Goal: Information Seeking & Learning: Learn about a topic

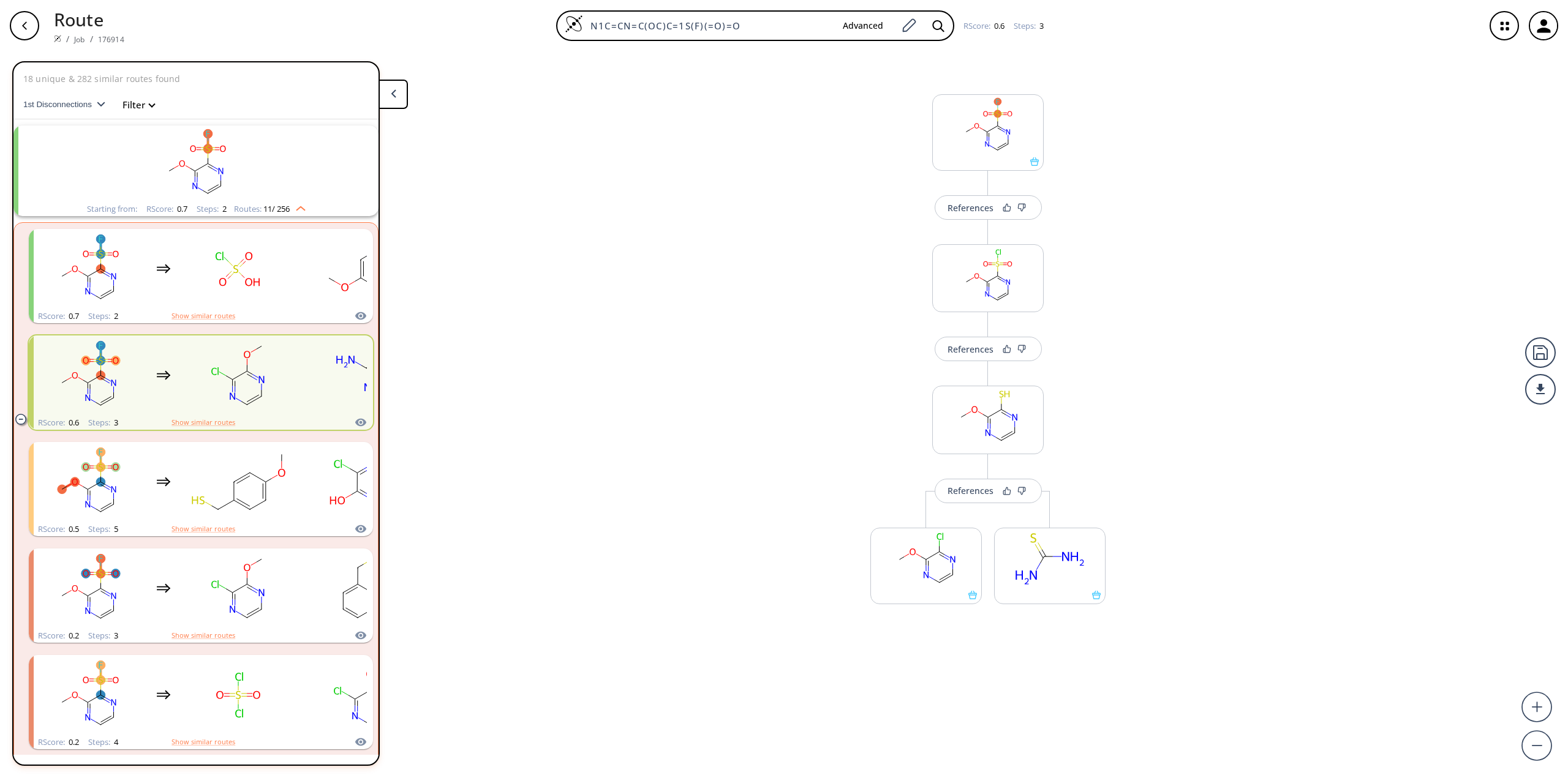
scroll to position [28, 0]
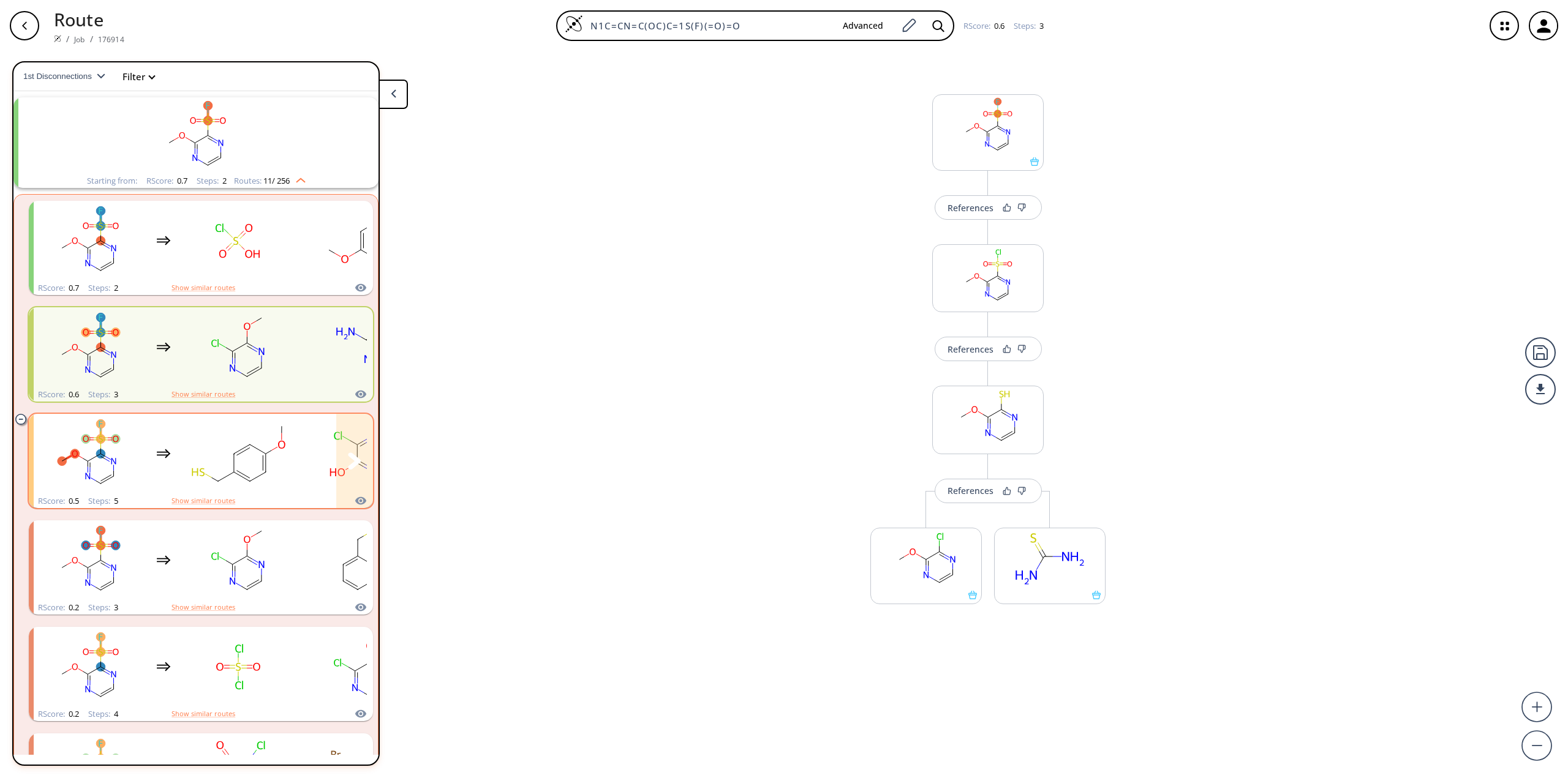
click at [234, 439] on rect "clusters" at bounding box center [238, 453] width 110 height 77
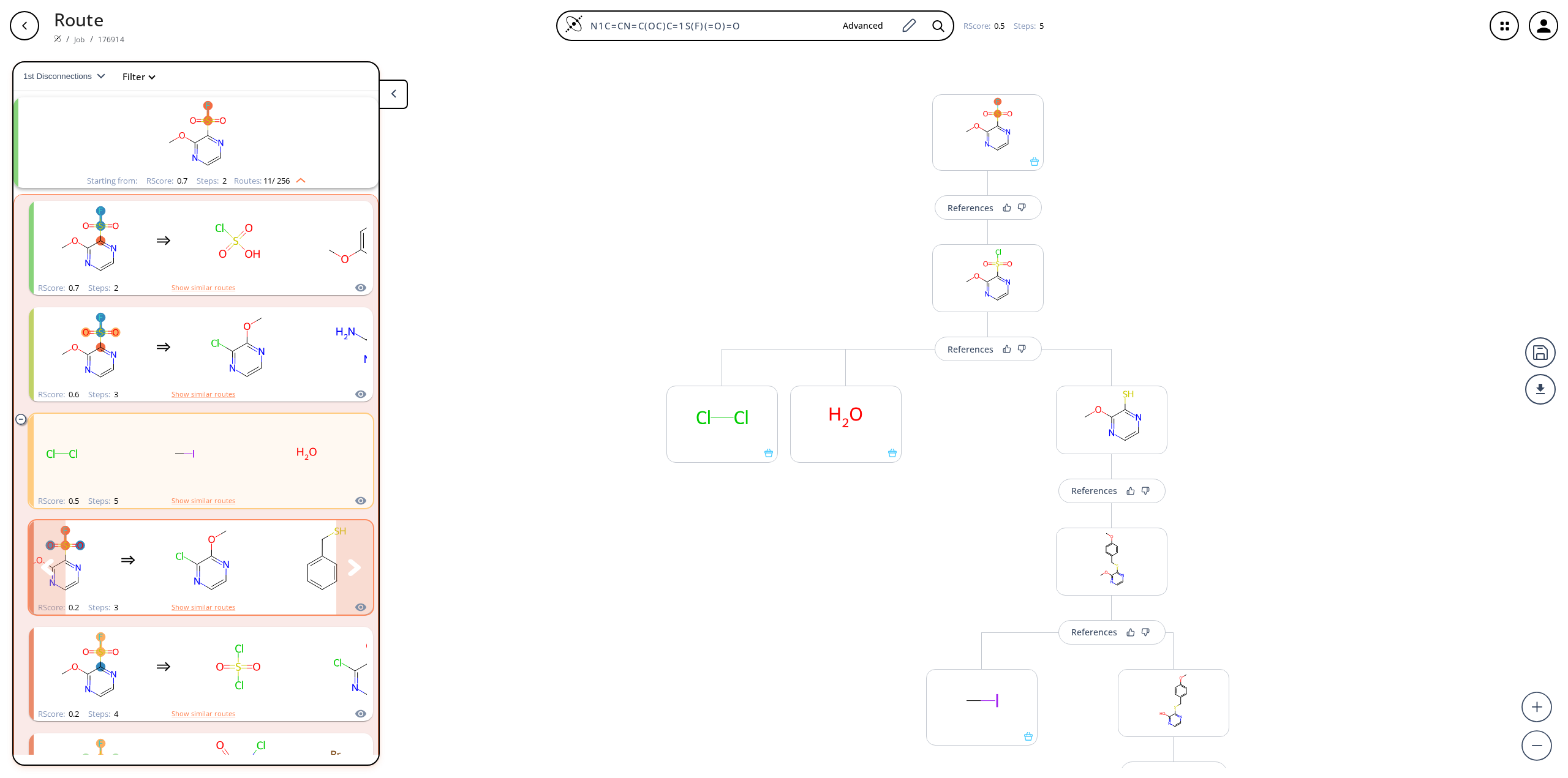
click at [348, 576] on icon "clusters" at bounding box center [354, 567] width 14 height 17
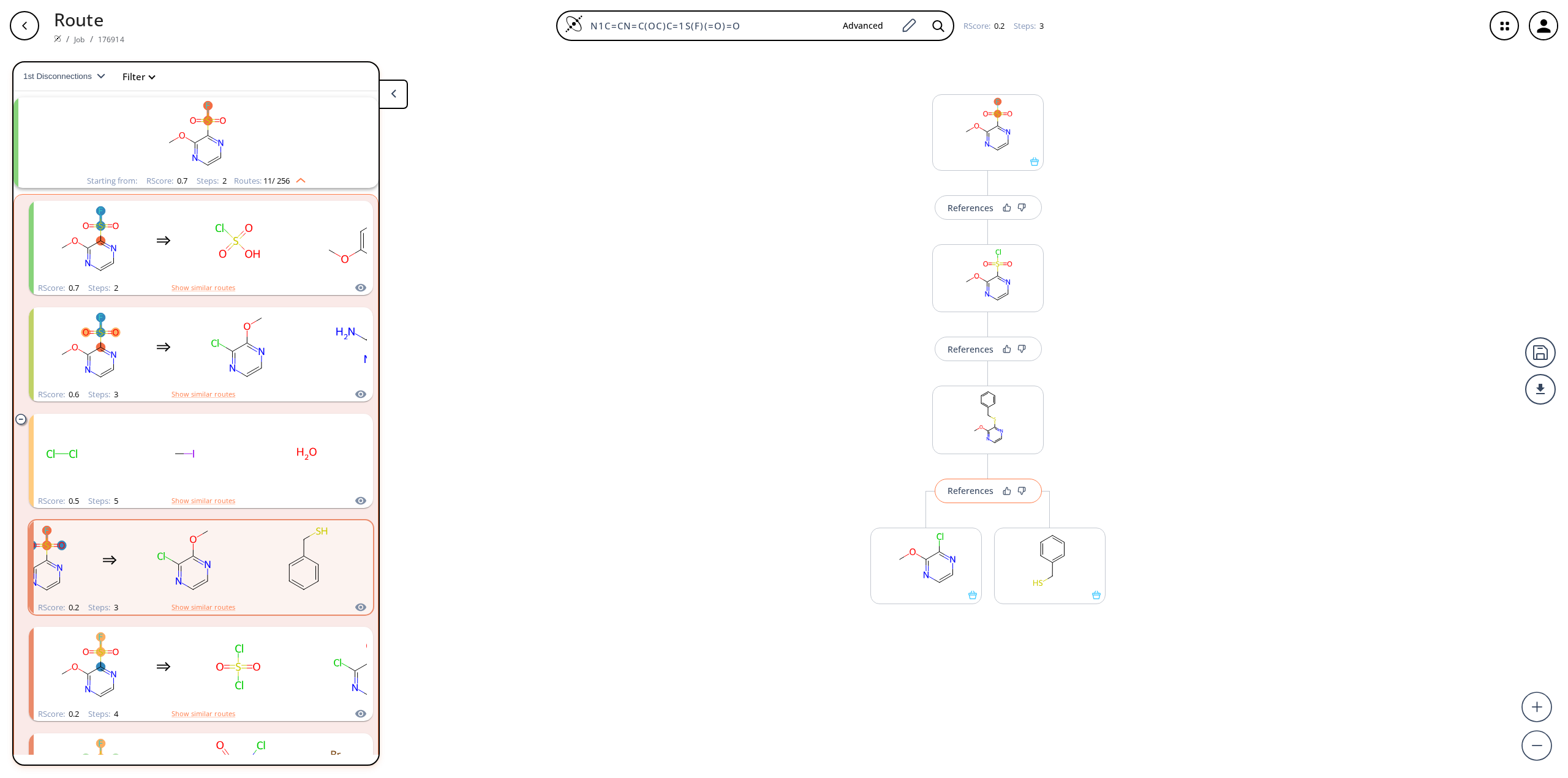
click at [981, 494] on div "References" at bounding box center [970, 491] width 46 height 8
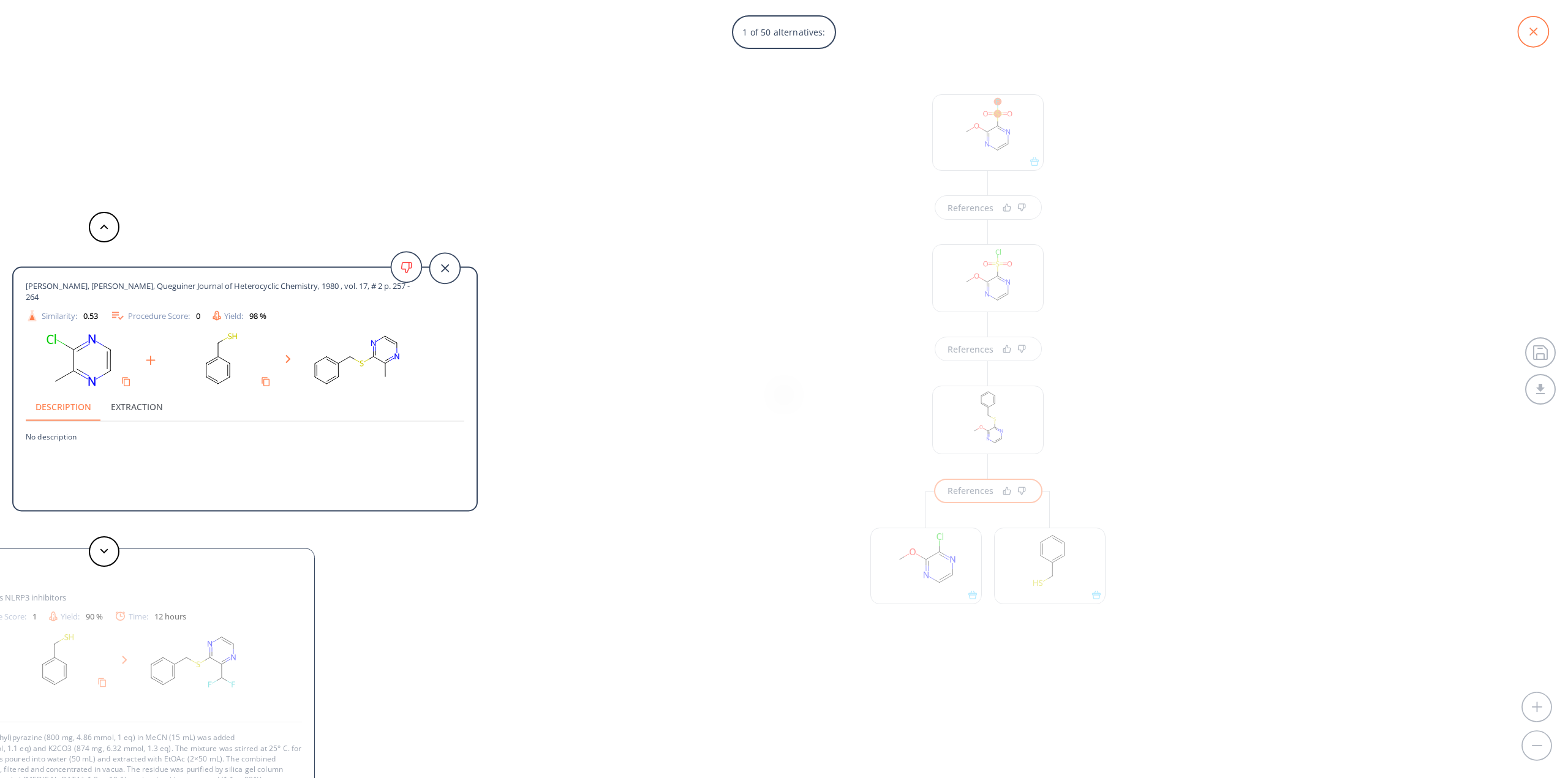
click at [1537, 35] on icon at bounding box center [1533, 31] width 31 height 31
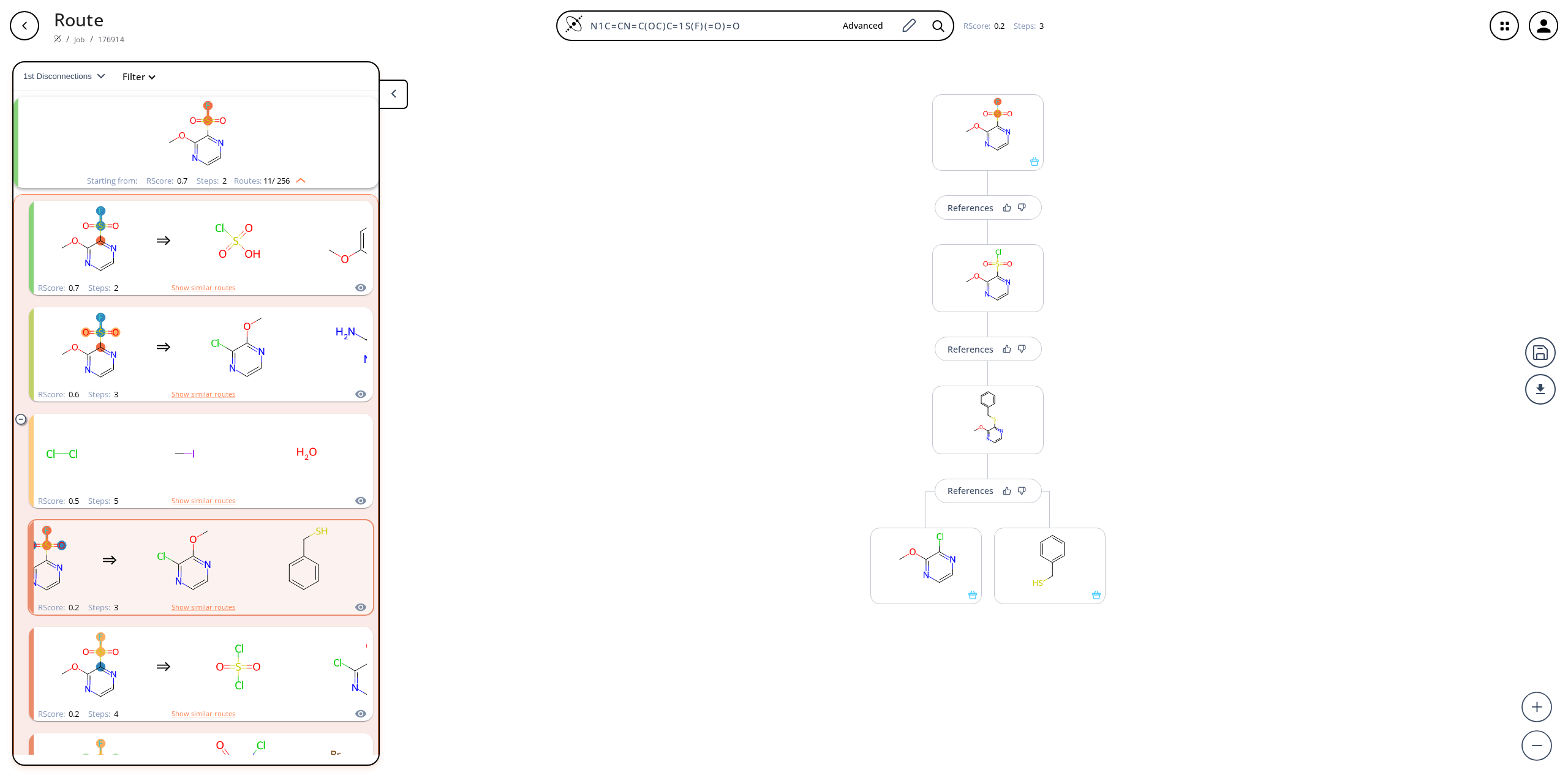
click at [30, 20] on div "button" at bounding box center [24, 25] width 29 height 29
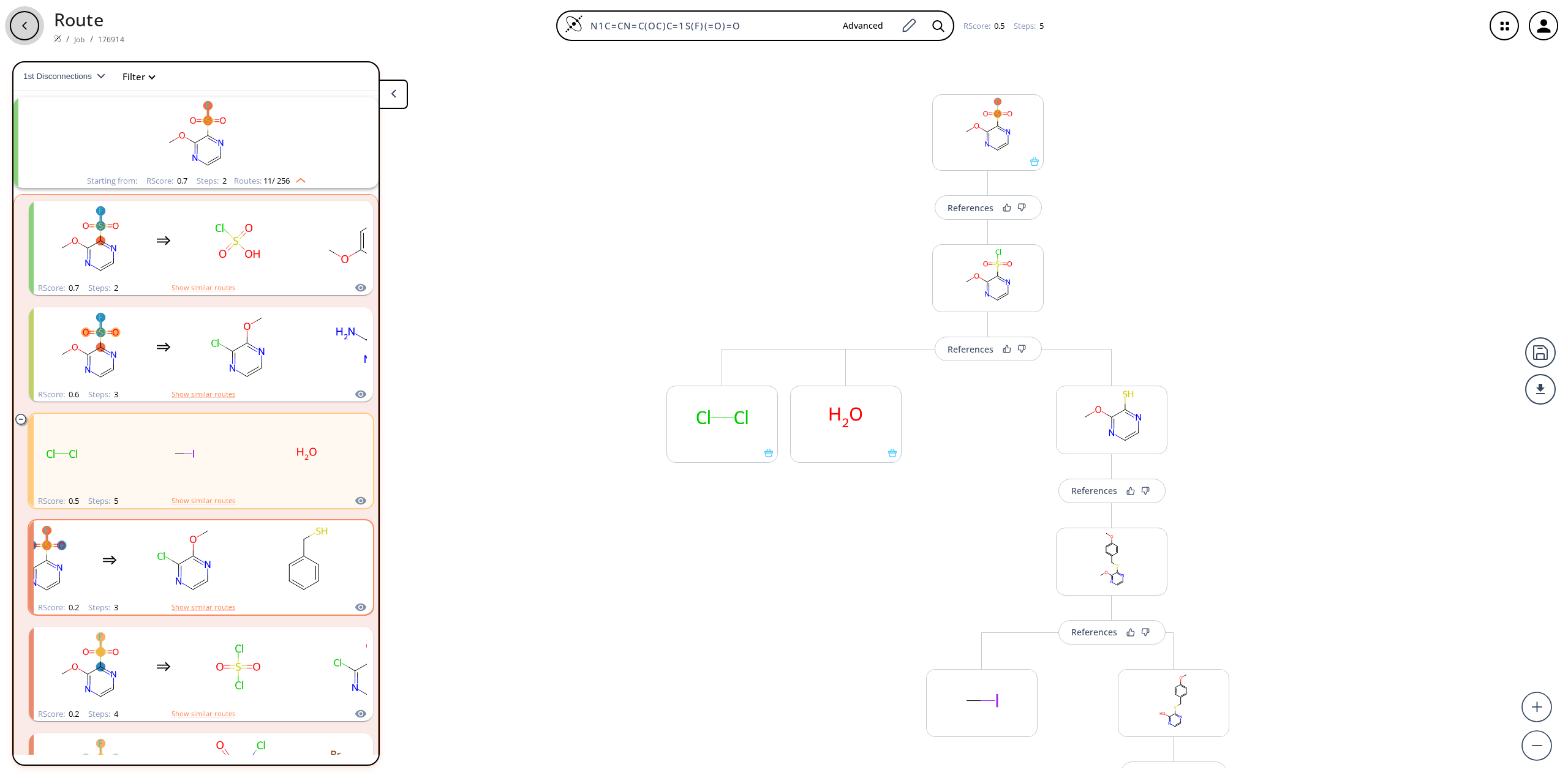
click at [35, 24] on div "button" at bounding box center [24, 25] width 29 height 29
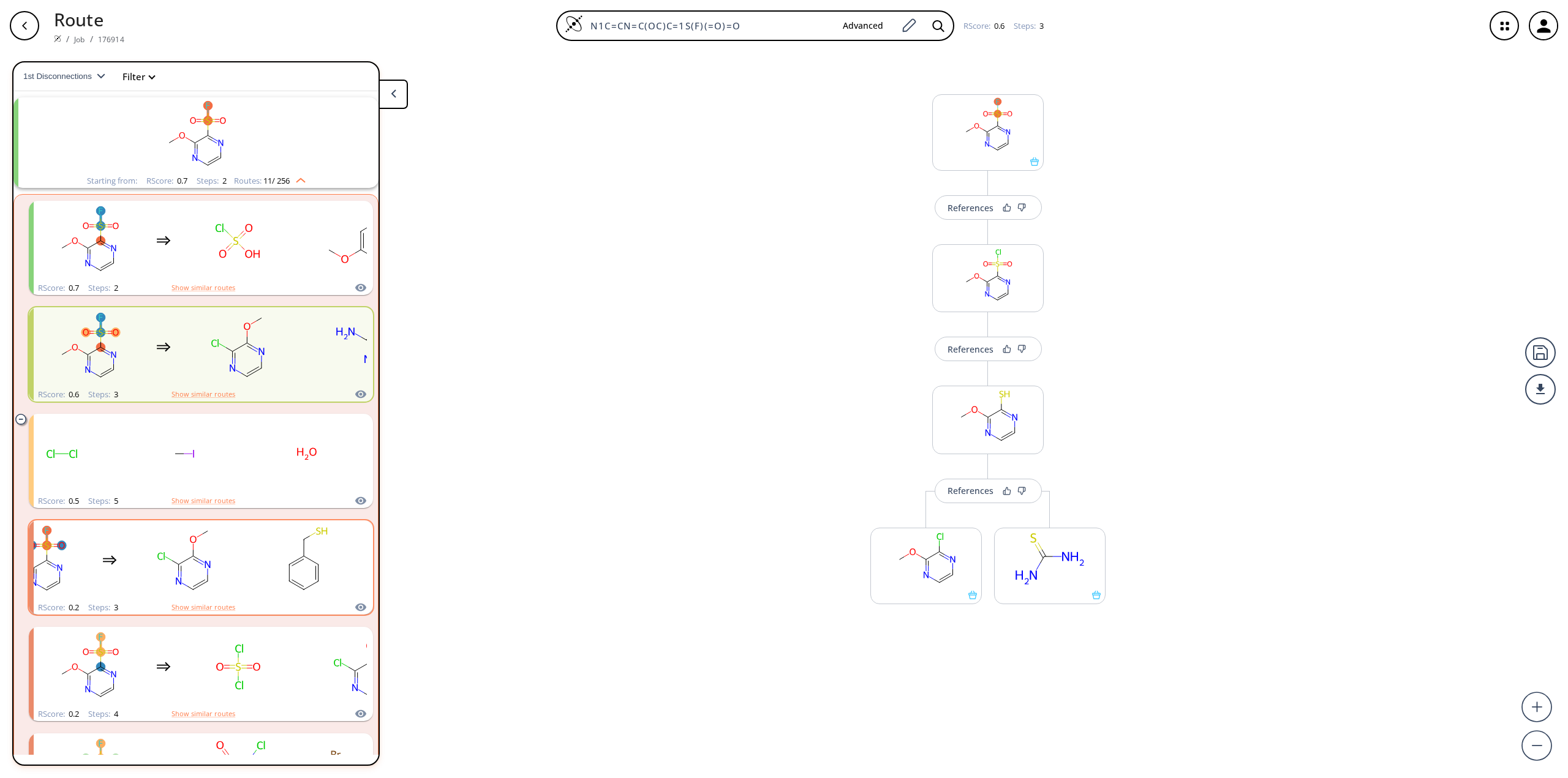
click at [21, 19] on div "button" at bounding box center [24, 25] width 29 height 29
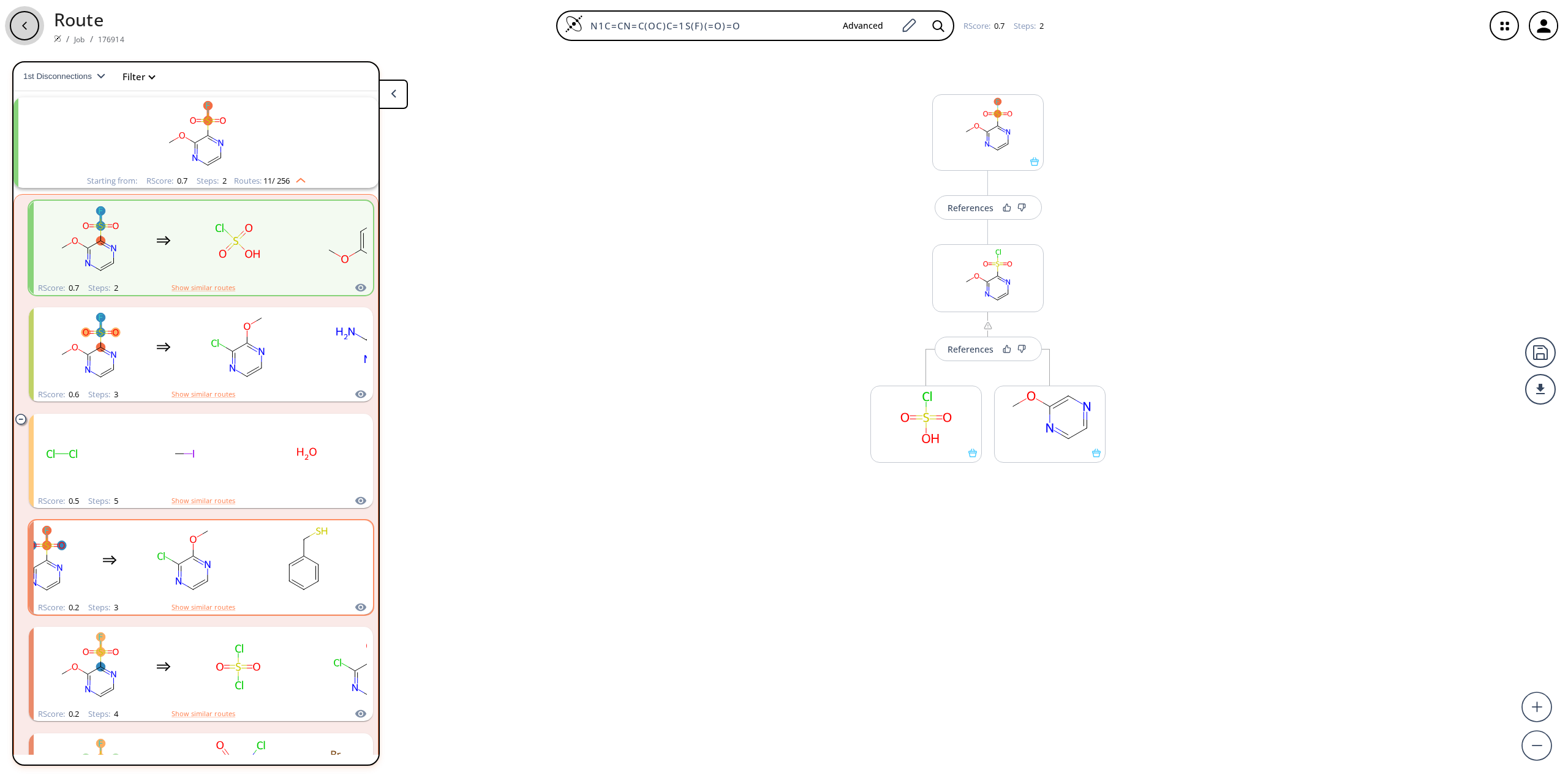
click at [20, 20] on div "button" at bounding box center [24, 25] width 29 height 29
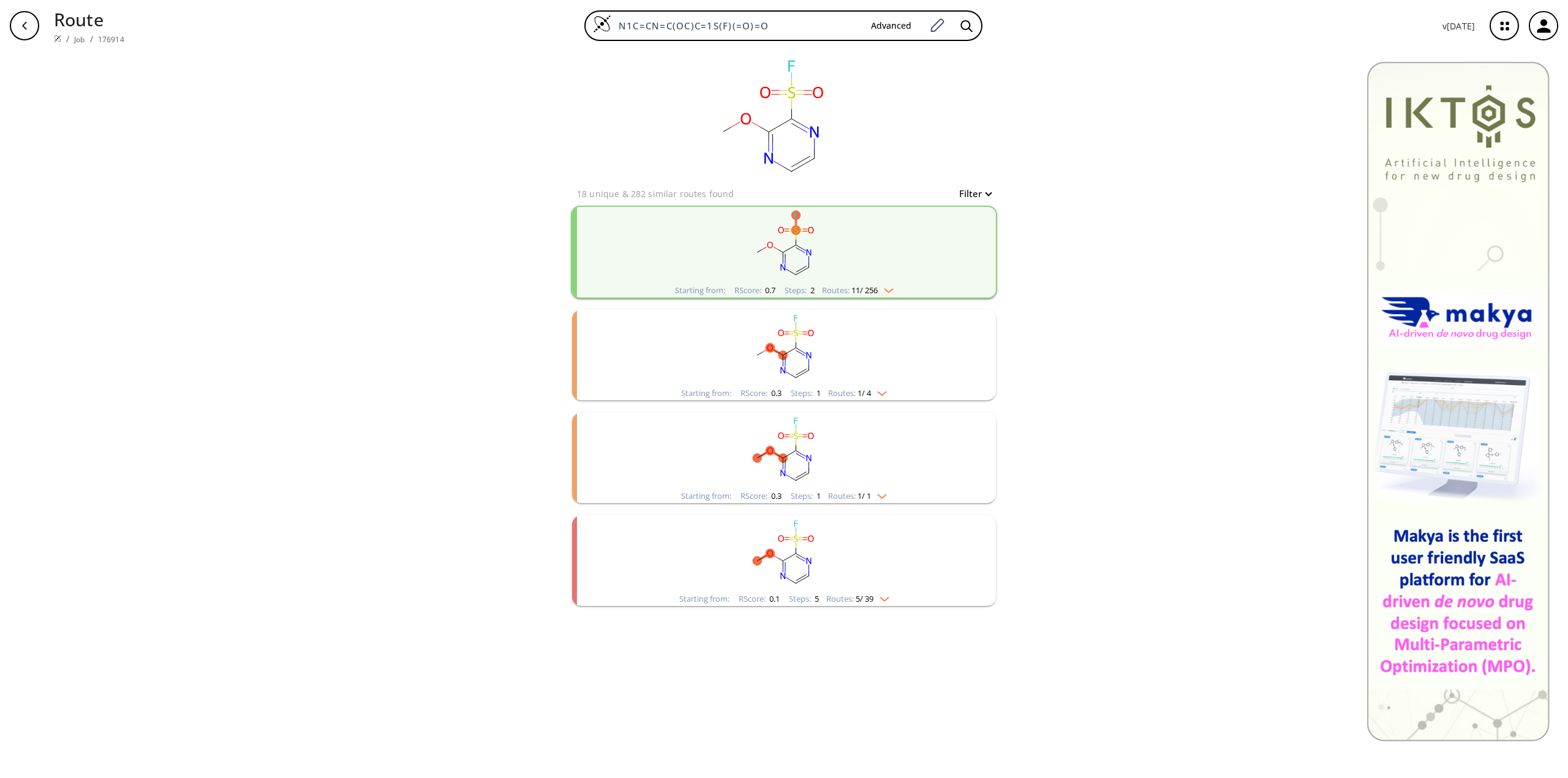
click at [934, 476] on rect "clusters" at bounding box center [784, 451] width 318 height 77
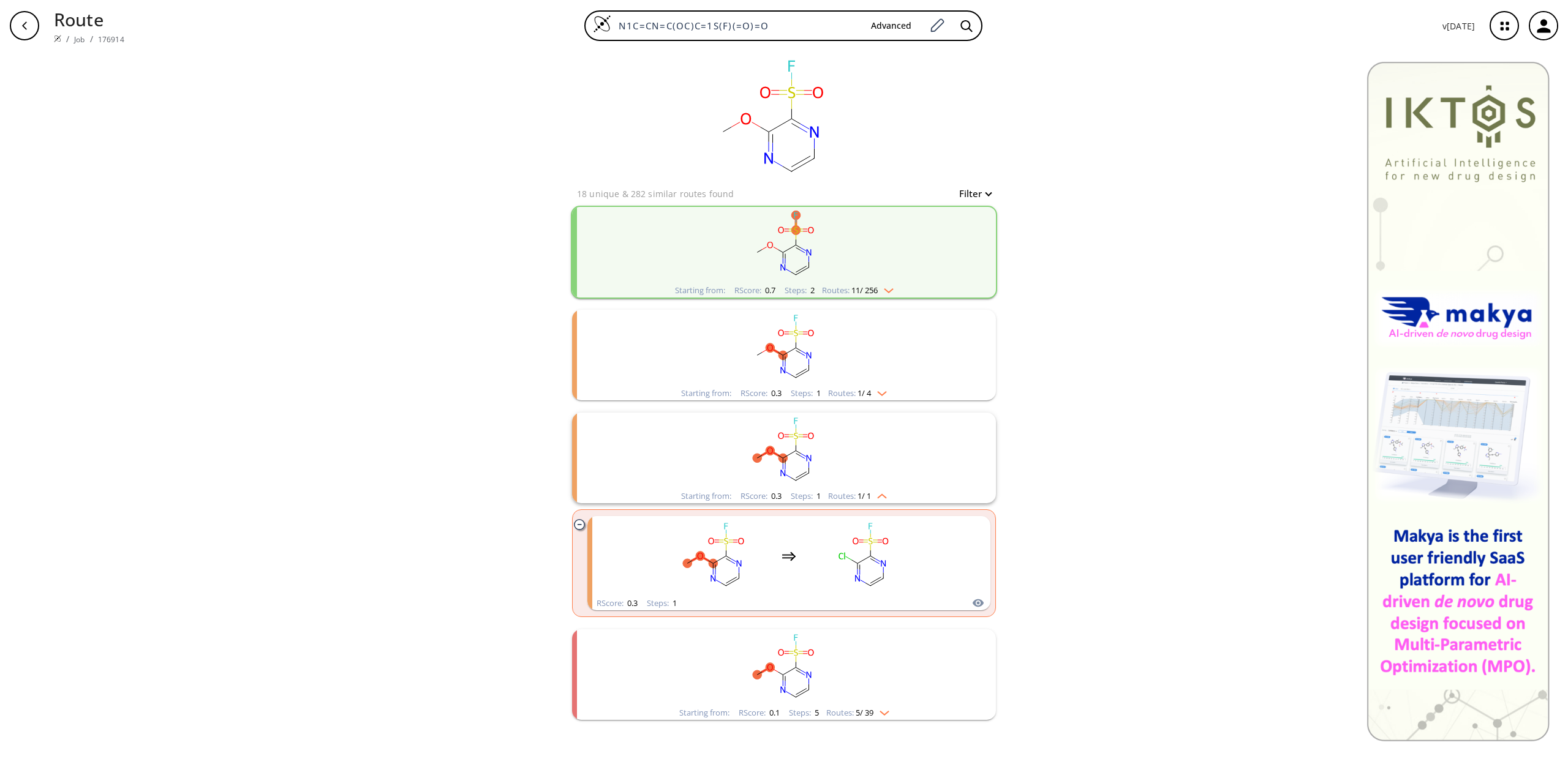
click at [924, 439] on rect "clusters" at bounding box center [784, 451] width 318 height 77
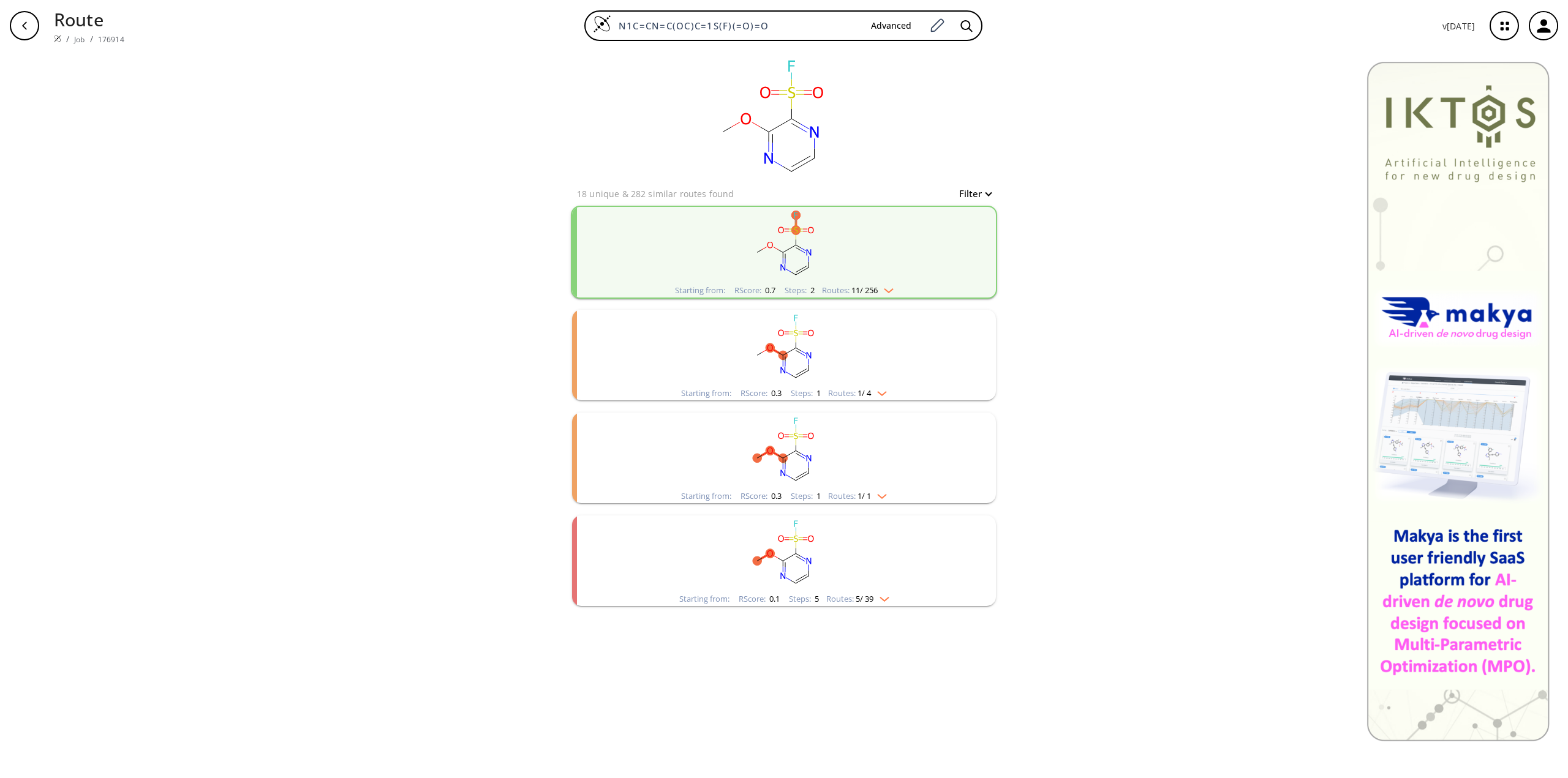
click at [924, 439] on rect "clusters" at bounding box center [784, 451] width 318 height 77
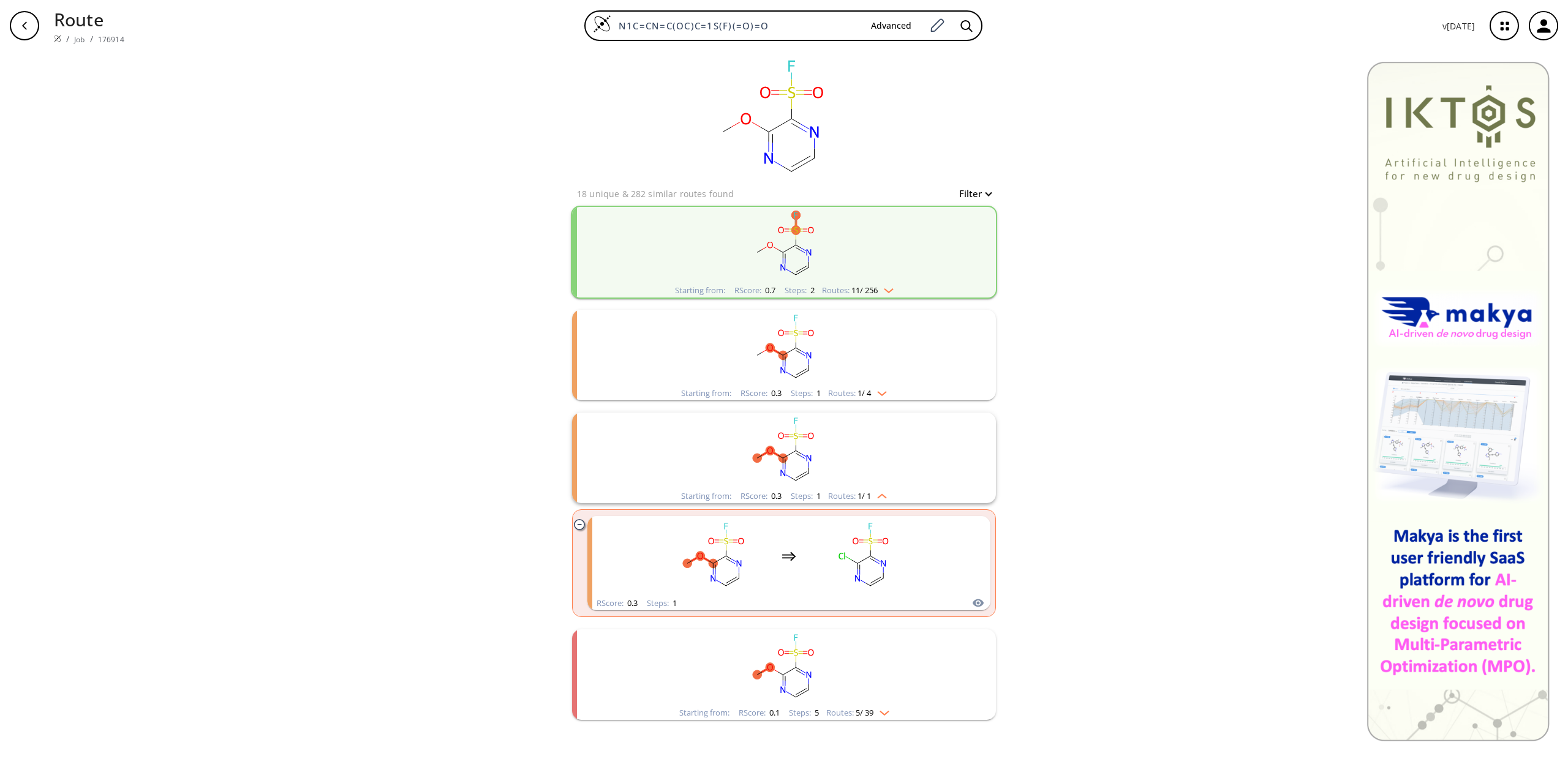
click at [935, 341] on rect "clusters" at bounding box center [784, 348] width 318 height 77
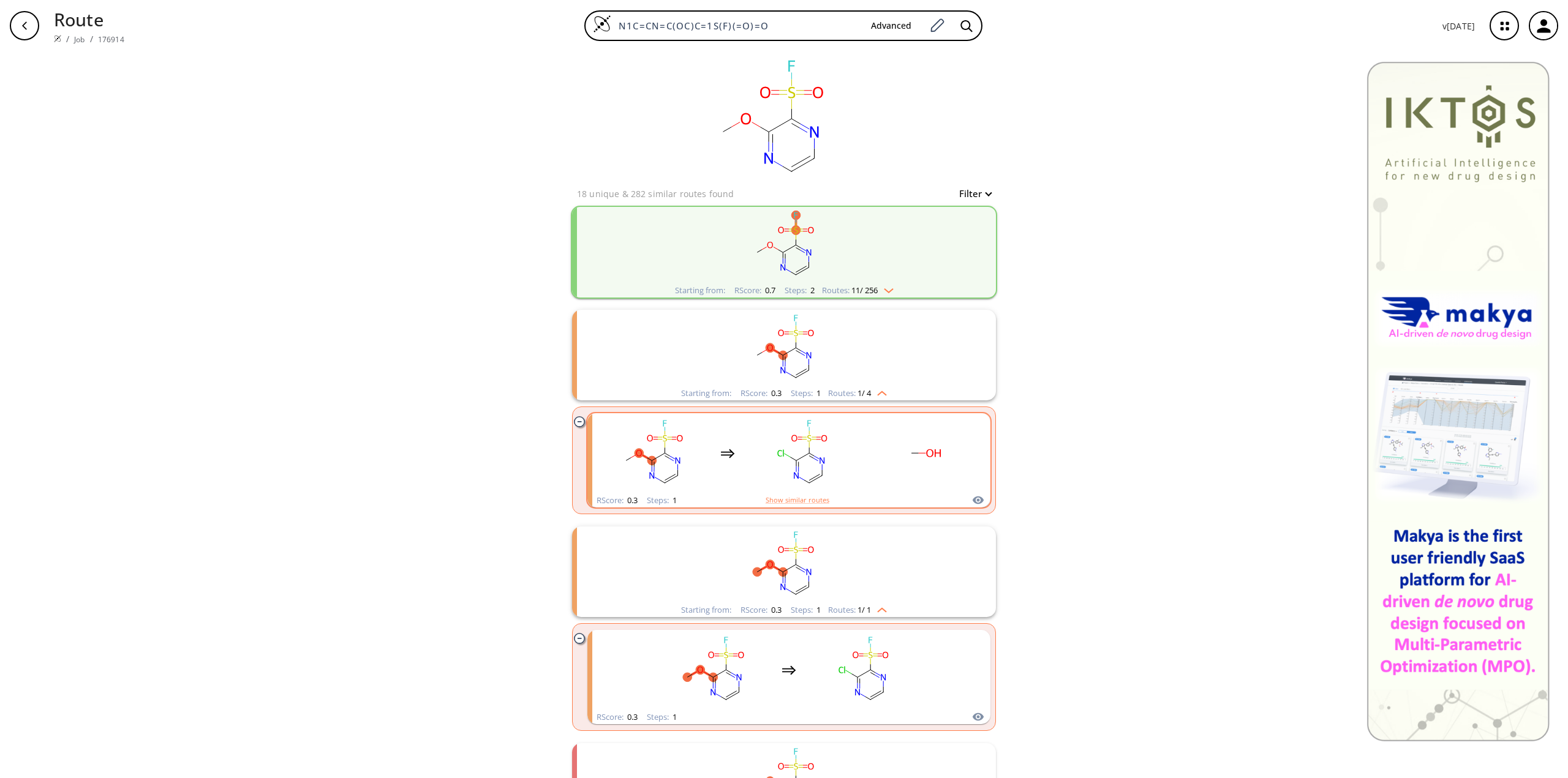
click at [955, 464] on rect "clusters" at bounding box center [925, 453] width 110 height 77
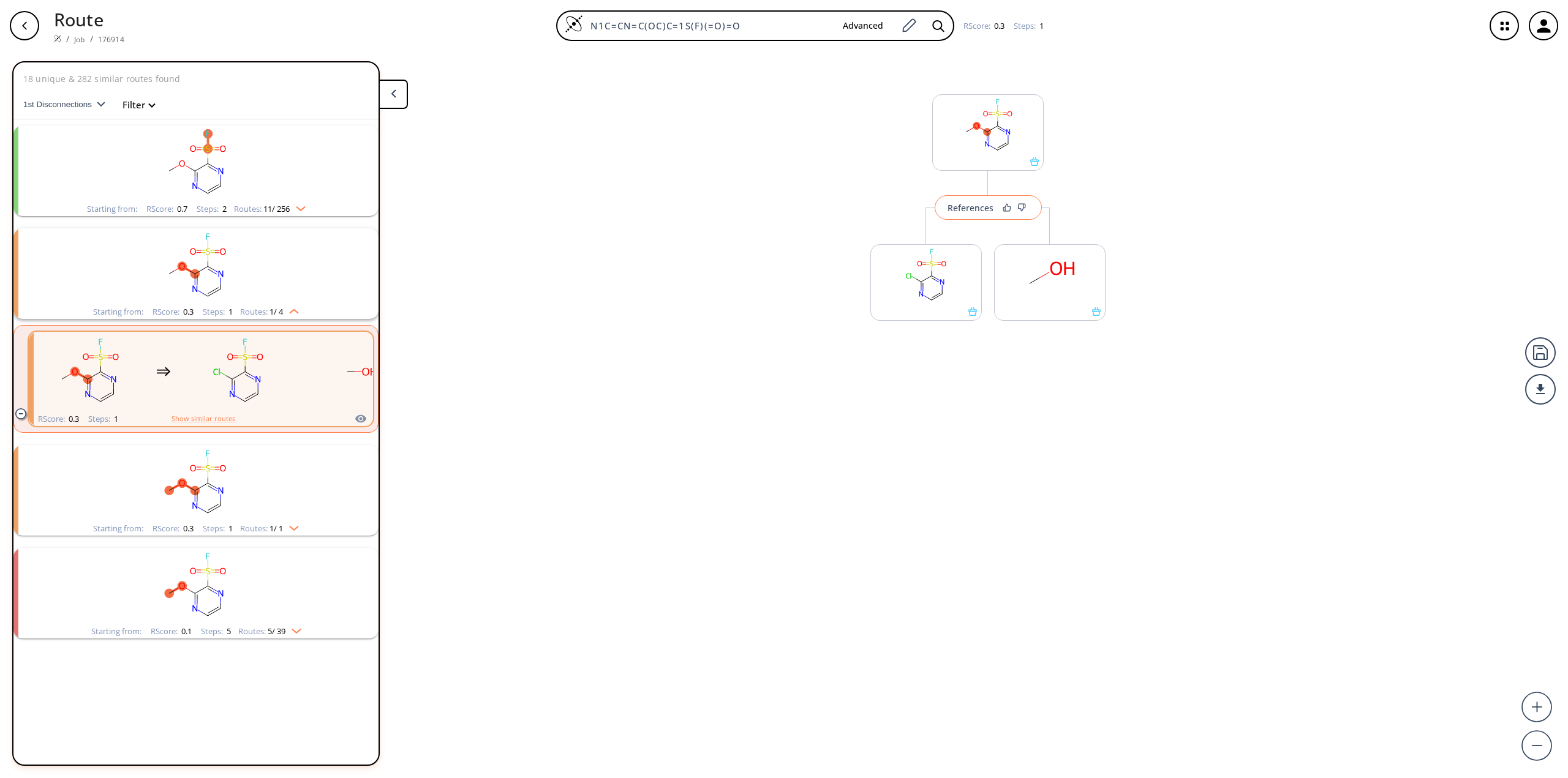
click at [964, 208] on div "References" at bounding box center [970, 208] width 46 height 8
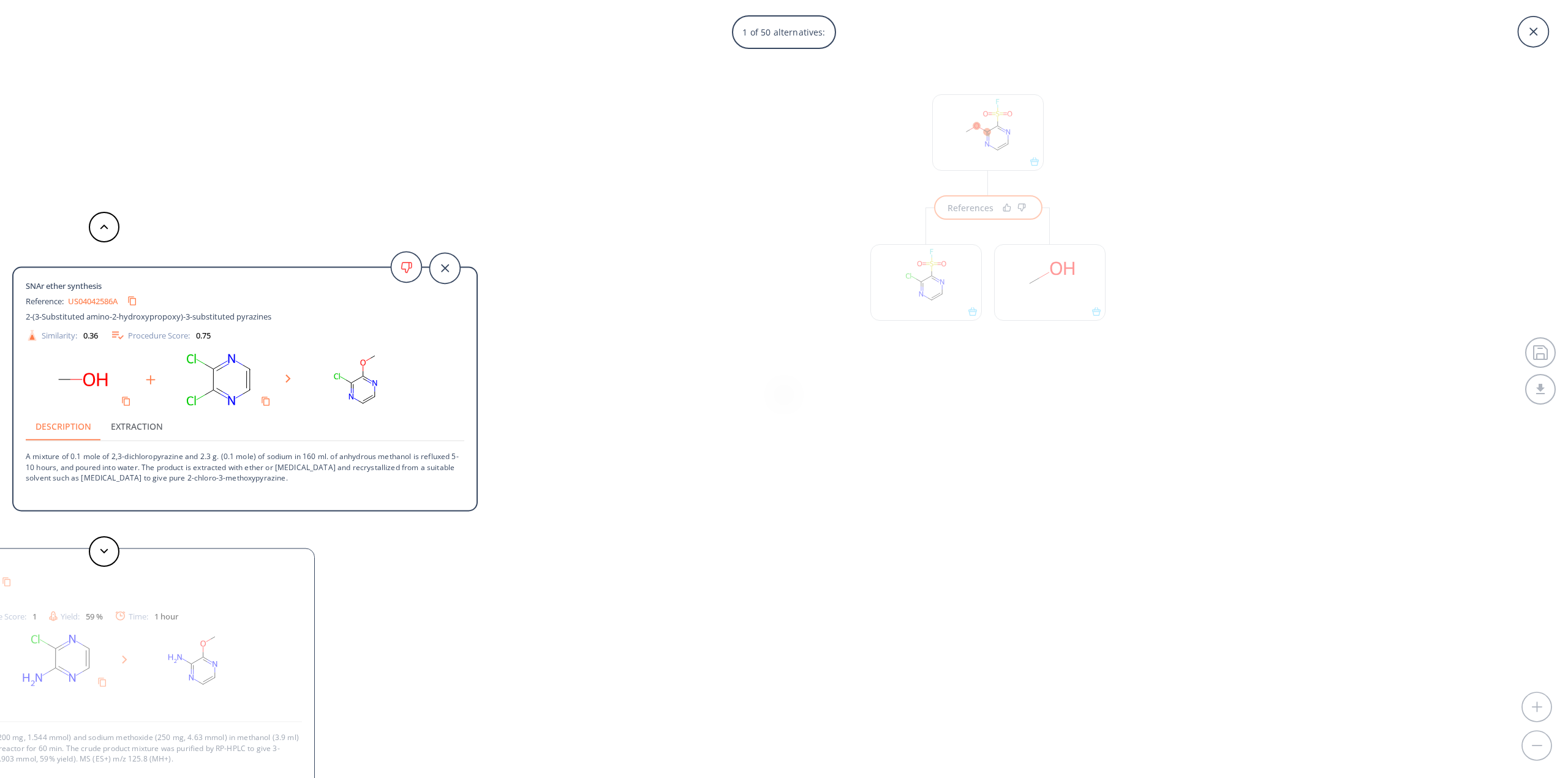
click at [147, 424] on button "Extraction" at bounding box center [137, 426] width 72 height 29
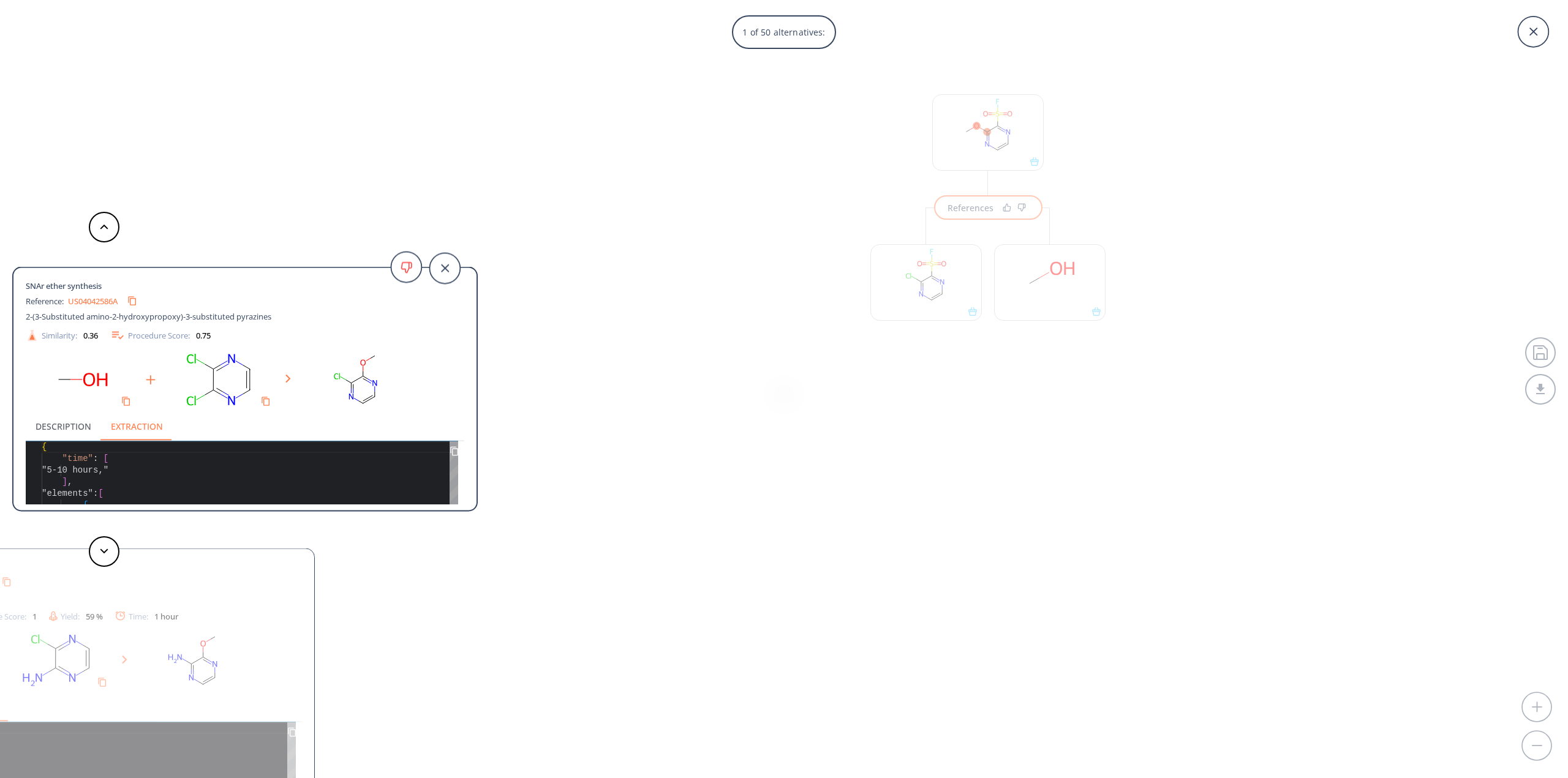
click at [51, 427] on button "Description" at bounding box center [63, 426] width 75 height 29
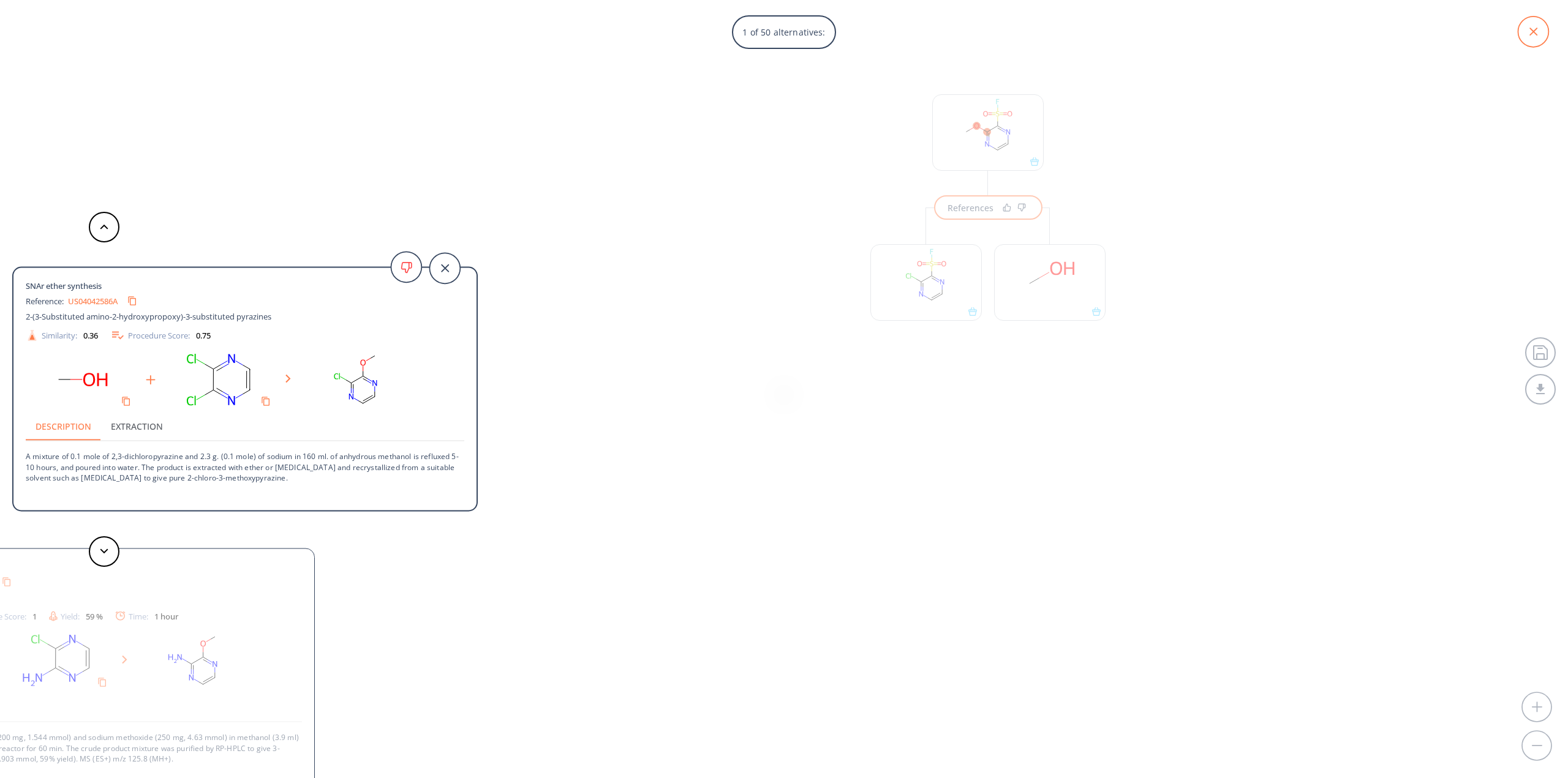
click at [1525, 28] on icon at bounding box center [1533, 31] width 31 height 31
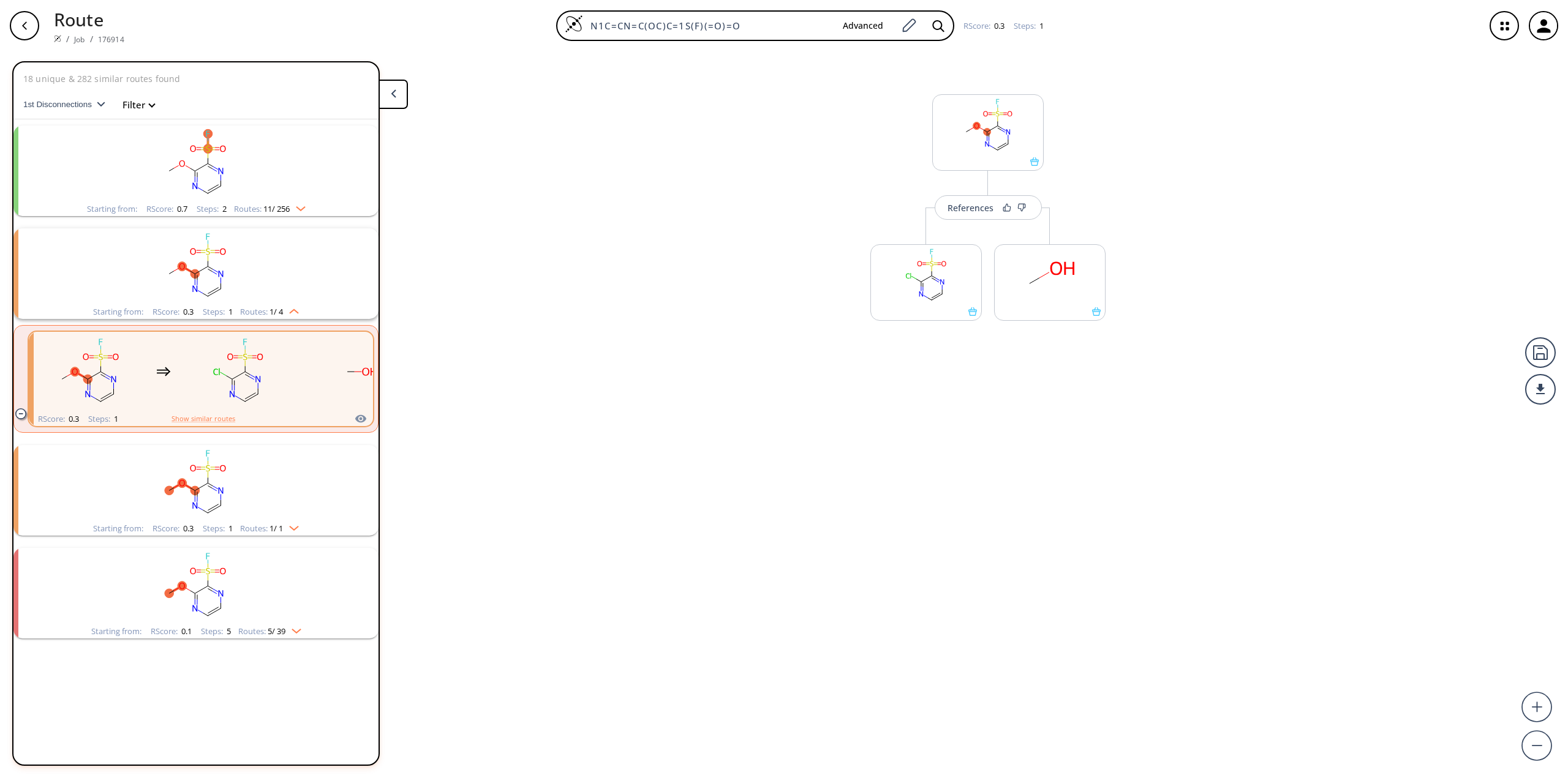
click at [203, 472] on rect "clusters" at bounding box center [196, 483] width 318 height 77
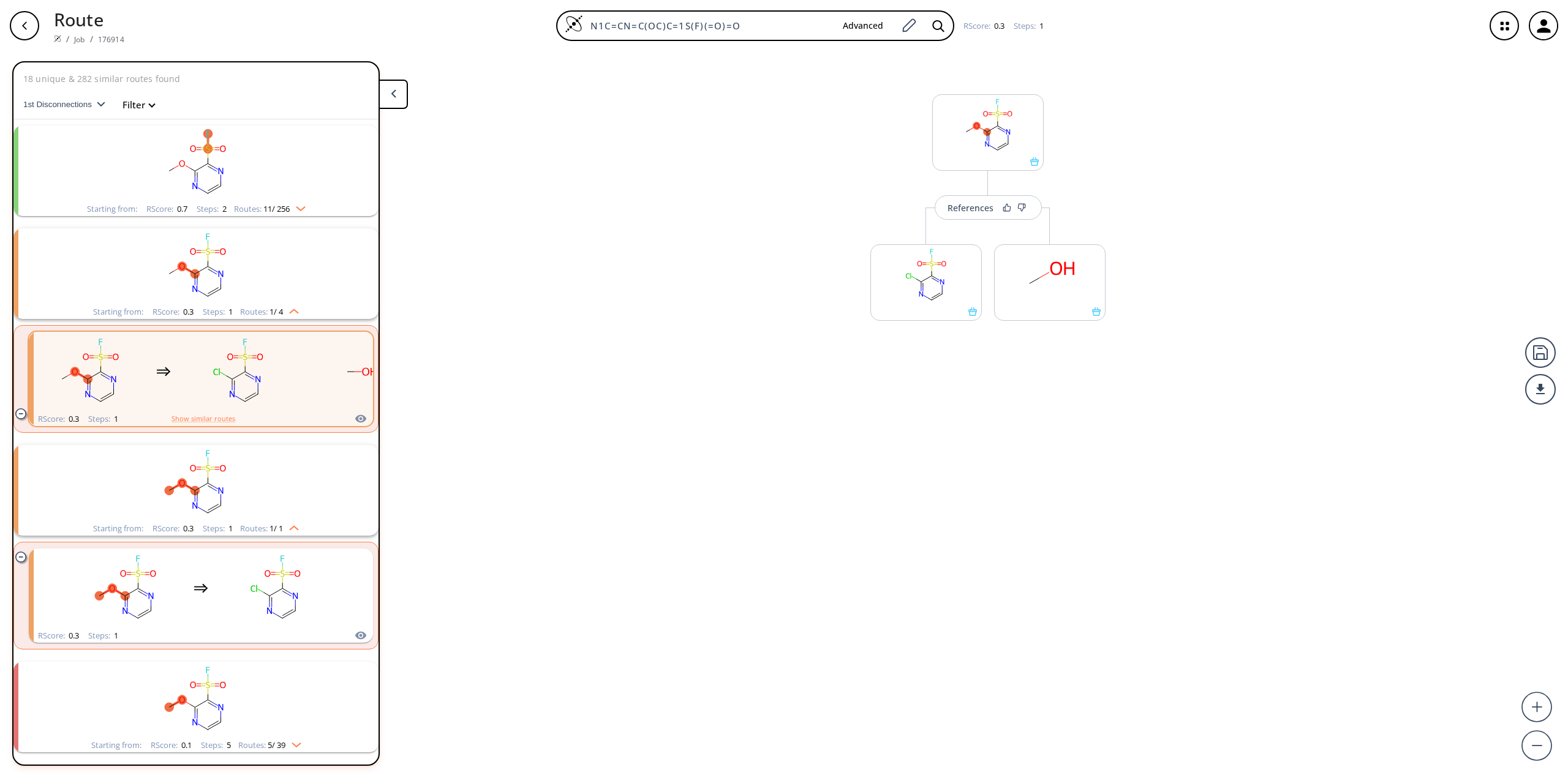
click at [103, 98] on button "1st Disconnections" at bounding box center [69, 105] width 92 height 29
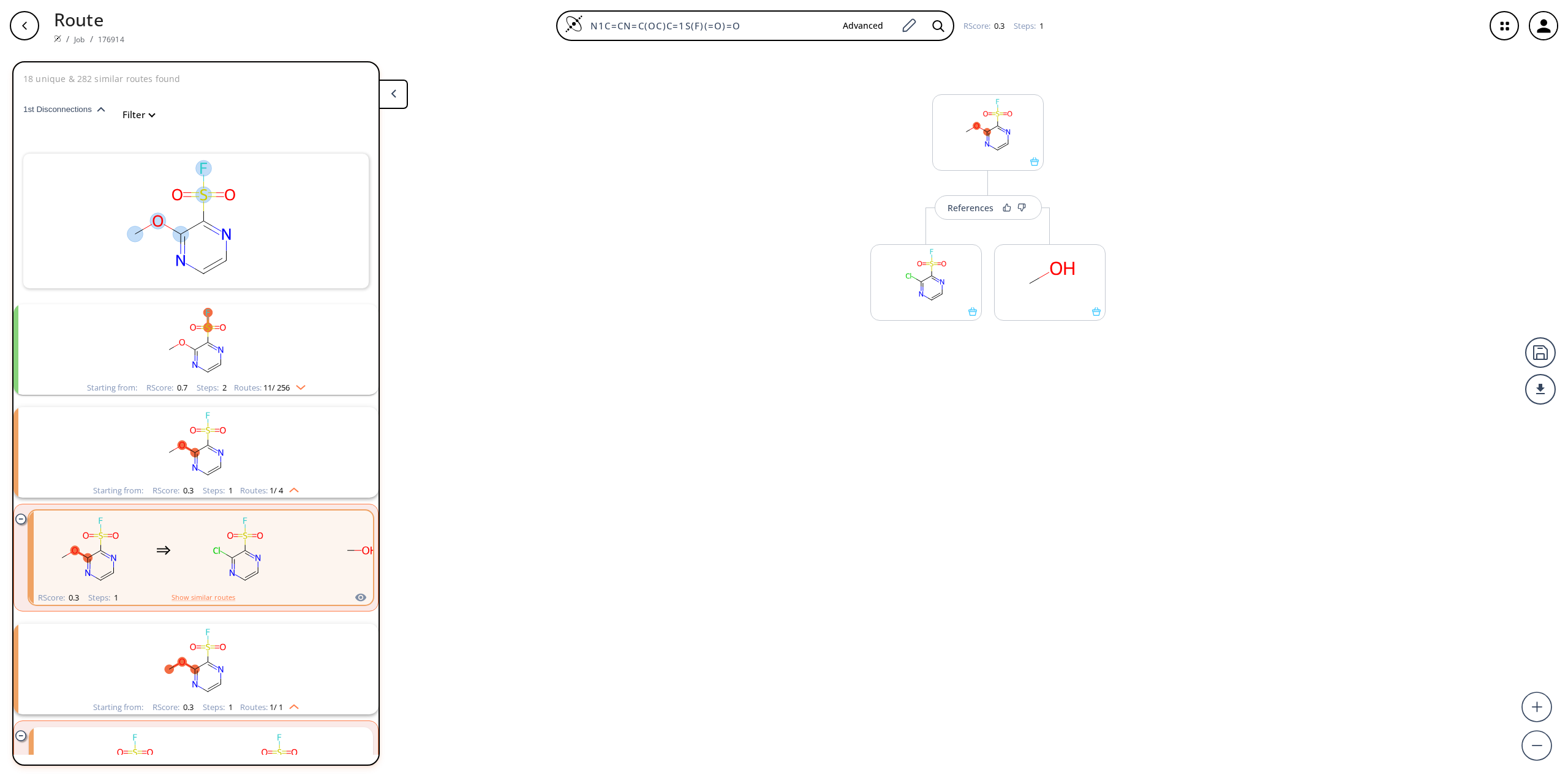
click at [96, 109] on span "1st Disconnections" at bounding box center [60, 109] width 73 height 10
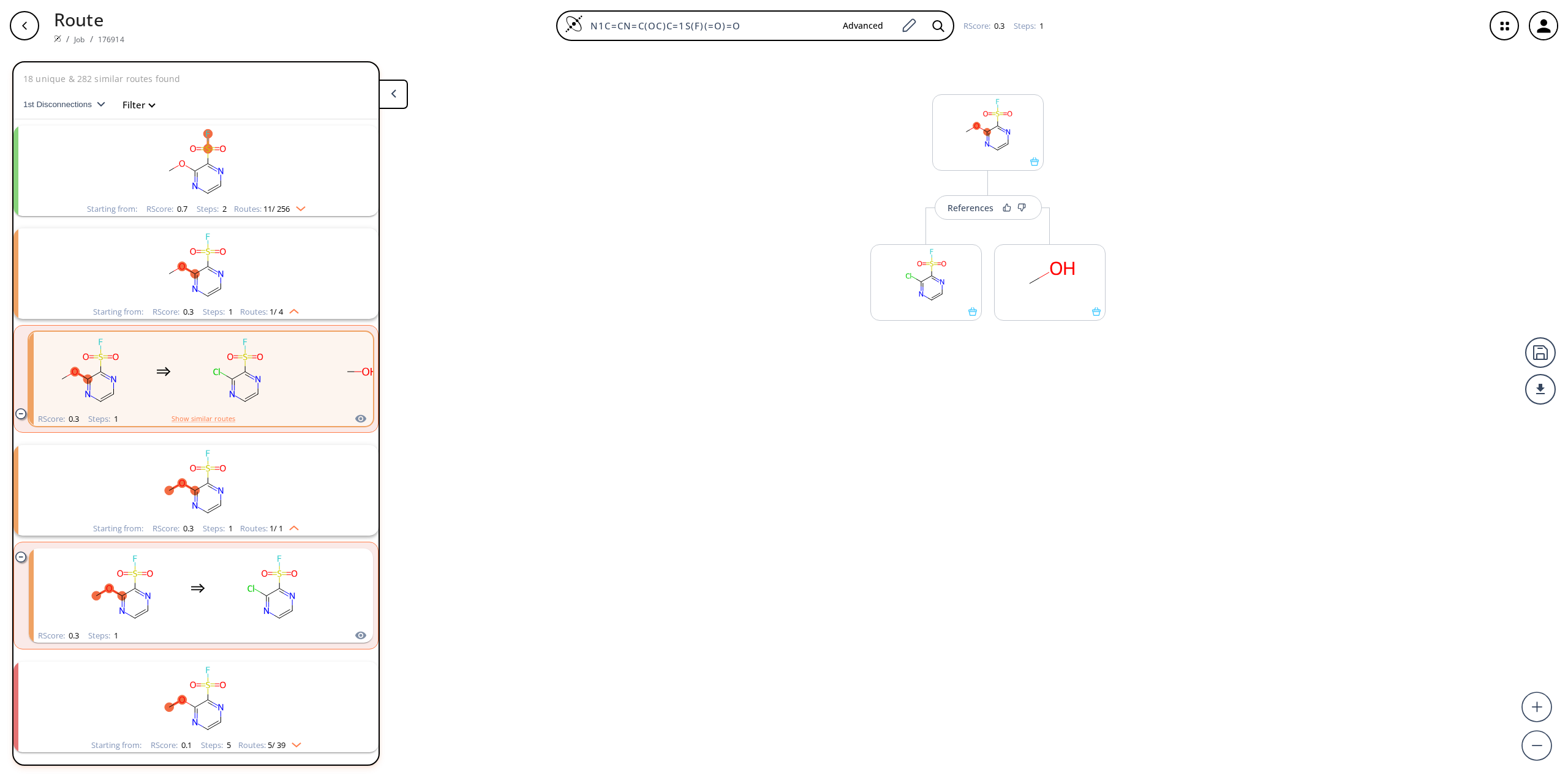
click at [202, 477] on rect "clusters" at bounding box center [196, 483] width 318 height 77
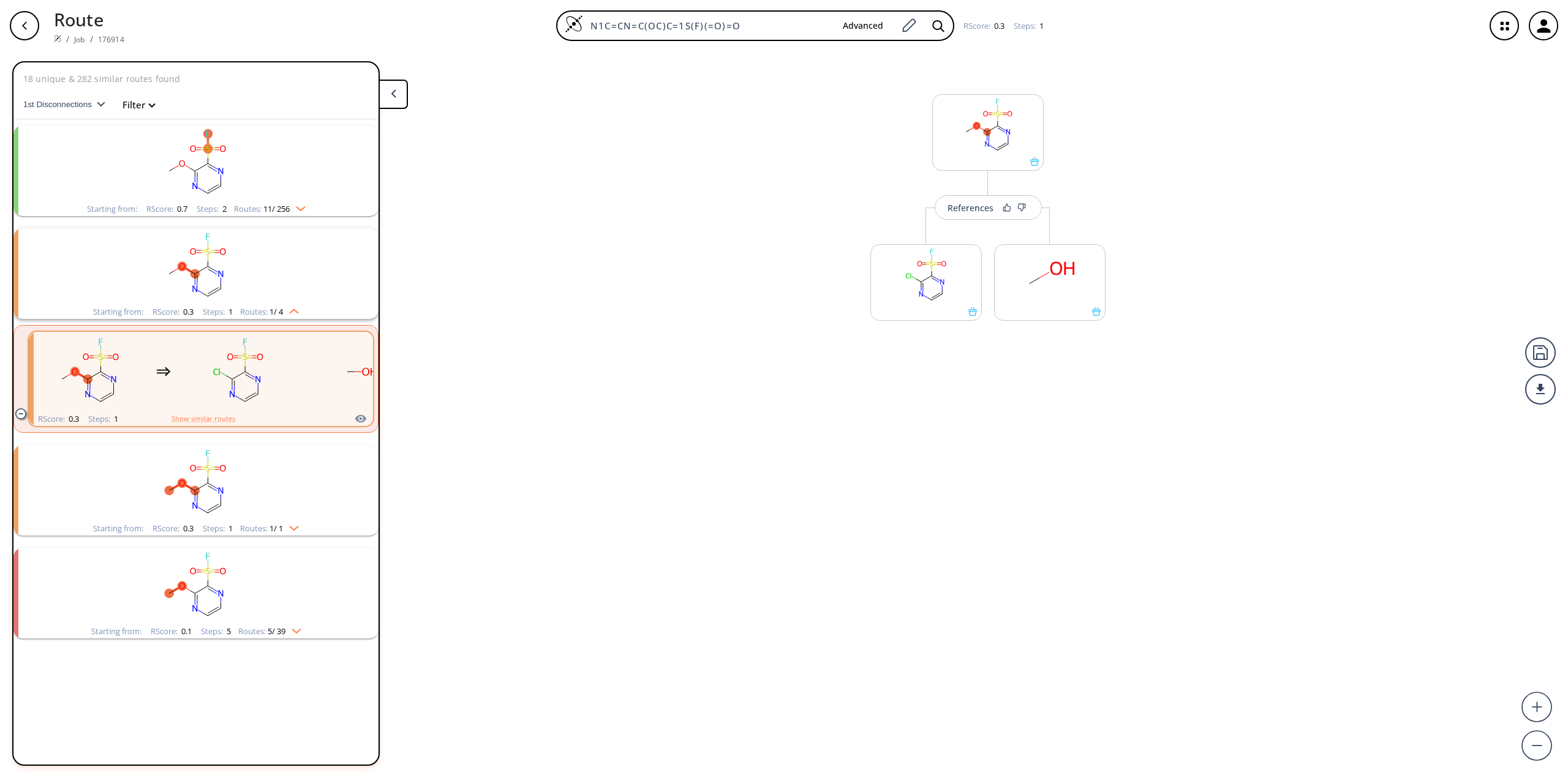
click at [204, 601] on rect "clusters" at bounding box center [196, 586] width 318 height 77
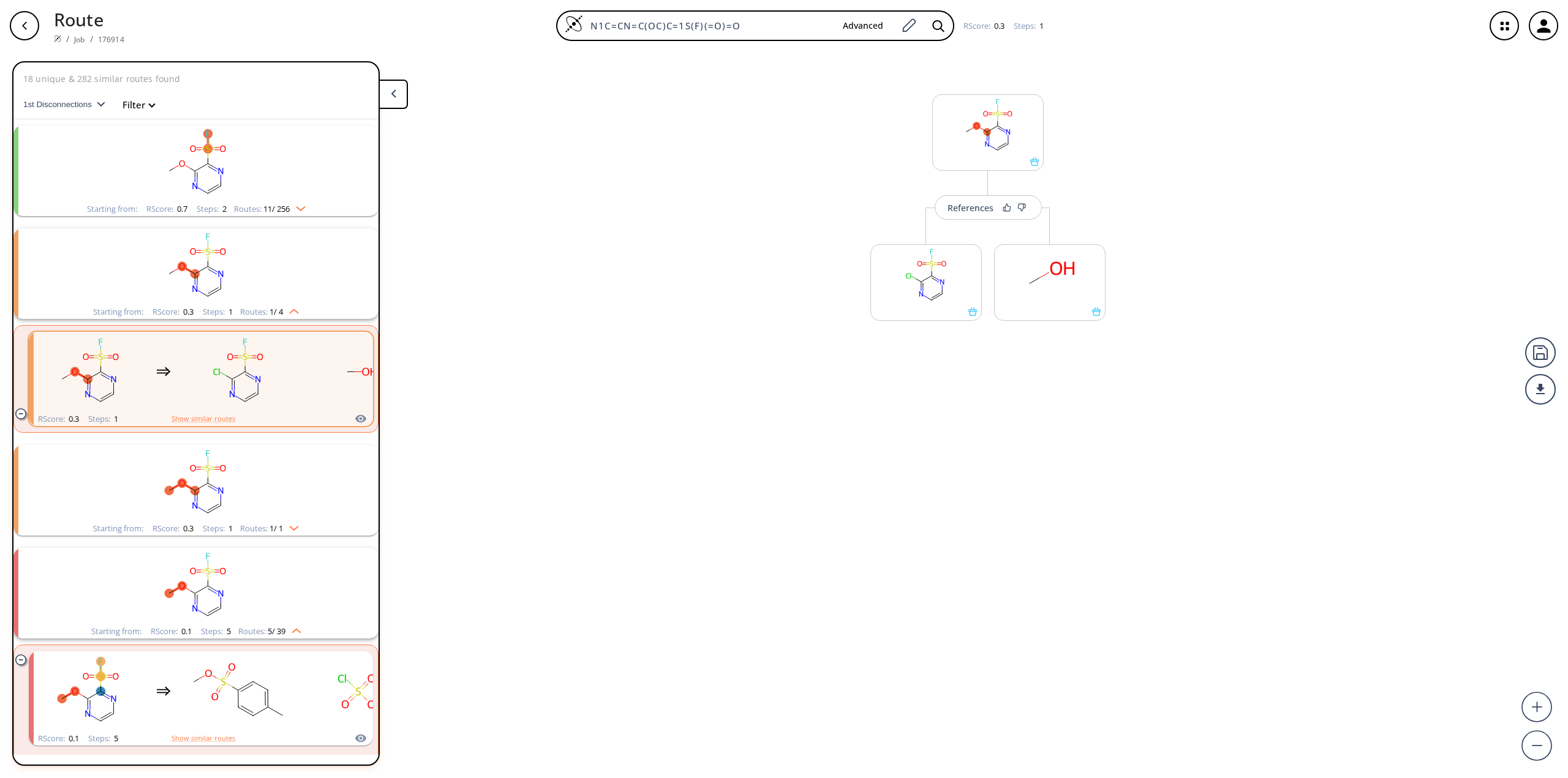
click at [219, 273] on icon "clusters" at bounding box center [221, 274] width 5 height 6
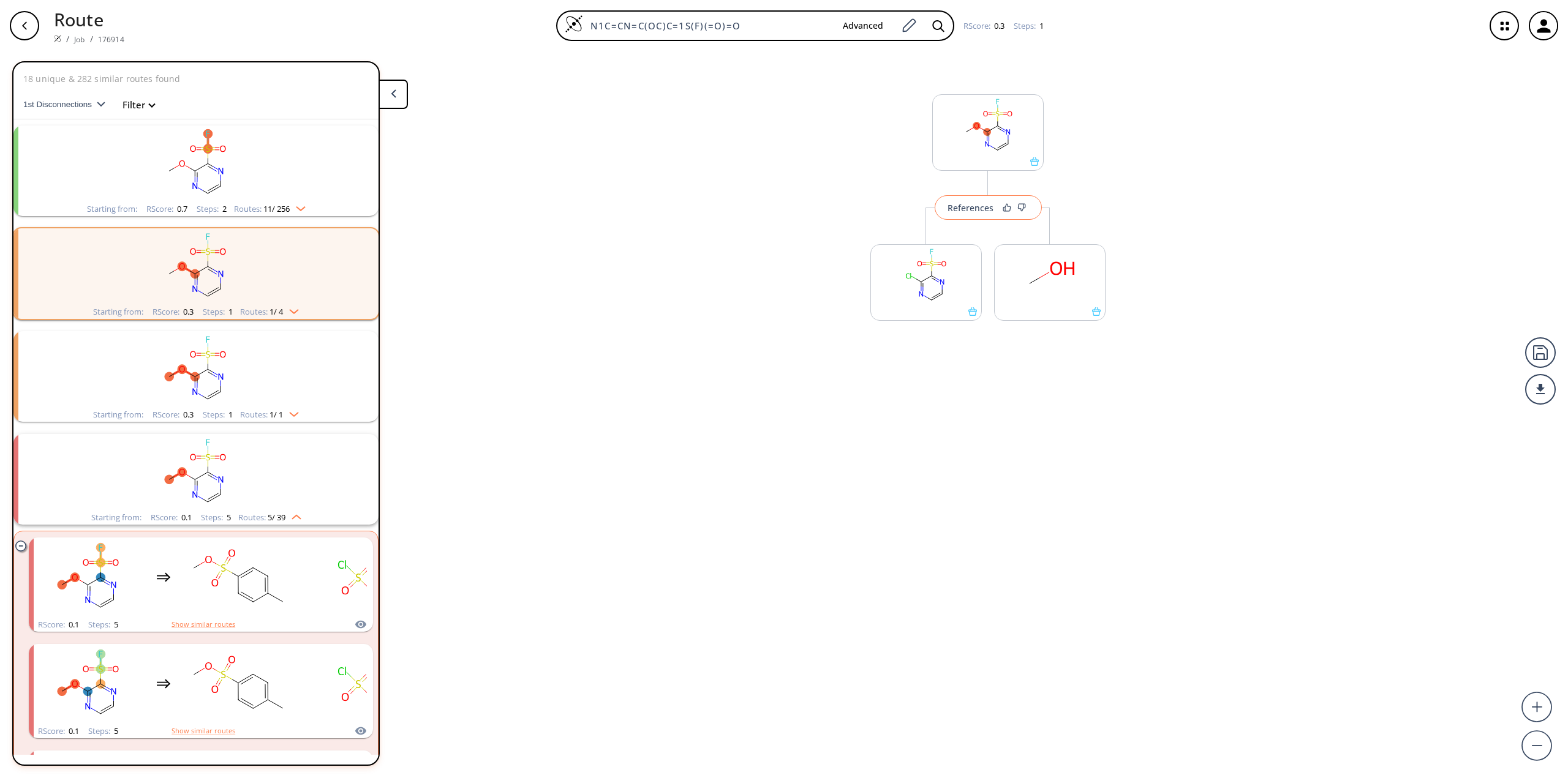
click at [982, 210] on div "References" at bounding box center [970, 208] width 46 height 8
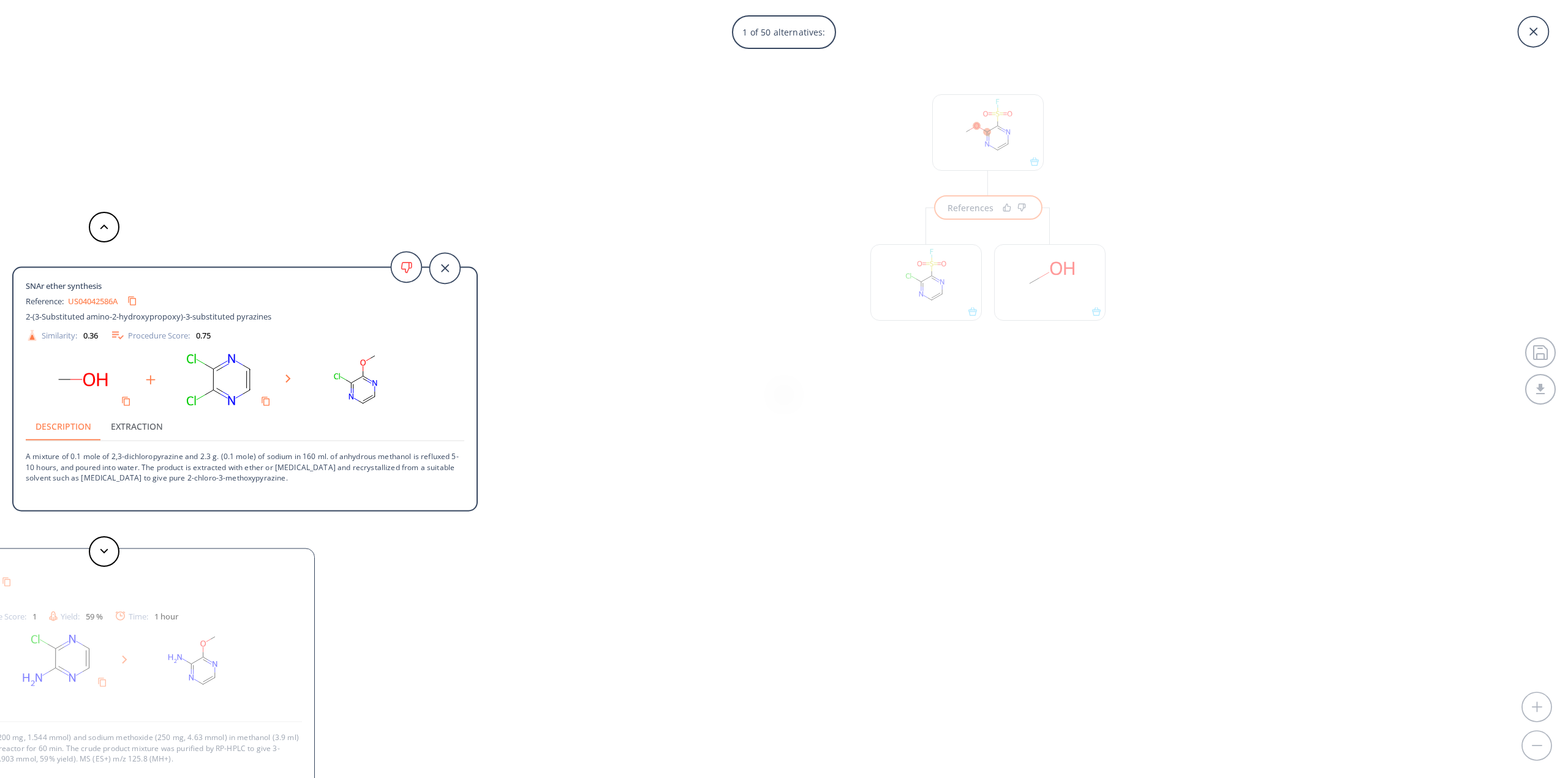
click at [219, 599] on div "SNAr ether synthesis Reference: US20130345120A1_0655 Peptide Deformylase Inhibi…" at bounding box center [81, 671] width 465 height 245
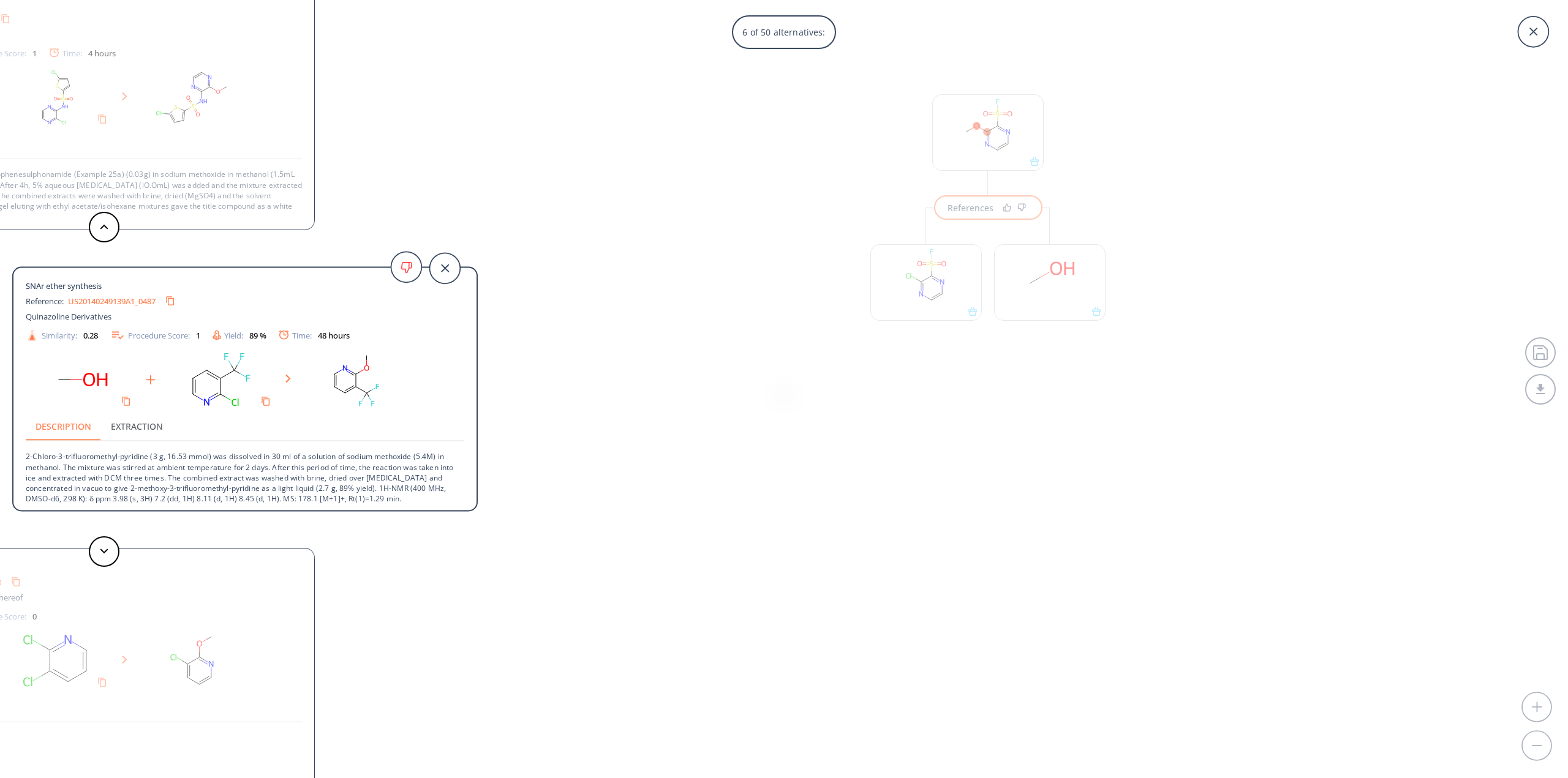
click at [1272, 681] on div "6 of 50 alternatives: SNAr ether synthesis Reference: US04042586A 2-(3-Substitu…" at bounding box center [784, 389] width 1568 height 778
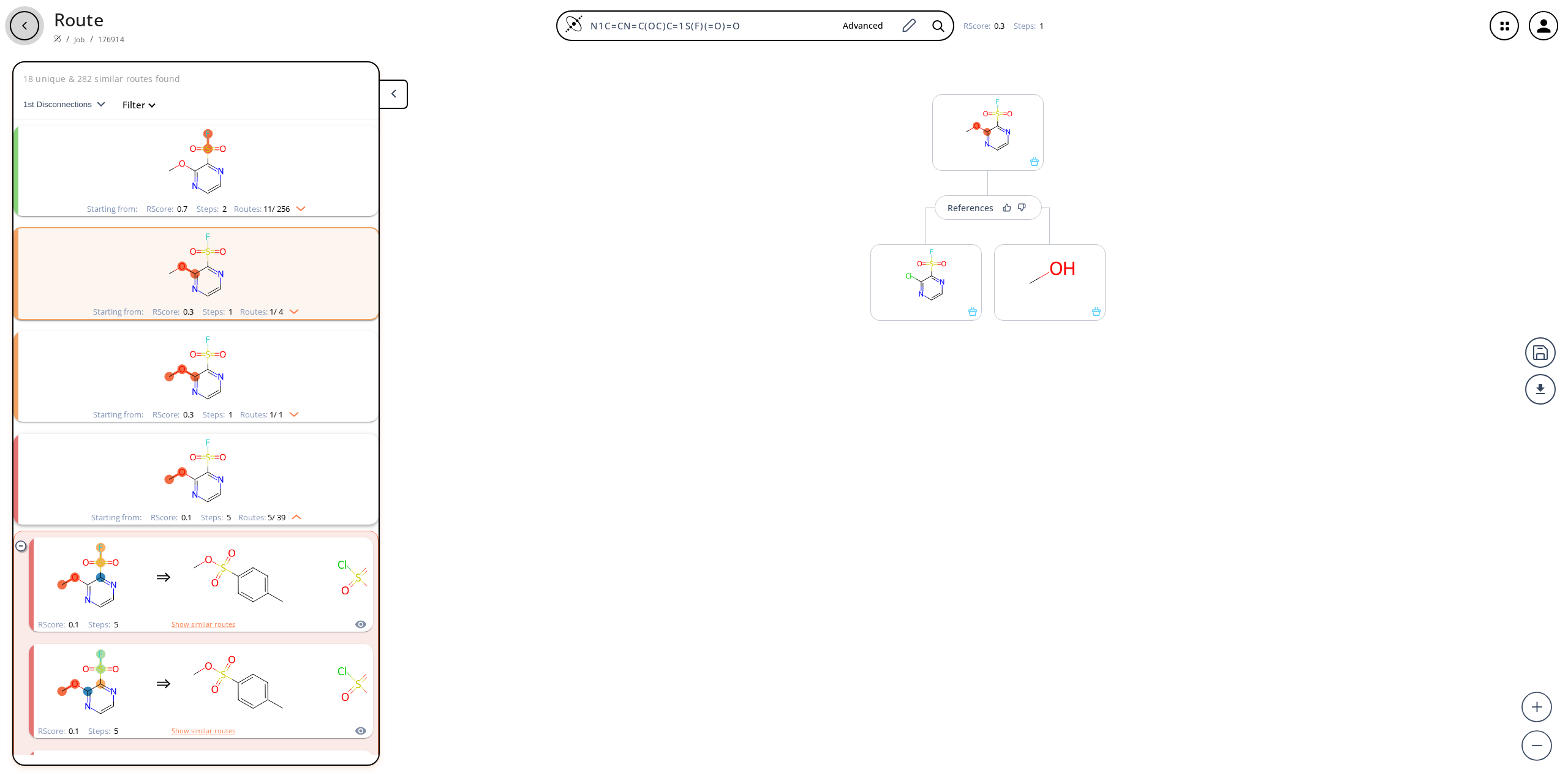
click at [28, 27] on icon "button" at bounding box center [24, 26] width 10 height 10
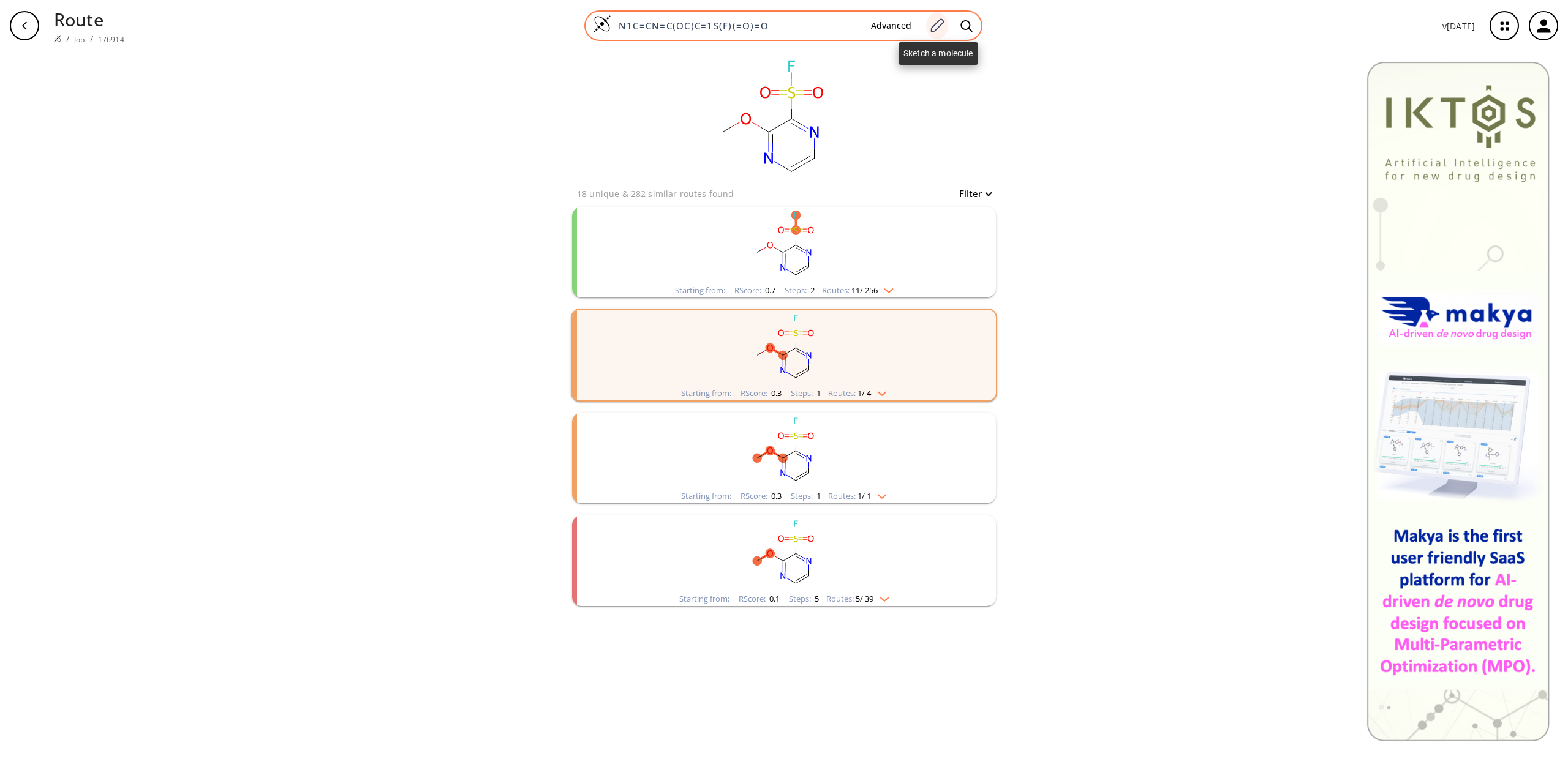
click at [940, 23] on icon at bounding box center [936, 25] width 16 height 16
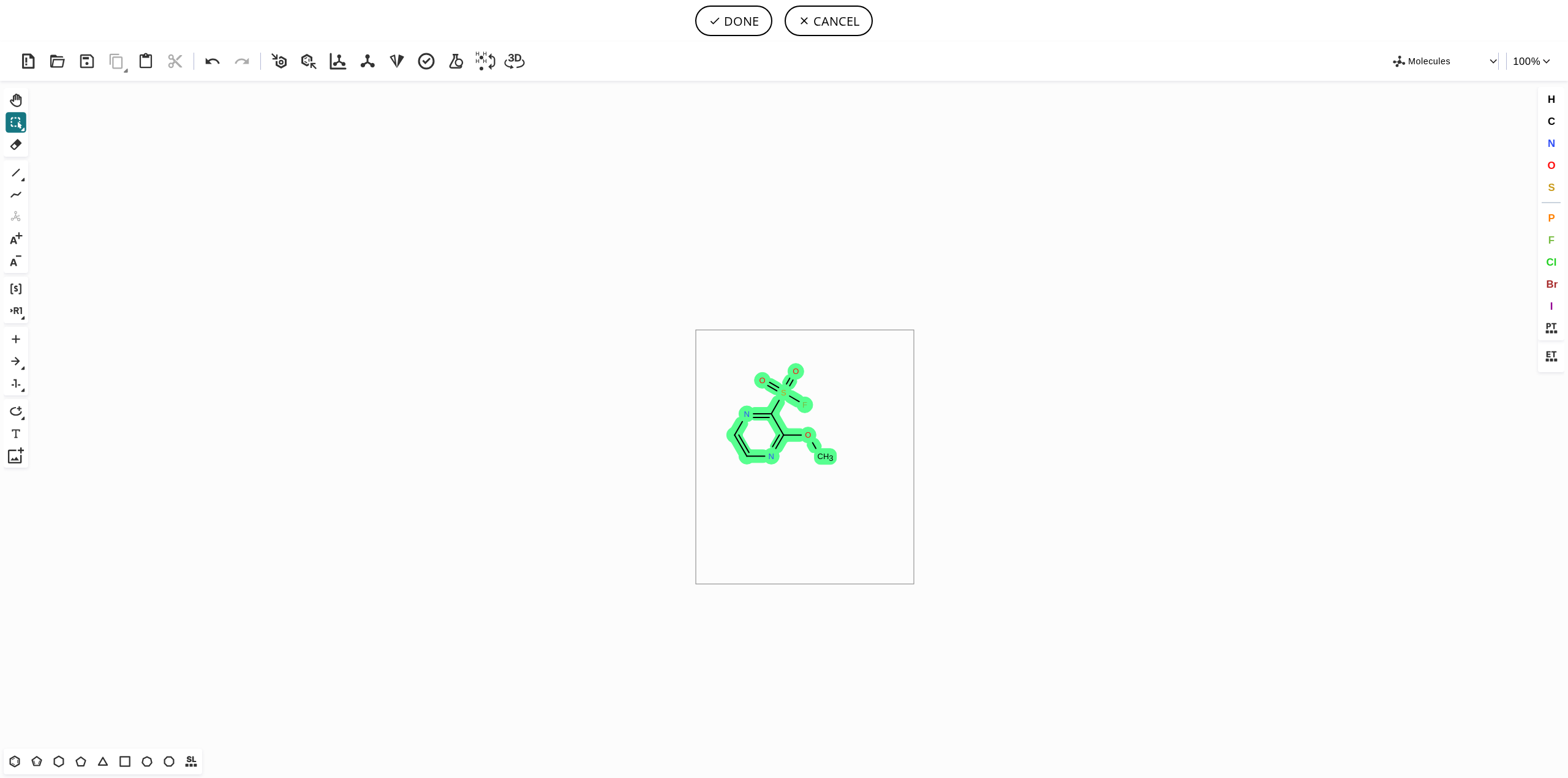
drag, startPoint x: 695, startPoint y: 331, endPoint x: 913, endPoint y: 584, distance: 334.0
drag, startPoint x: 56, startPoint y: 760, endPoint x: 223, endPoint y: 623, distance: 216.0
click at [56, 760] on icon at bounding box center [58, 761] width 16 height 16
click at [587, 274] on icon "Created with [PERSON_NAME] 2.3.0" at bounding box center [784, 415] width 1501 height 668
click at [16, 170] on icon at bounding box center [16, 172] width 16 height 16
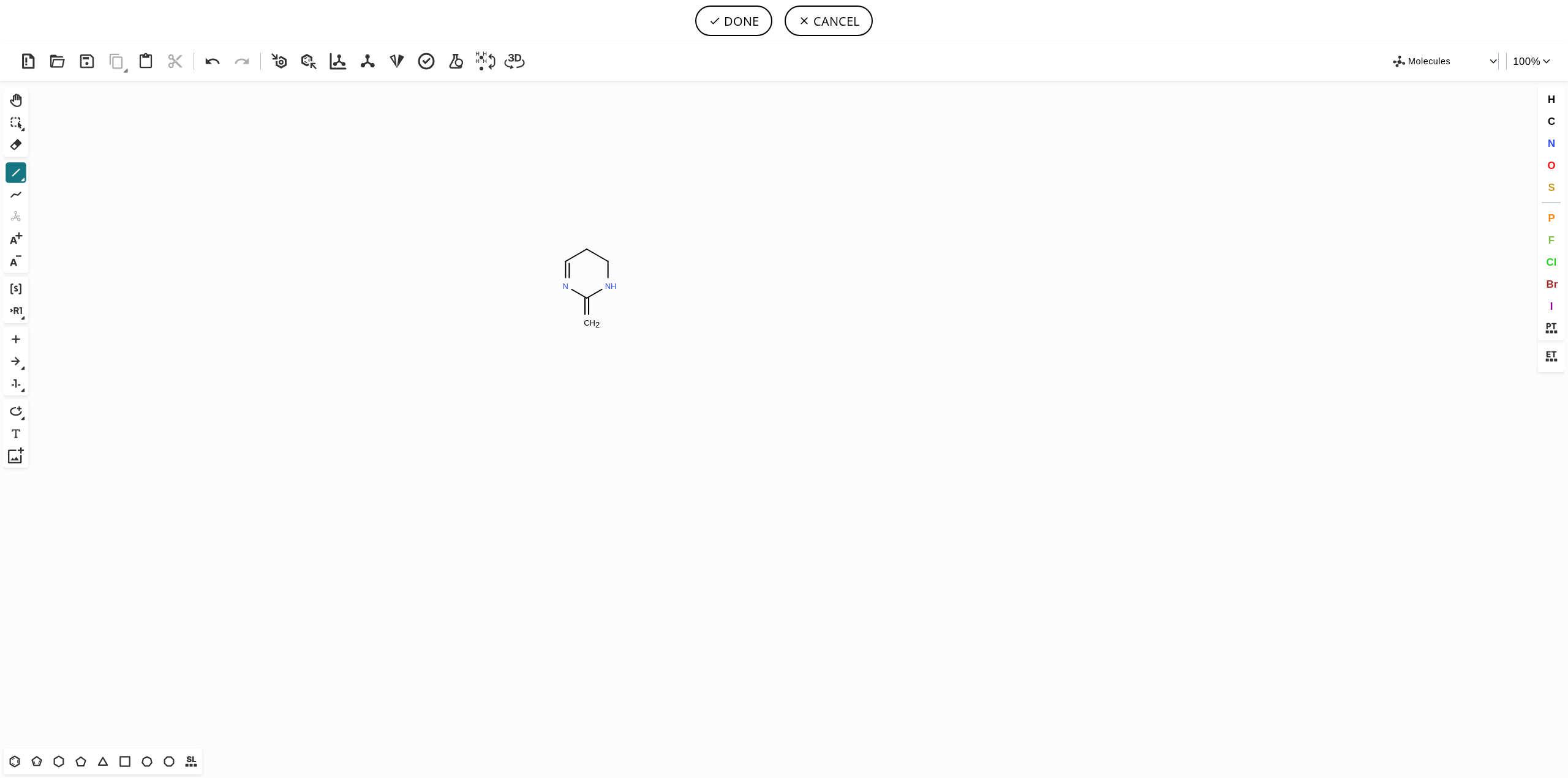
drag, startPoint x: 601, startPoint y: 258, endPoint x: 582, endPoint y: 289, distance: 36.4
drag, startPoint x: 16, startPoint y: 136, endPoint x: 289, endPoint y: 188, distance: 277.9
click at [17, 136] on icon at bounding box center [16, 144] width 16 height 16
click at [657, 312] on tspan "H" at bounding box center [655, 310] width 6 height 10
click at [733, 18] on button "DONE" at bounding box center [734, 20] width 77 height 31
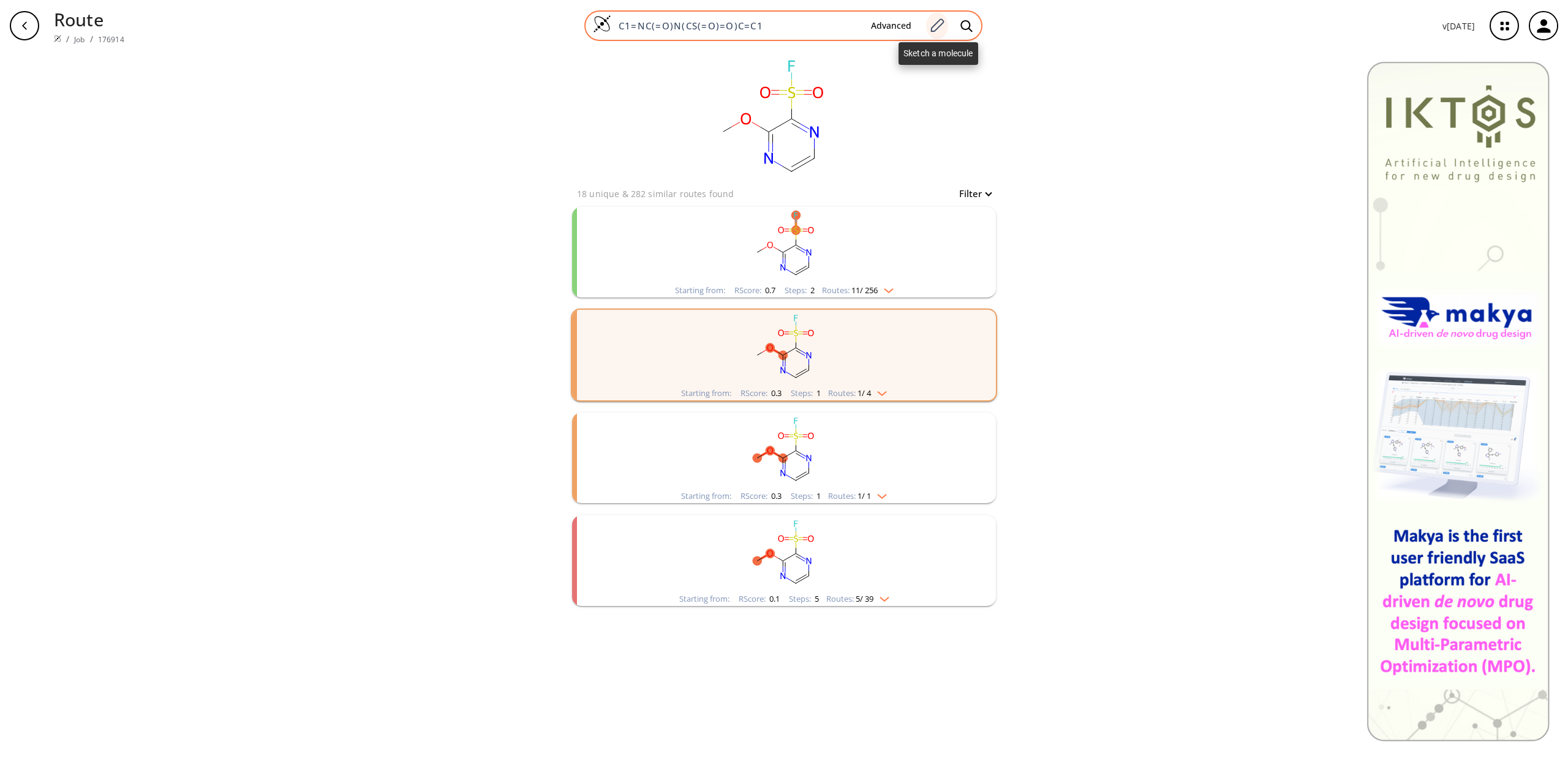
click at [944, 20] on icon at bounding box center [938, 25] width 14 height 14
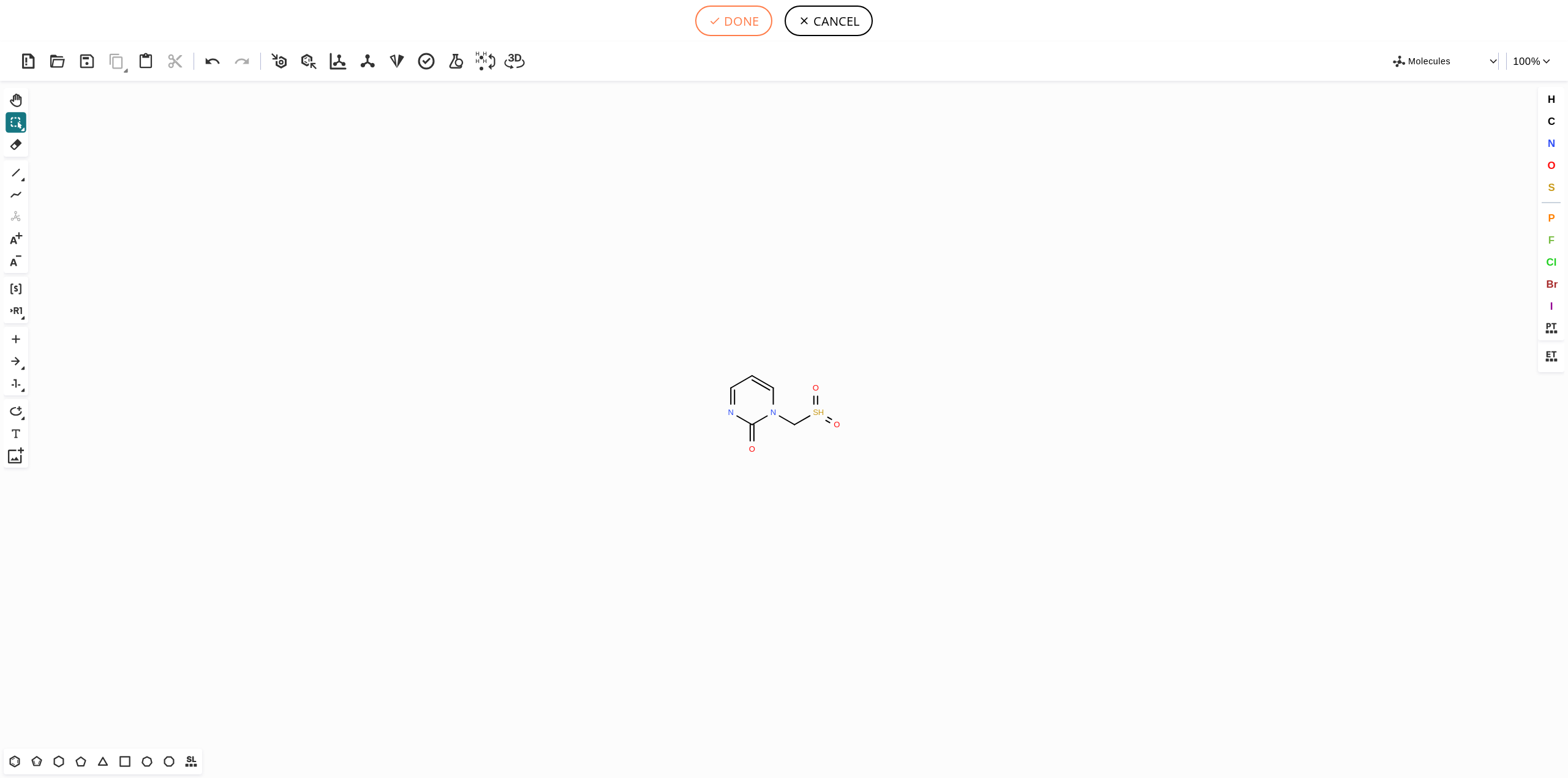
click at [740, 16] on button "DONE" at bounding box center [734, 20] width 77 height 31
type input "C1C=CN(CS(=O)=O)C(=O)N=1"
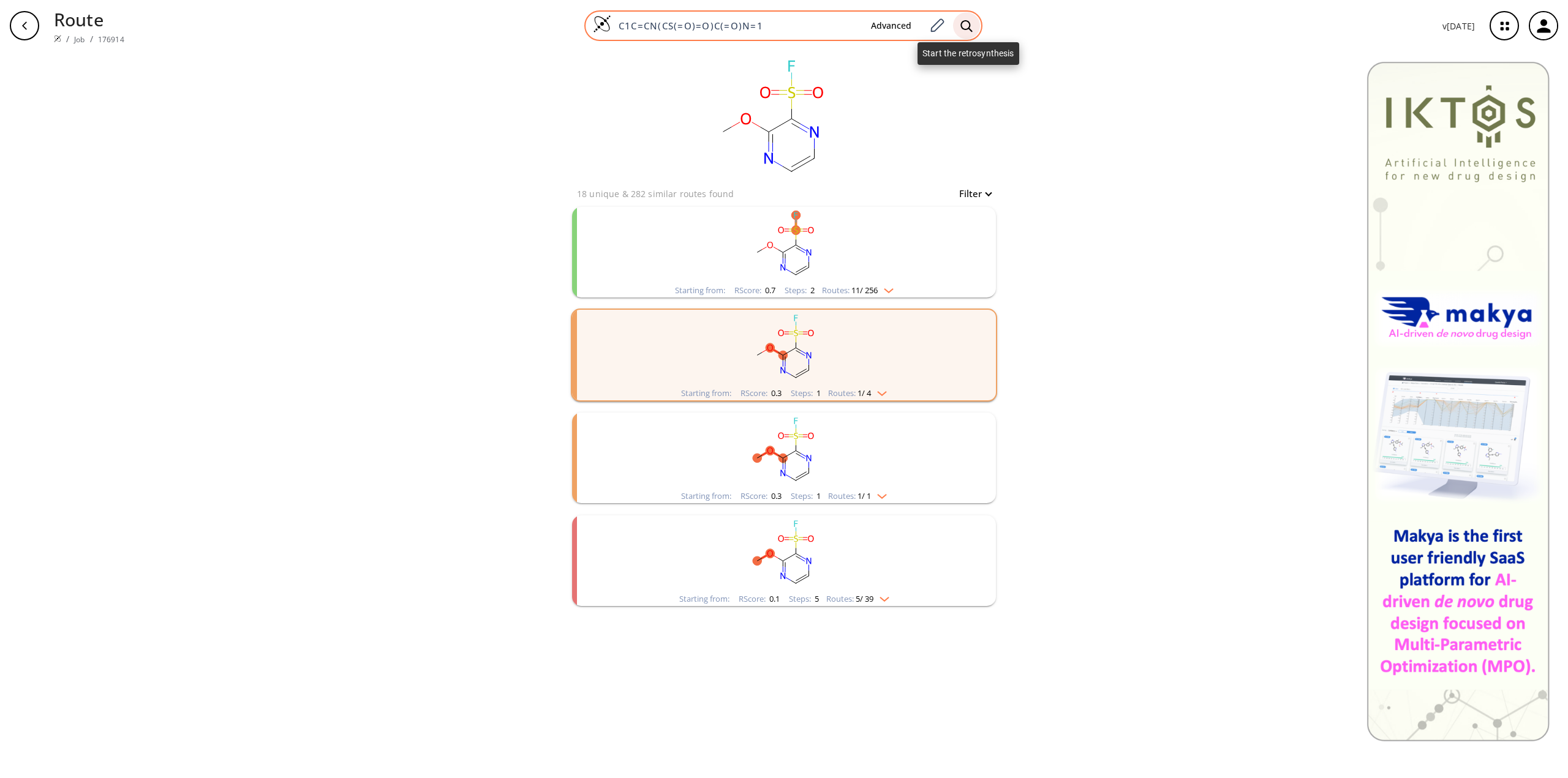
click at [964, 20] on icon at bounding box center [966, 26] width 12 height 13
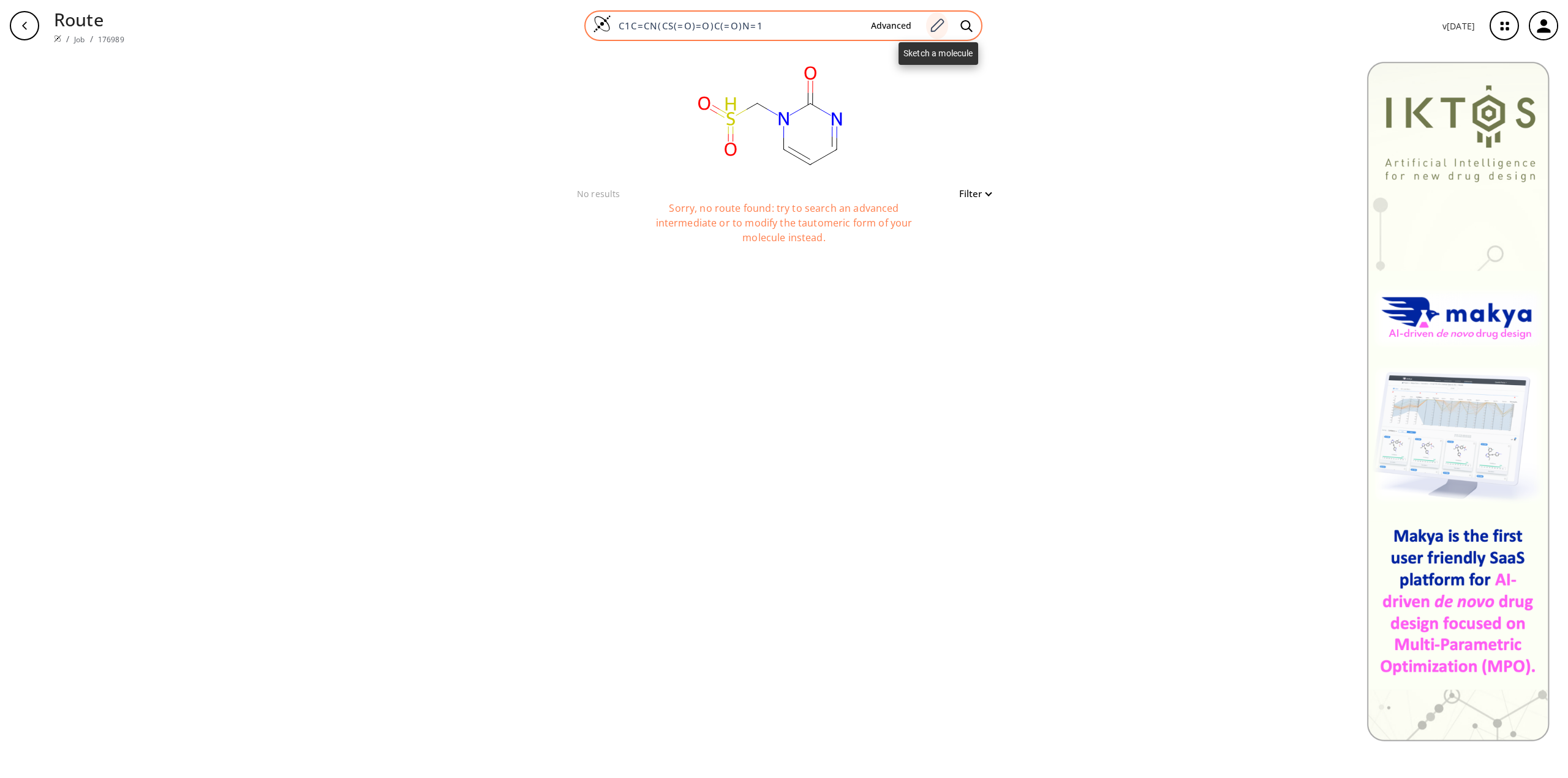
click at [941, 24] on icon at bounding box center [936, 25] width 16 height 16
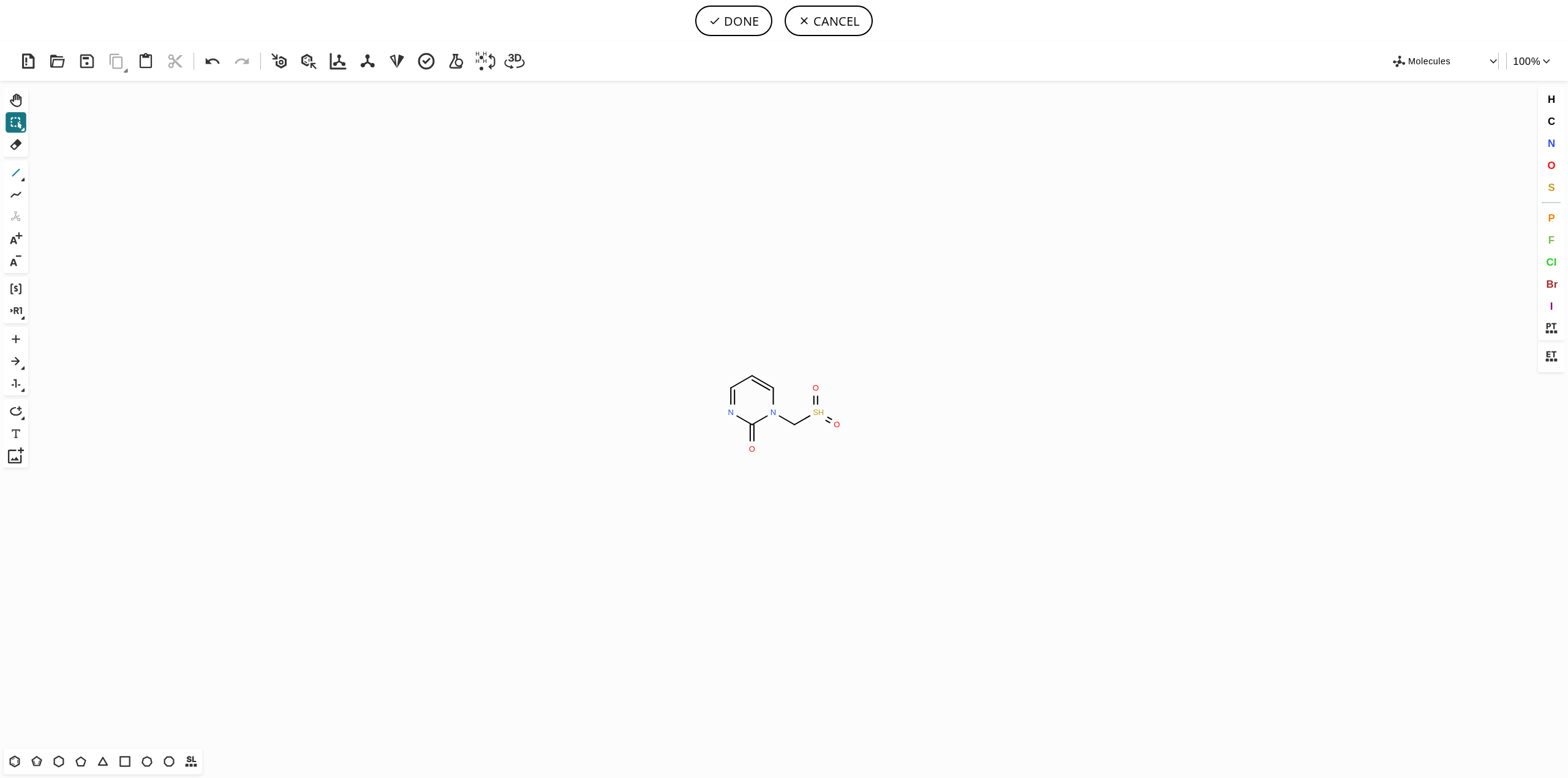
click at [7, 167] on button "1" at bounding box center [16, 172] width 21 height 21
click at [721, 18] on button "DONE" at bounding box center [734, 20] width 77 height 31
type input "C1=NC(=O)N(CS(N)(=O)=O)C=C1"
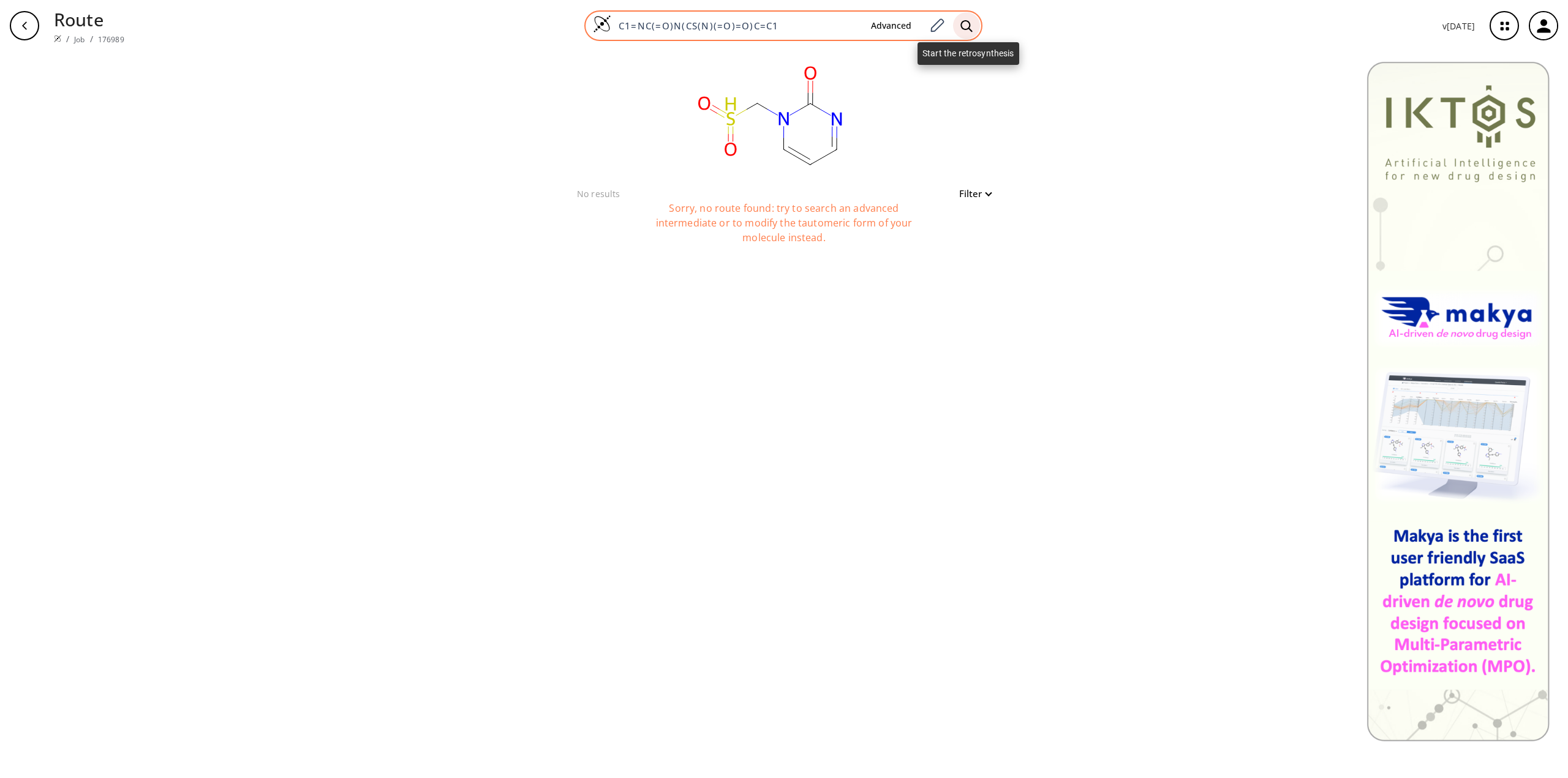
click at [968, 24] on icon at bounding box center [966, 26] width 12 height 13
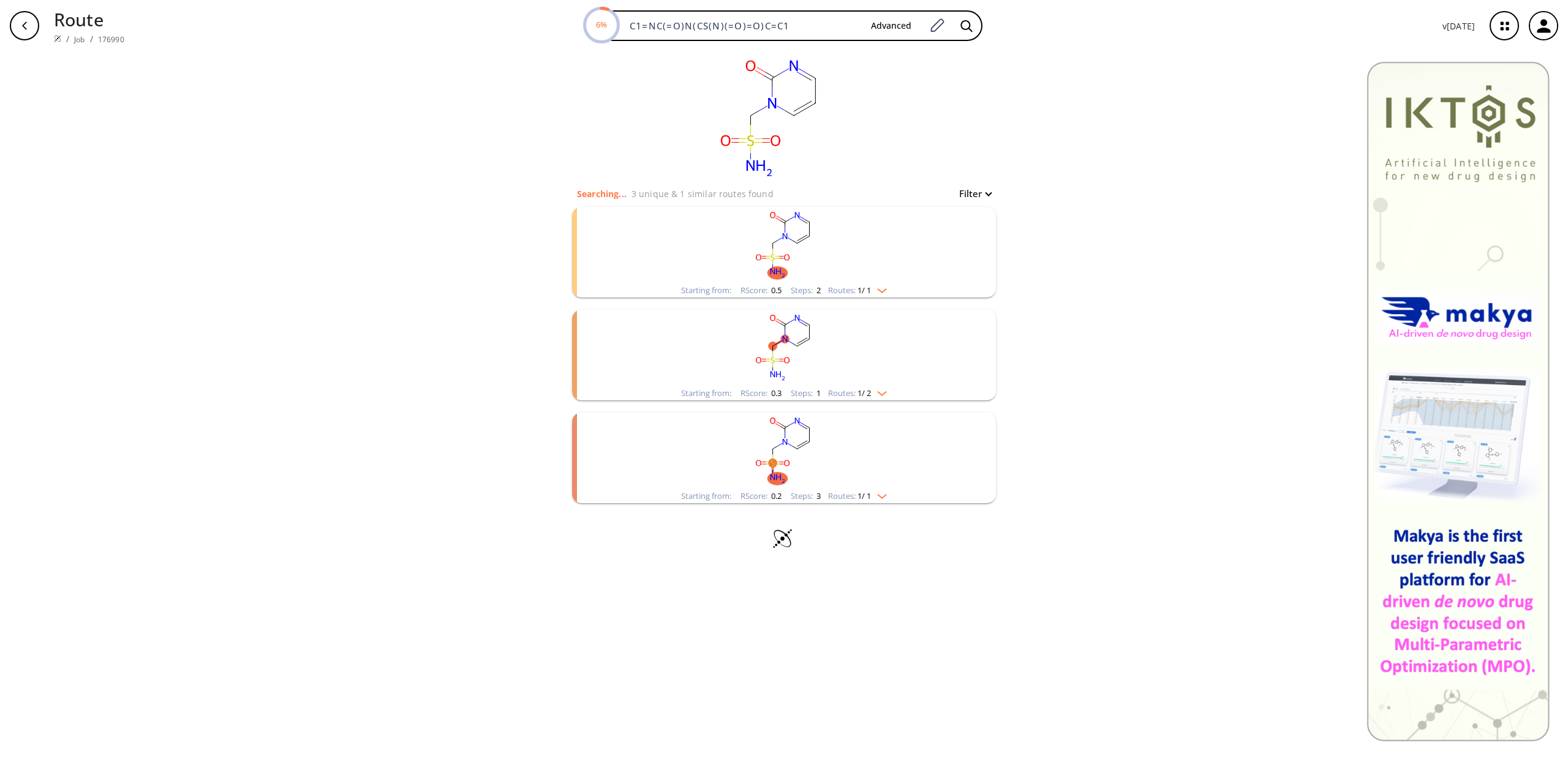
click at [887, 276] on rect "clusters" at bounding box center [784, 245] width 318 height 77
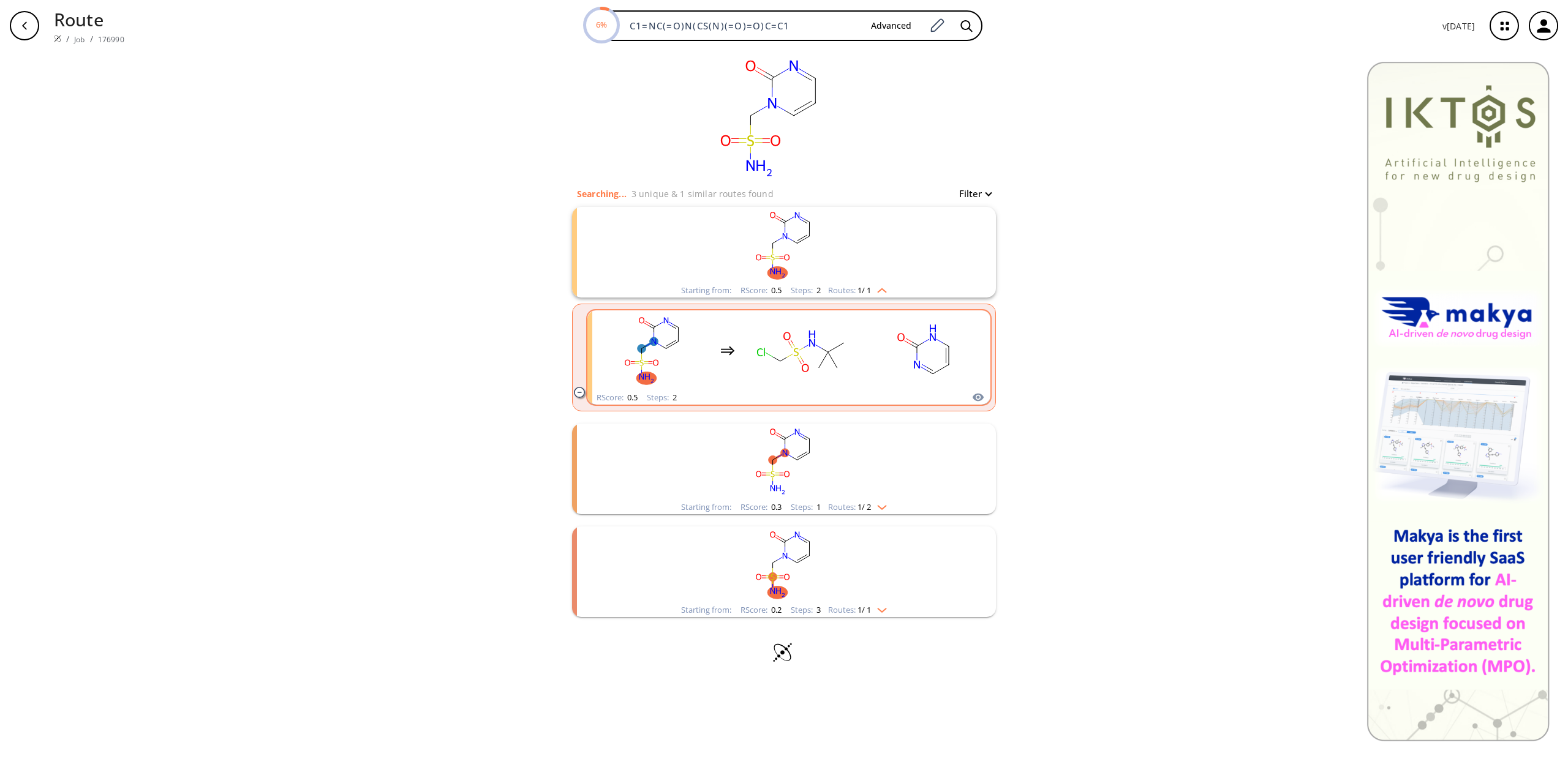
click at [901, 362] on rect "clusters" at bounding box center [925, 350] width 110 height 77
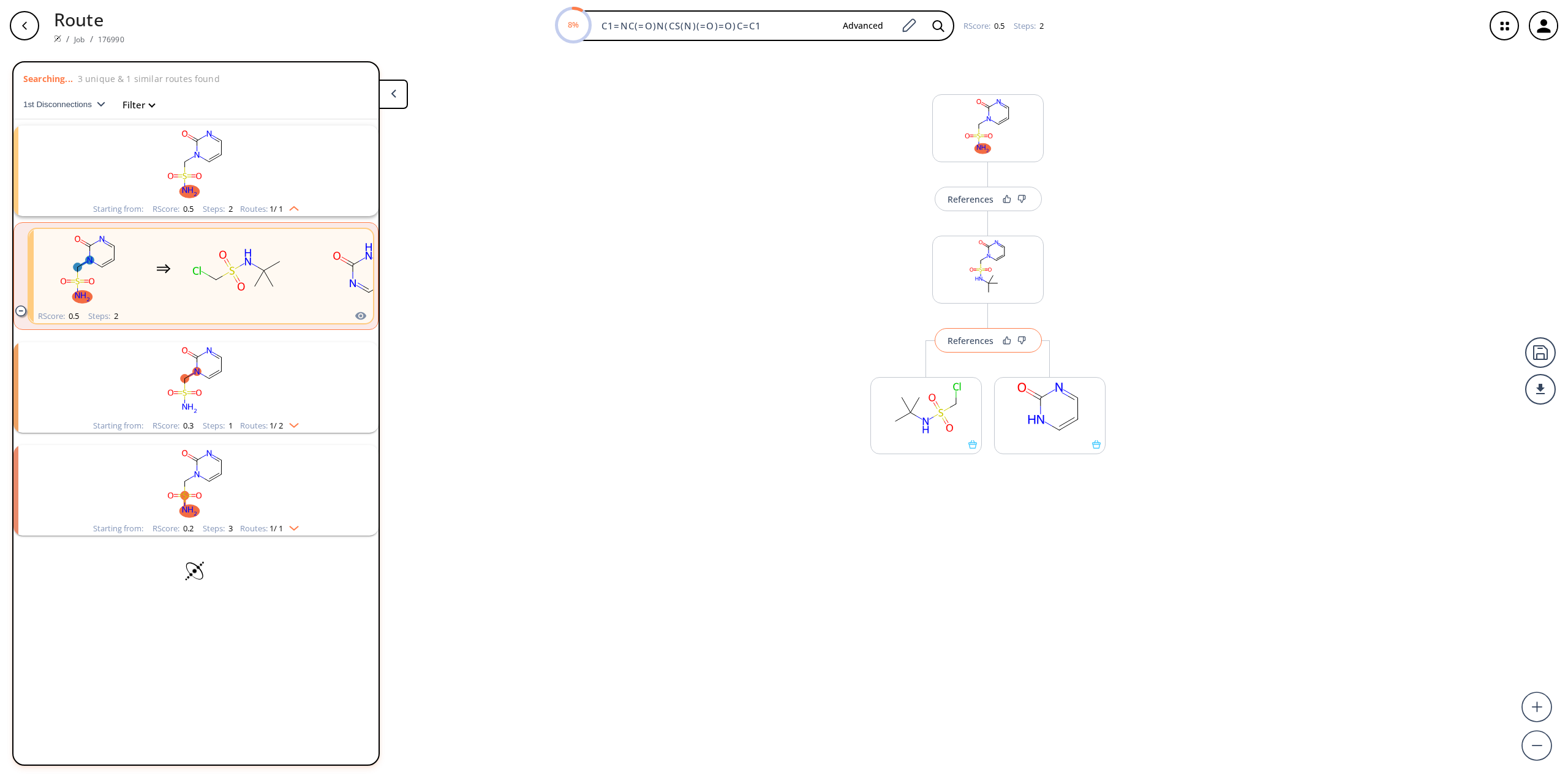
click at [979, 339] on div "References" at bounding box center [970, 341] width 46 height 8
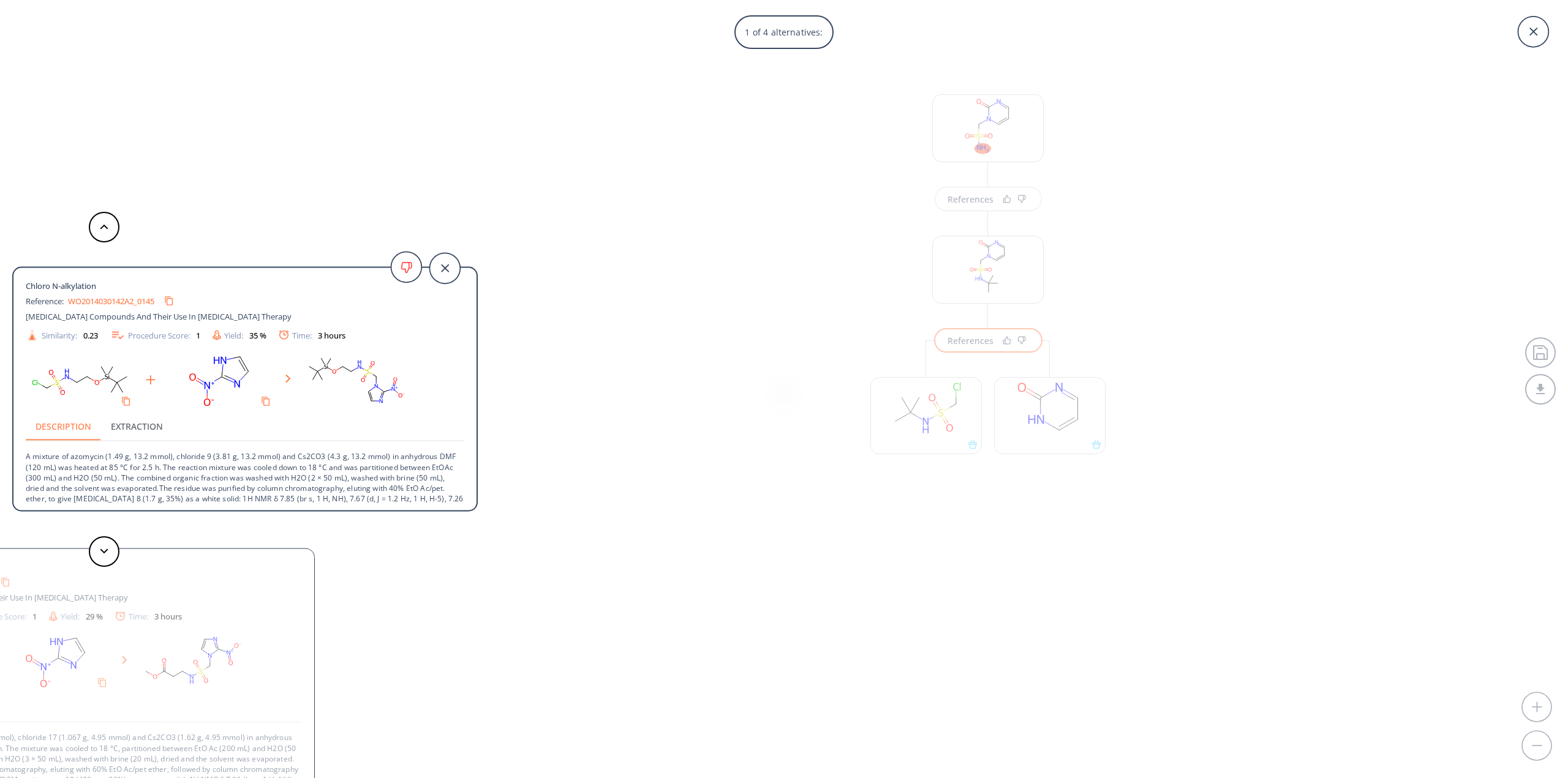
click at [299, 614] on div "Chloro N-alkylation Reference: WO2014030142A2_0161 [MEDICAL_DATA] Compounds And…" at bounding box center [81, 671] width 465 height 245
click at [195, 622] on div "Chloro N-alkylation Reference: WO2014030142A2_0161 [MEDICAL_DATA] Compounds And…" at bounding box center [81, 671] width 465 height 245
click at [103, 551] on icon at bounding box center [104, 551] width 9 height 5
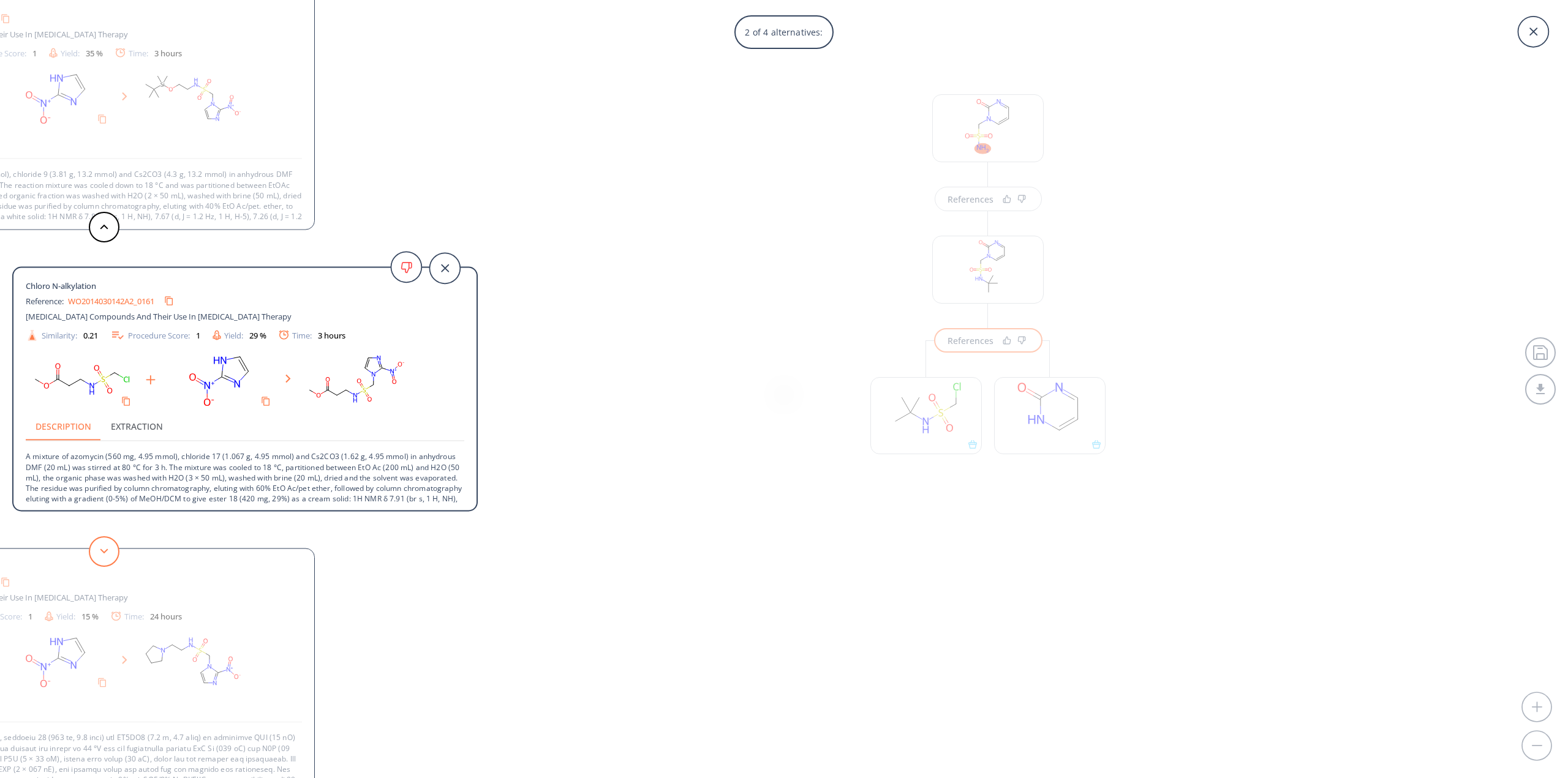
click at [103, 548] on button at bounding box center [104, 551] width 31 height 31
click at [1529, 29] on icon at bounding box center [1533, 31] width 31 height 31
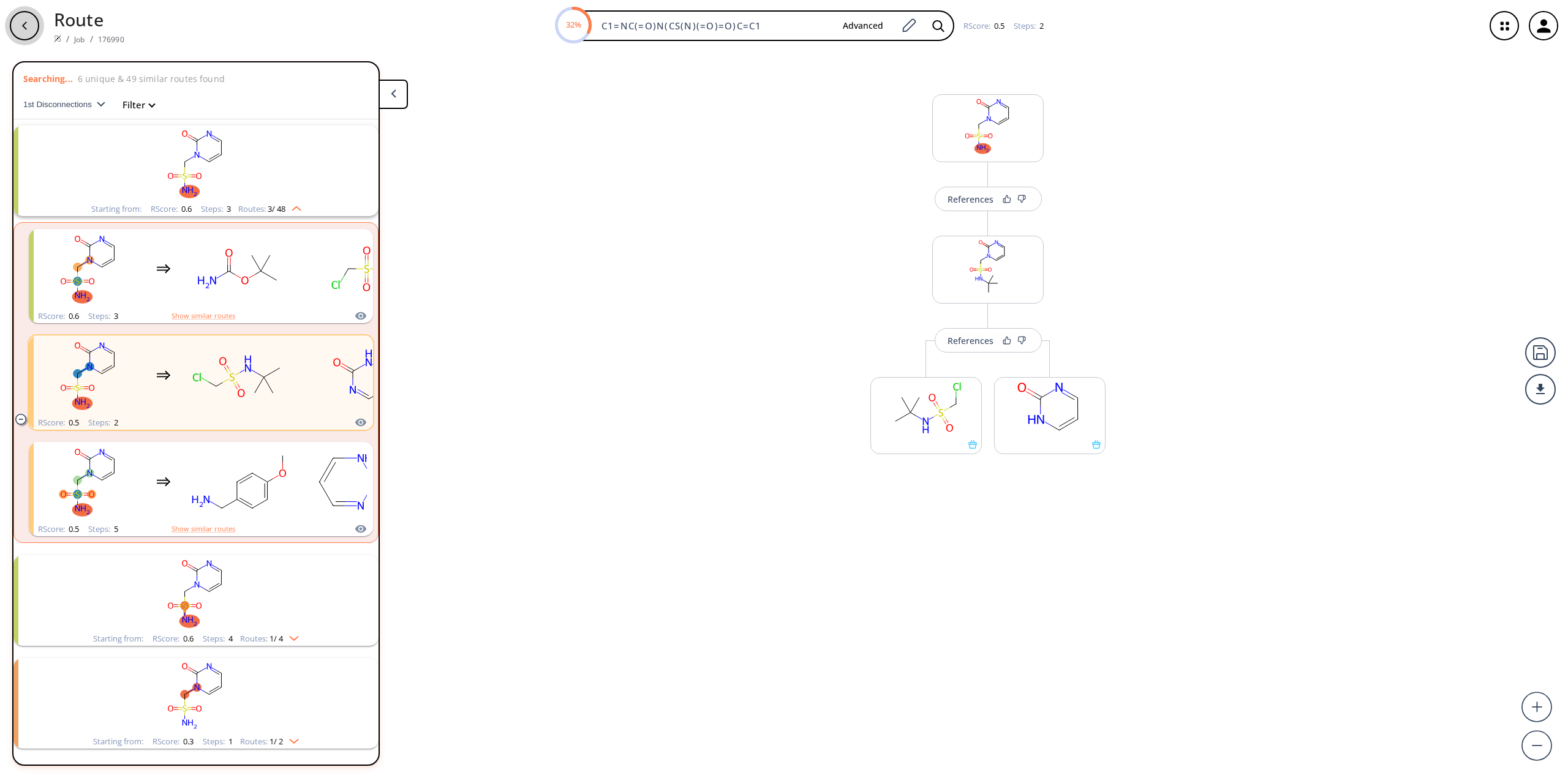
click at [31, 21] on div "button" at bounding box center [24, 25] width 29 height 29
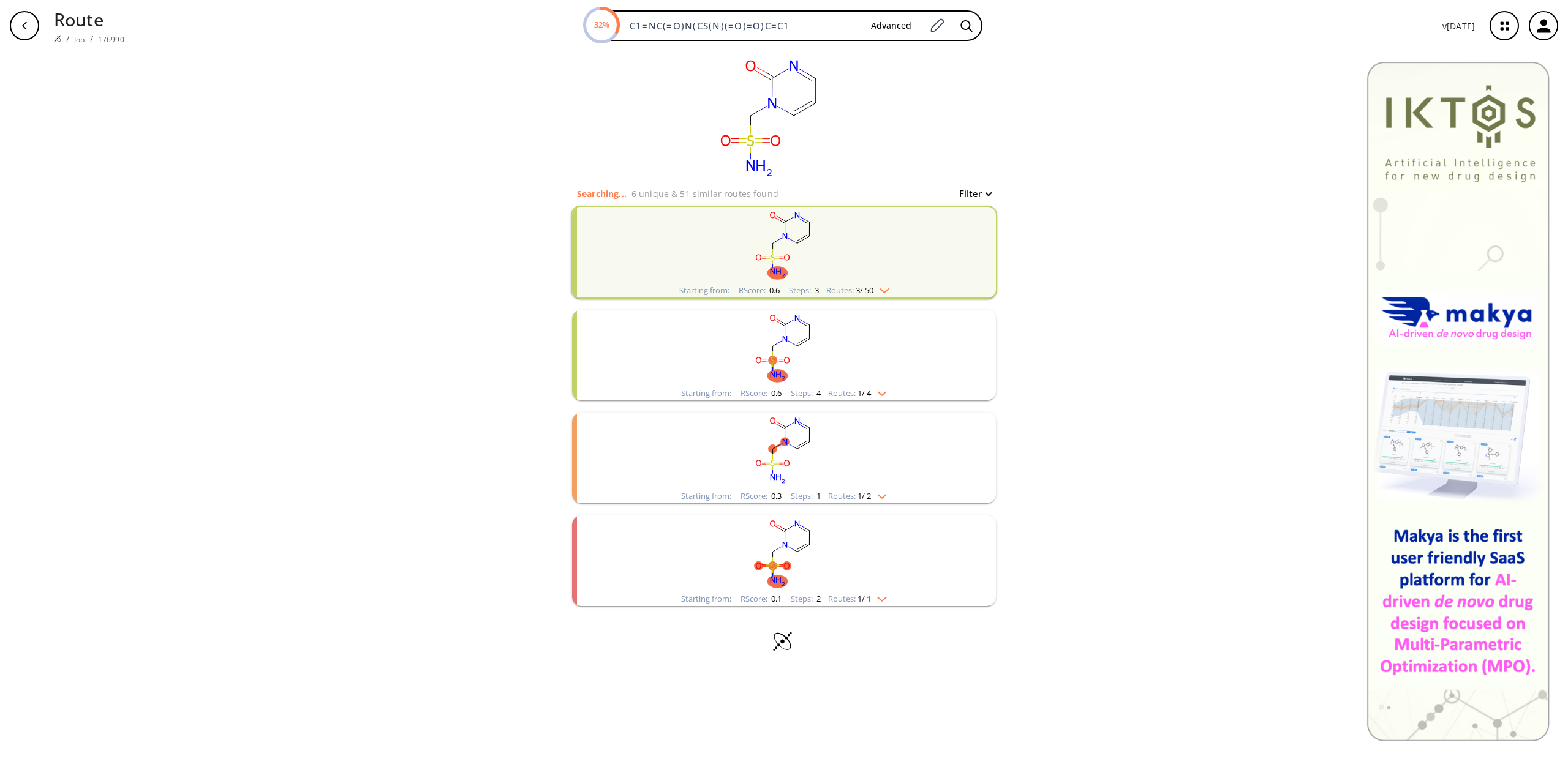
click at [917, 559] on rect "clusters" at bounding box center [784, 553] width 318 height 77
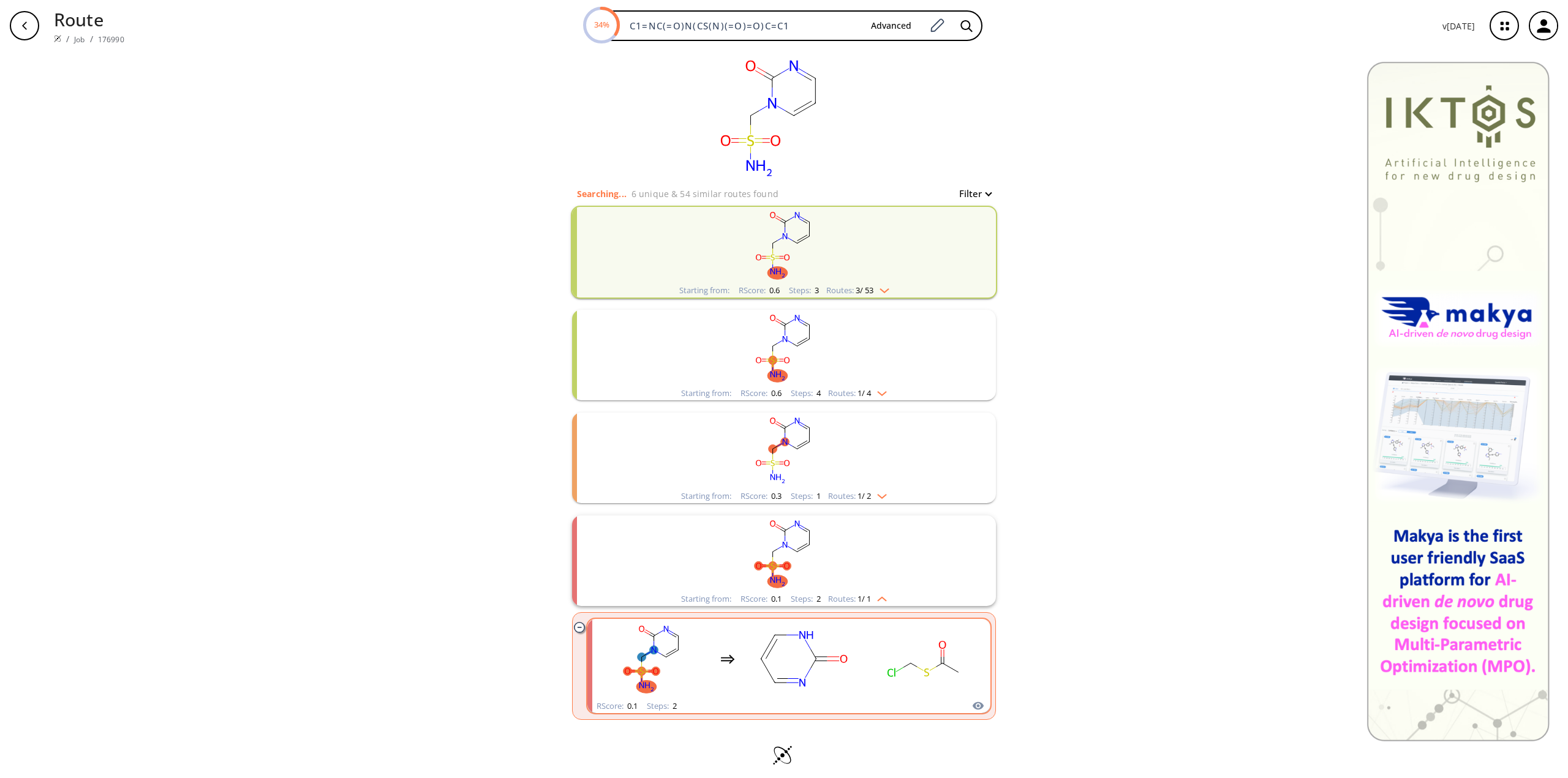
click at [852, 662] on rect "clusters" at bounding box center [802, 659] width 110 height 77
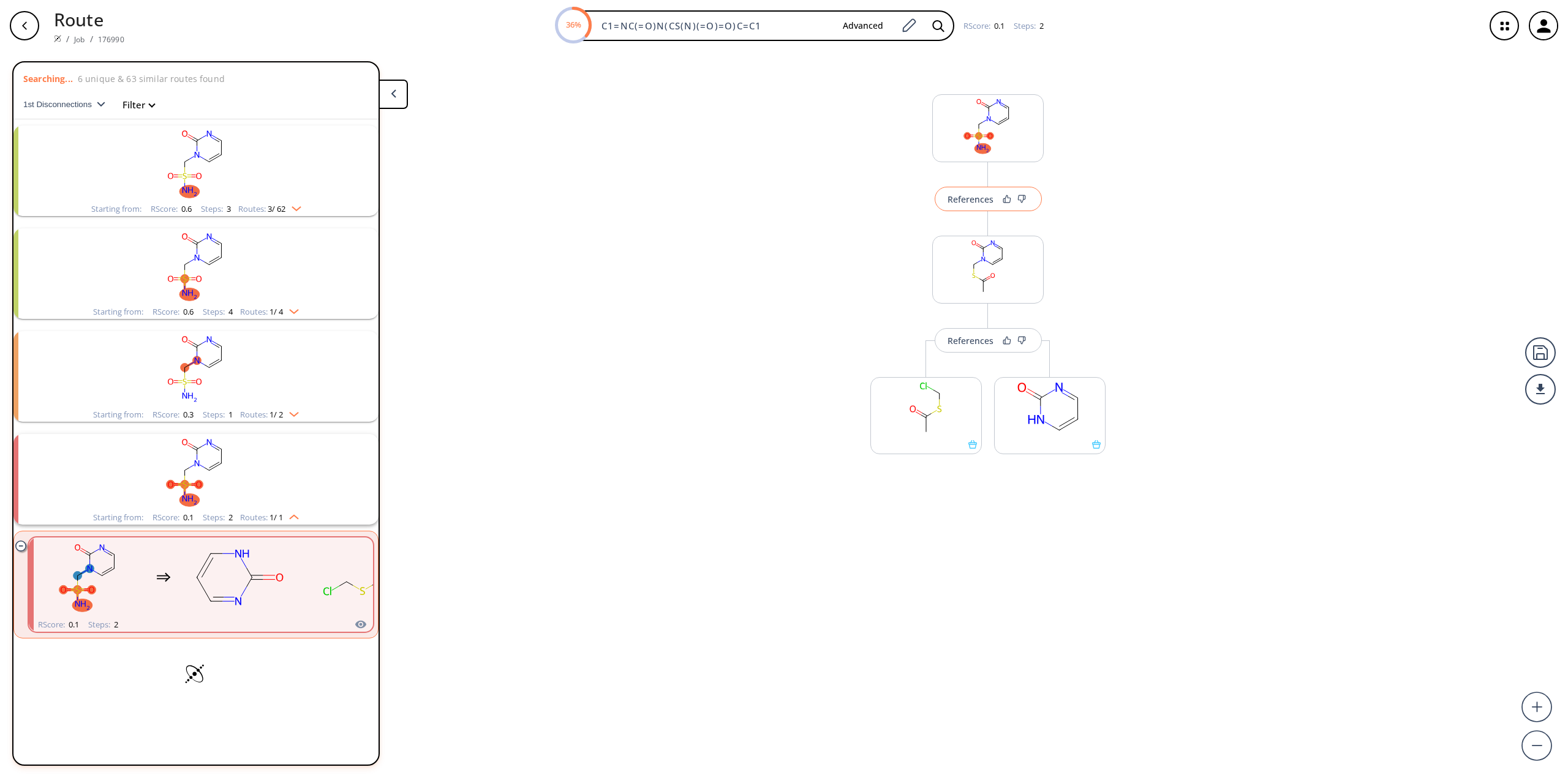
click at [968, 202] on div "References" at bounding box center [970, 200] width 46 height 8
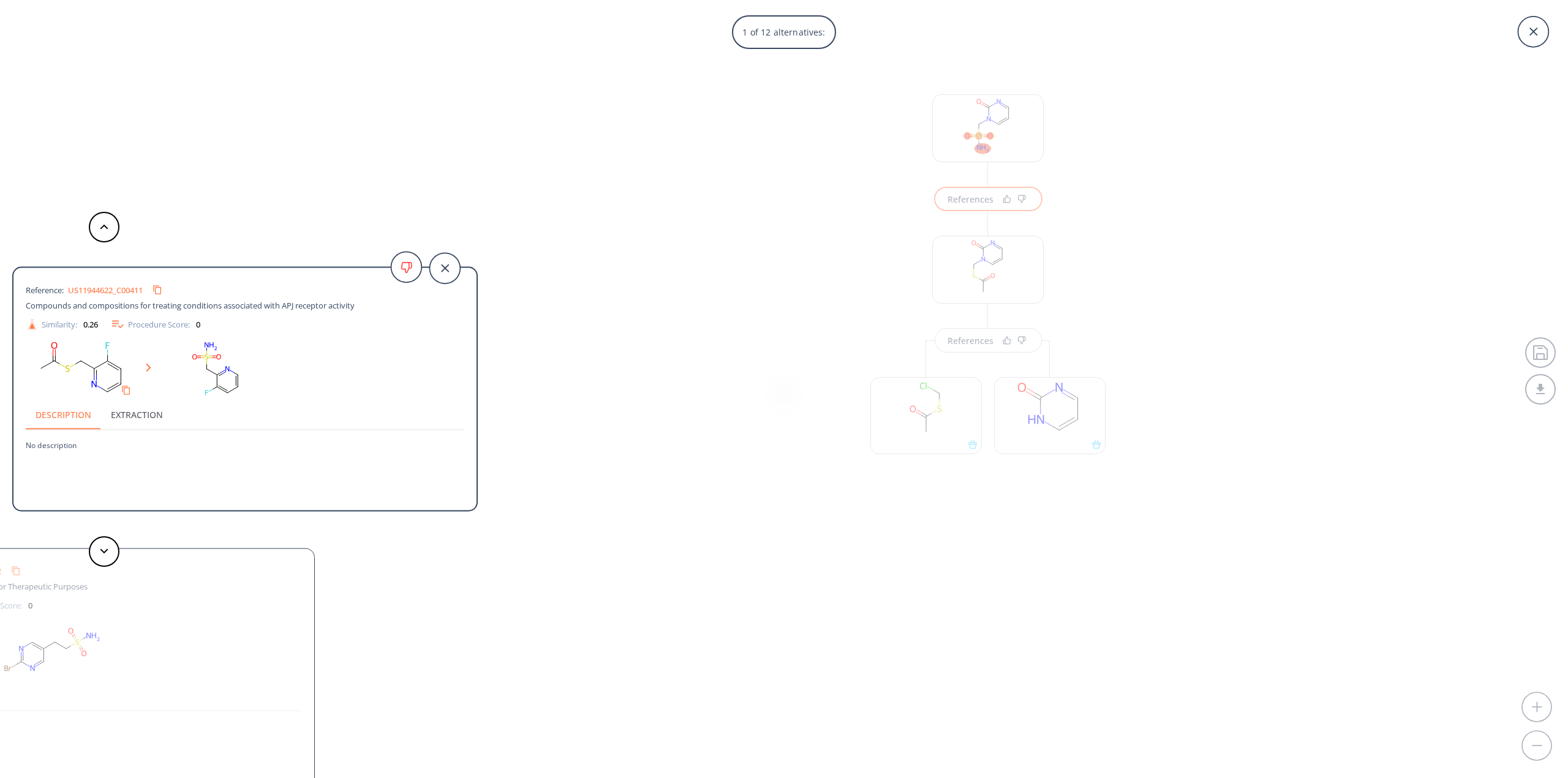
click at [244, 611] on div "Reference: US20230406853A1_C00612 Covalent Cdk2-binding Compounds For Therapeut…" at bounding box center [81, 671] width 465 height 245
click at [132, 290] on link "US20230406853A1_C00614" at bounding box center [116, 290] width 96 height 8
click at [1532, 30] on icon at bounding box center [1533, 32] width 8 height 8
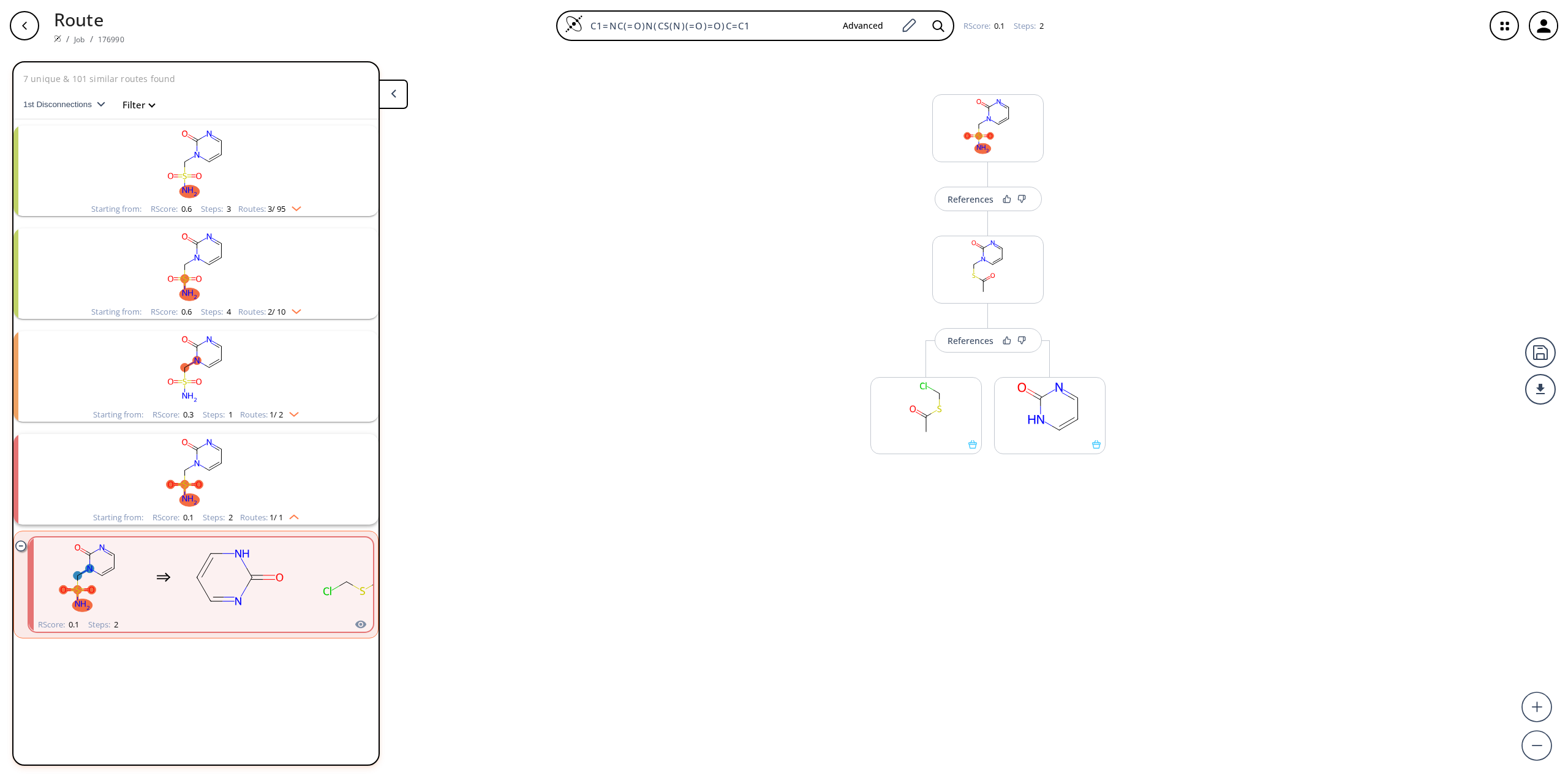
click at [19, 22] on div "button" at bounding box center [24, 25] width 29 height 29
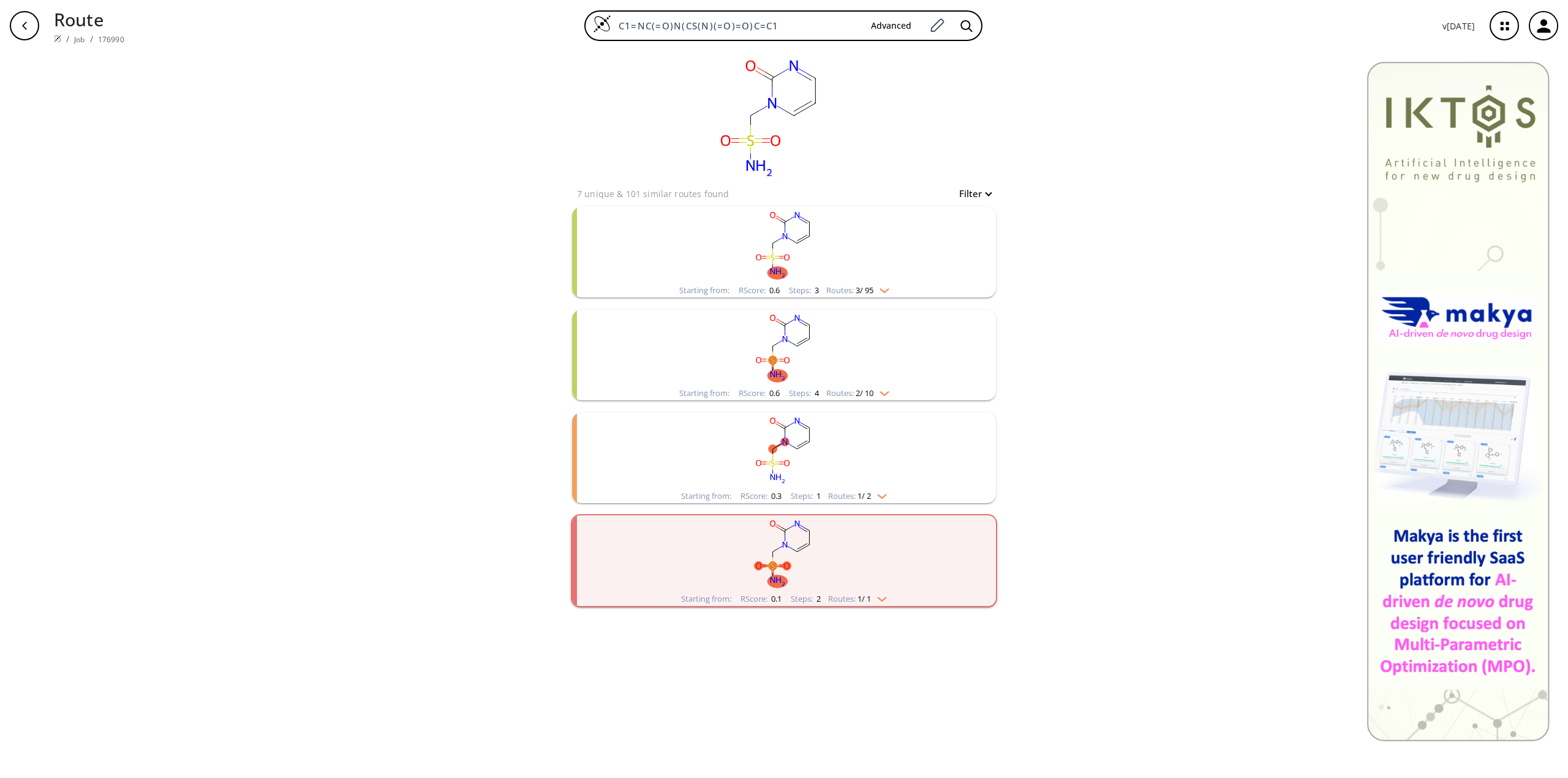
click at [946, 270] on div "Starting from: RScore : 0.6 Steps : 3 Routes: 3 / 95" at bounding box center [784, 252] width 424 height 90
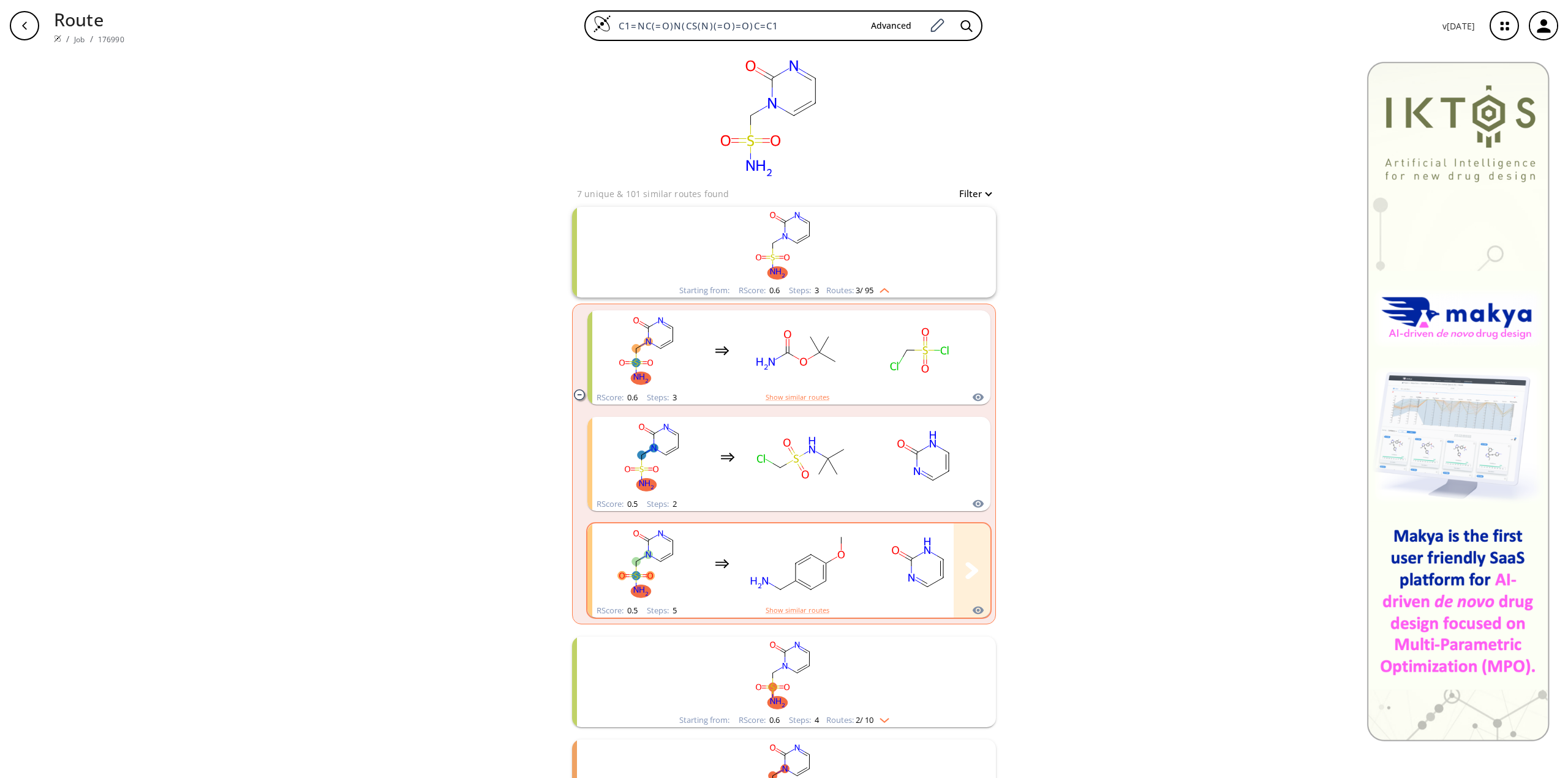
click at [917, 564] on rect "clusters" at bounding box center [919, 563] width 110 height 77
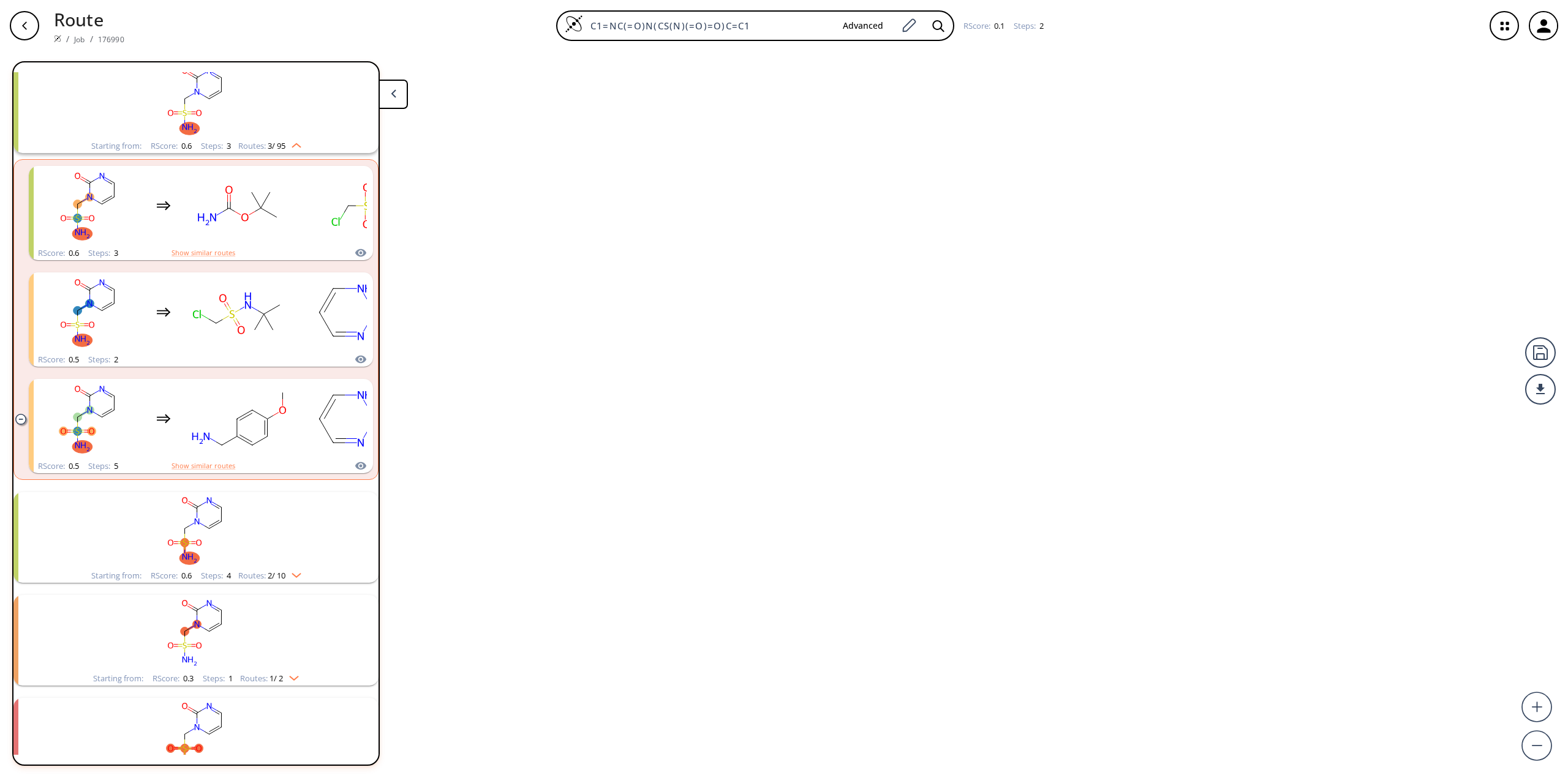
scroll to position [66, 0]
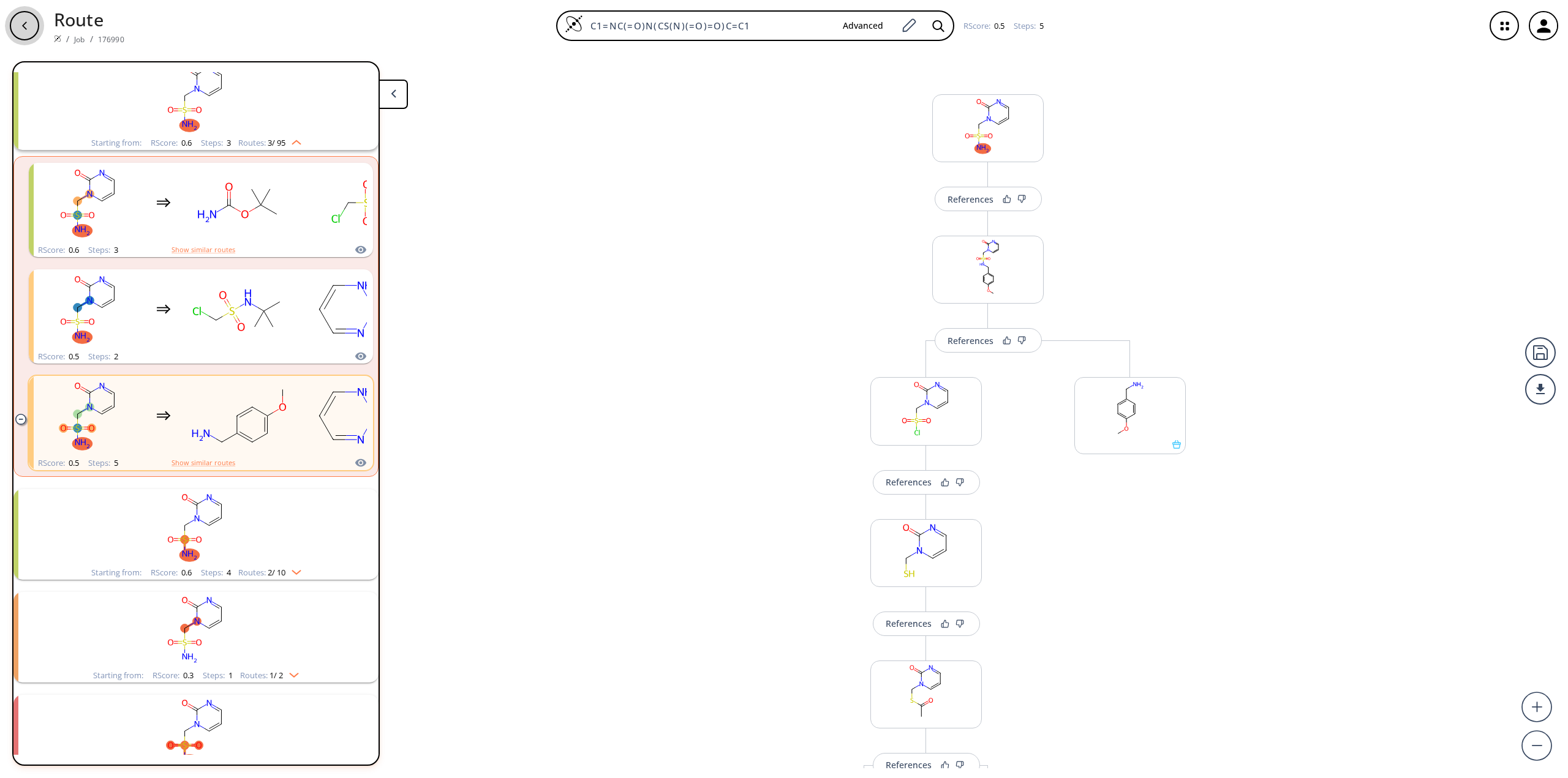
click at [31, 27] on div "button" at bounding box center [24, 25] width 29 height 29
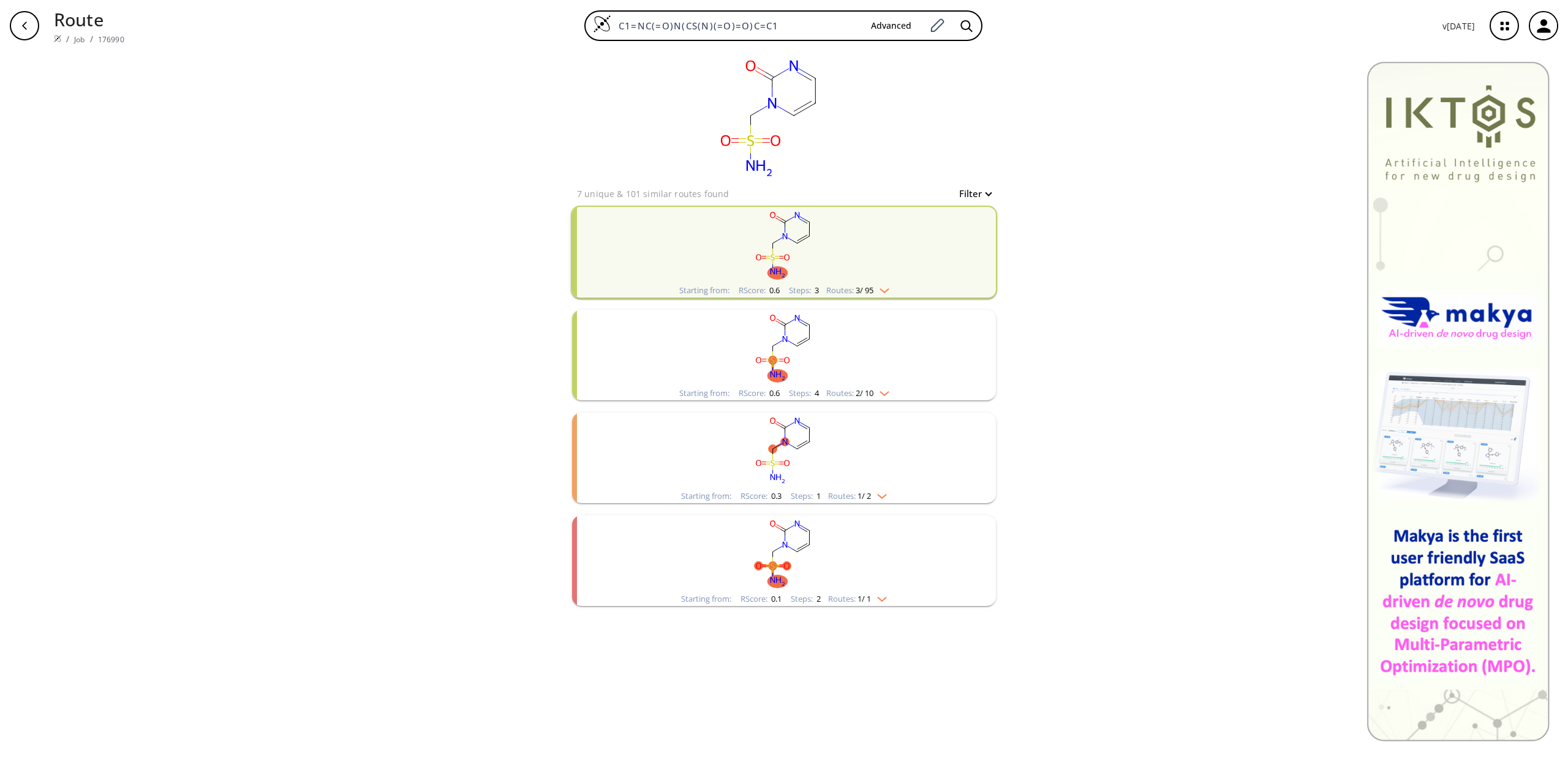
click at [28, 25] on icon "button" at bounding box center [24, 26] width 10 height 10
type input "C1C=CN(CS(=O)=O)C(=O)N=1"
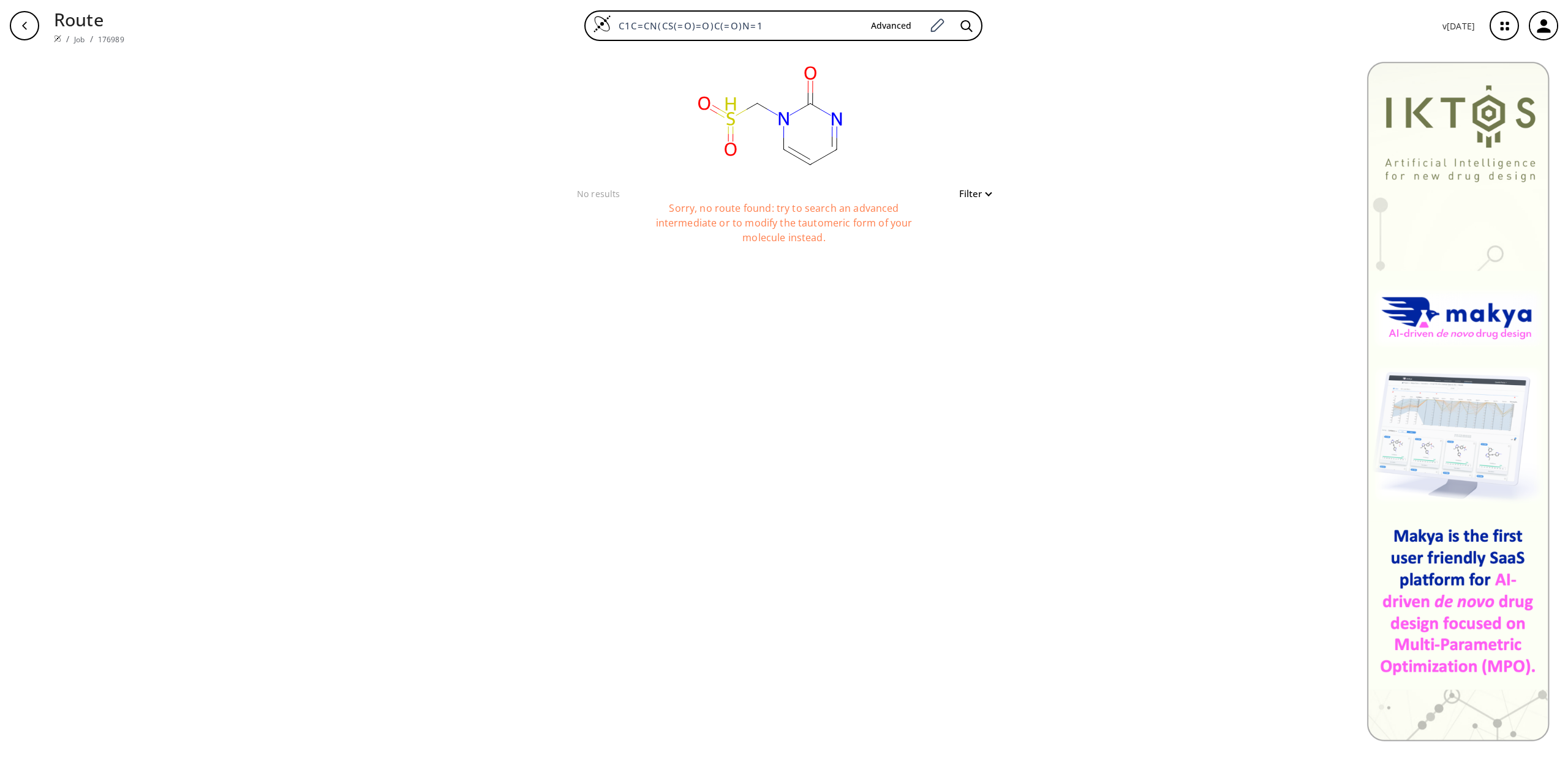
click at [1537, 24] on icon "button" at bounding box center [1544, 26] width 20 height 20
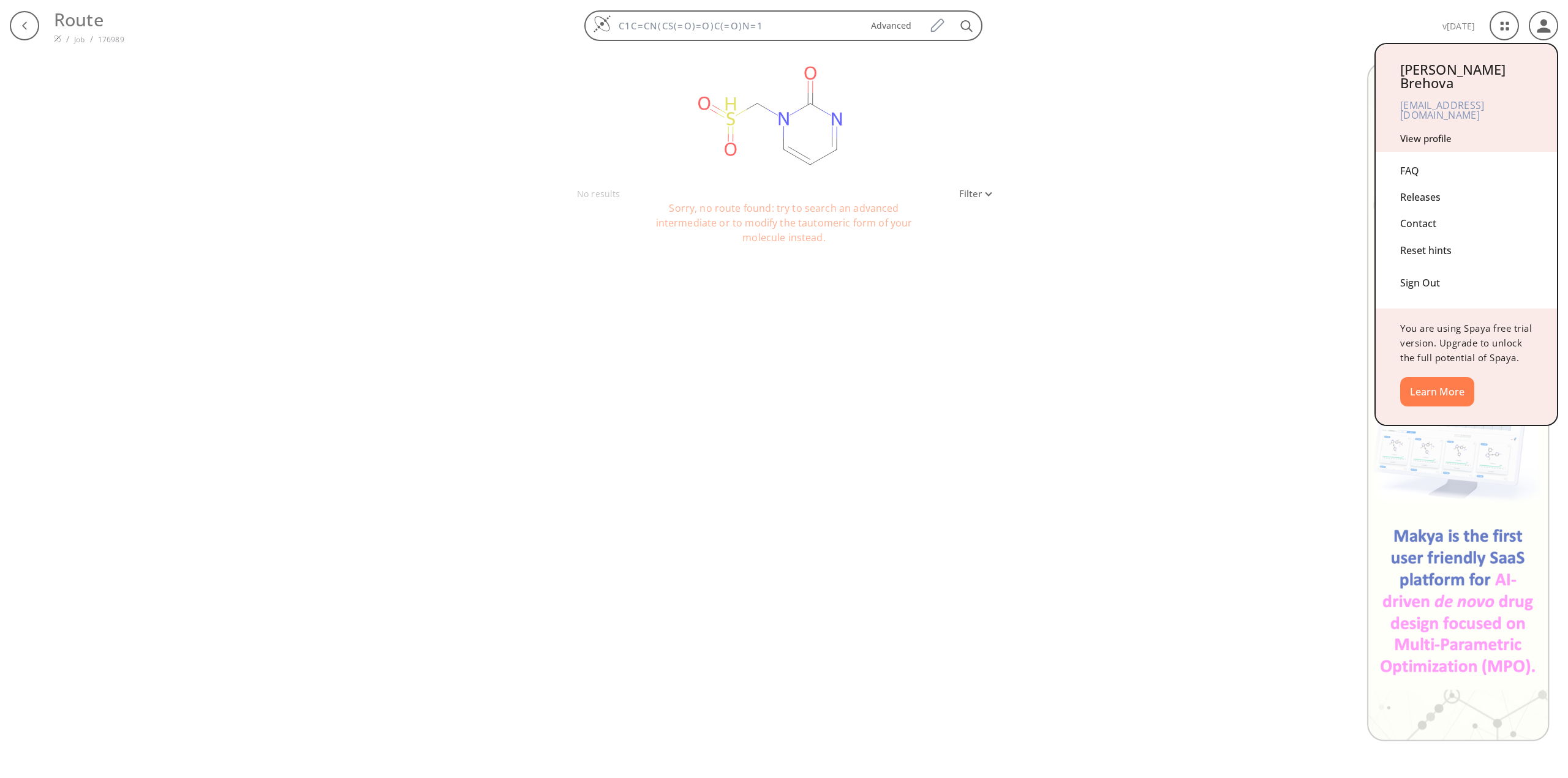
click at [1432, 132] on link "View profile" at bounding box center [1425, 138] width 52 height 12
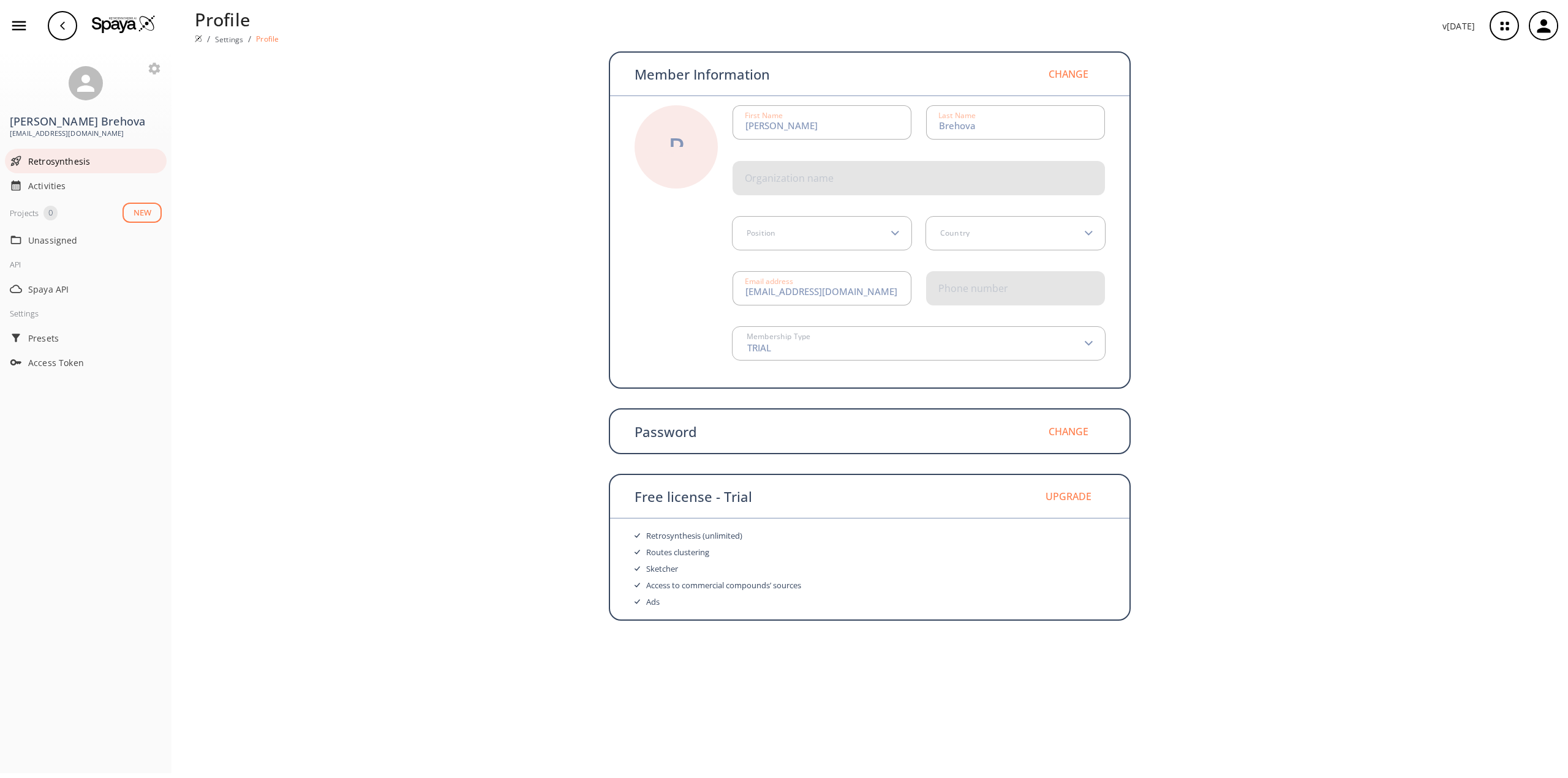
click at [66, 164] on span "Retrosynthesis" at bounding box center [94, 161] width 134 height 13
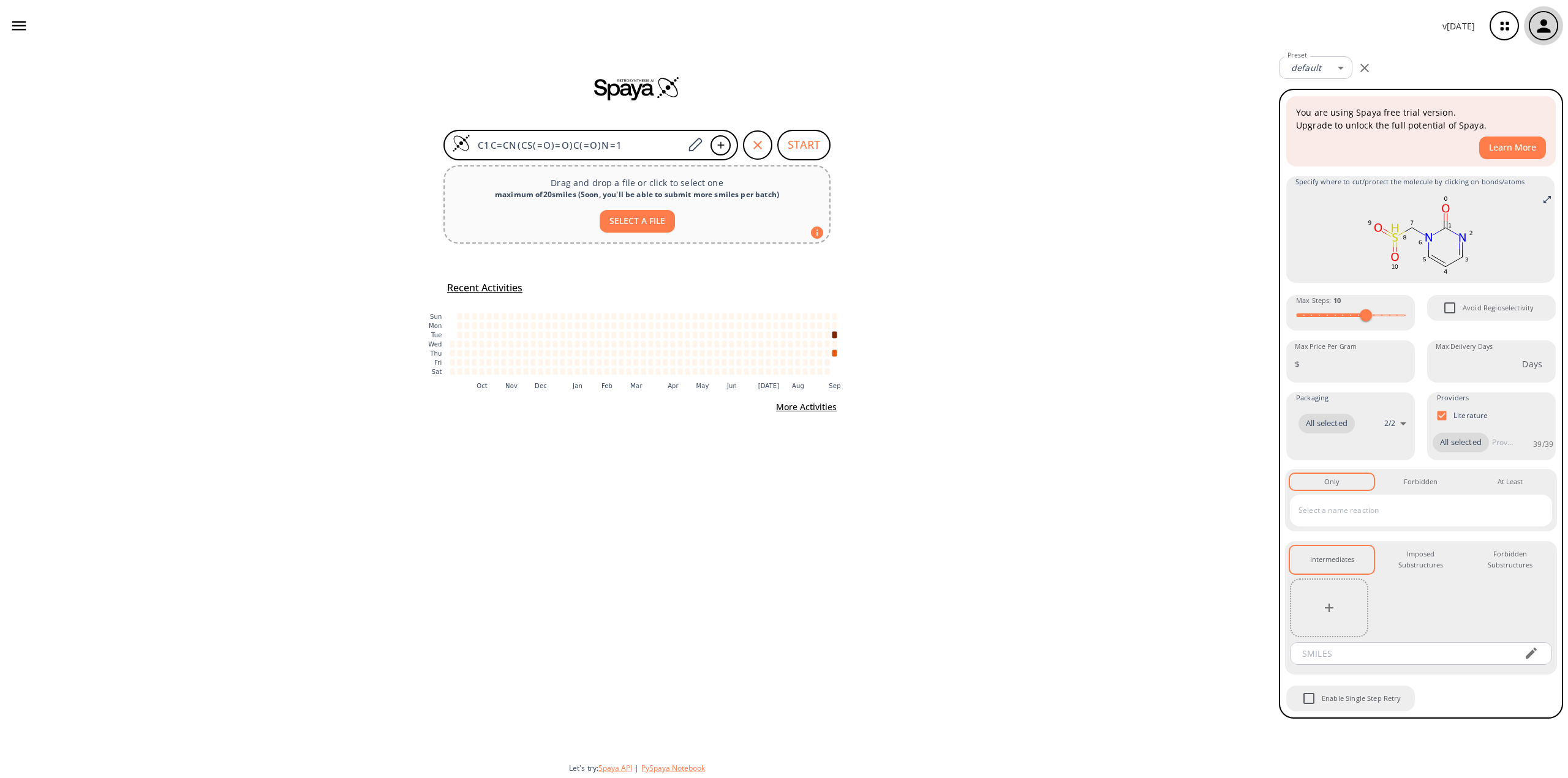
click at [1544, 29] on icon "button" at bounding box center [1544, 26] width 14 height 14
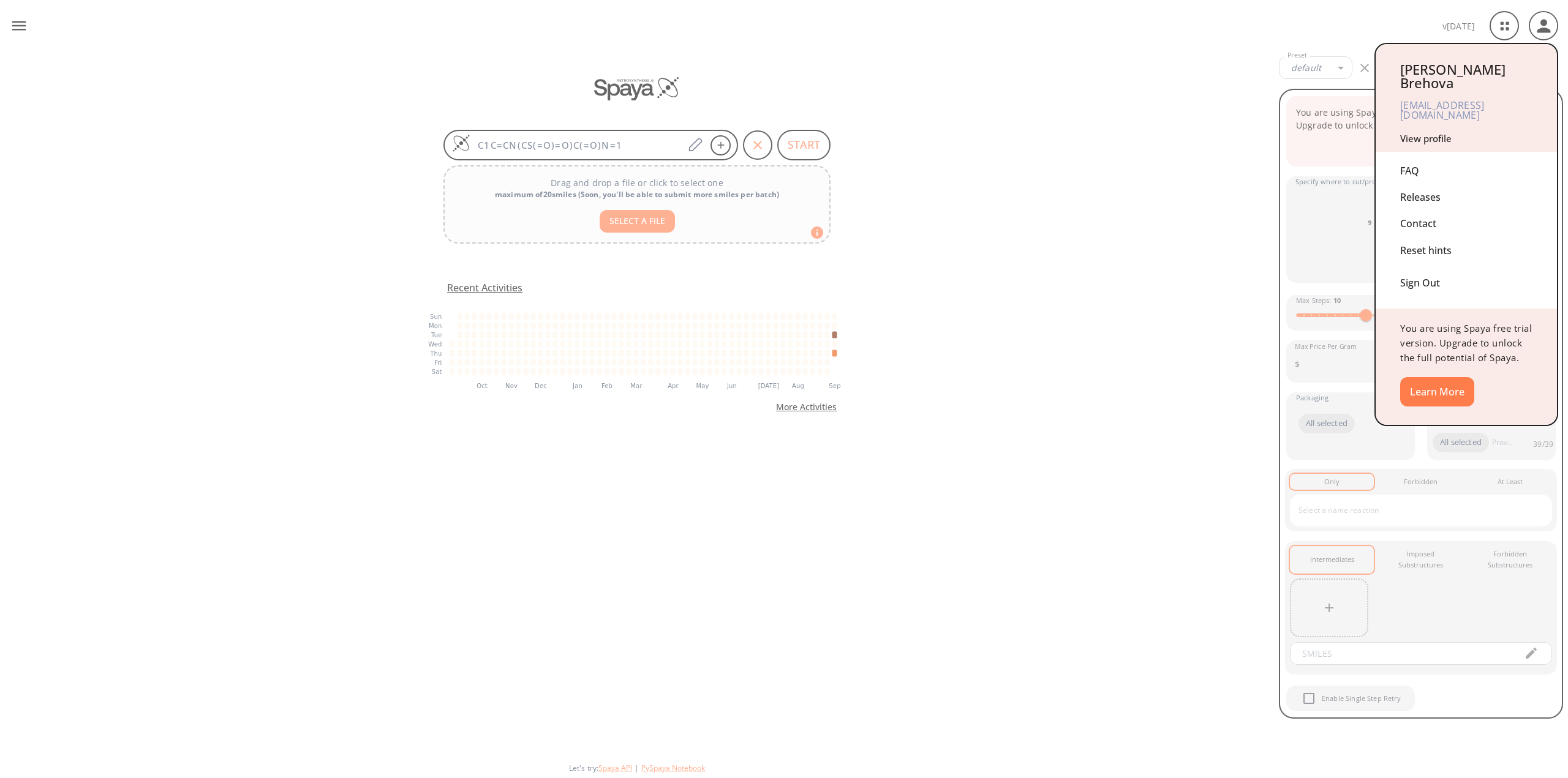
click at [1417, 132] on link "View profile" at bounding box center [1425, 138] width 52 height 12
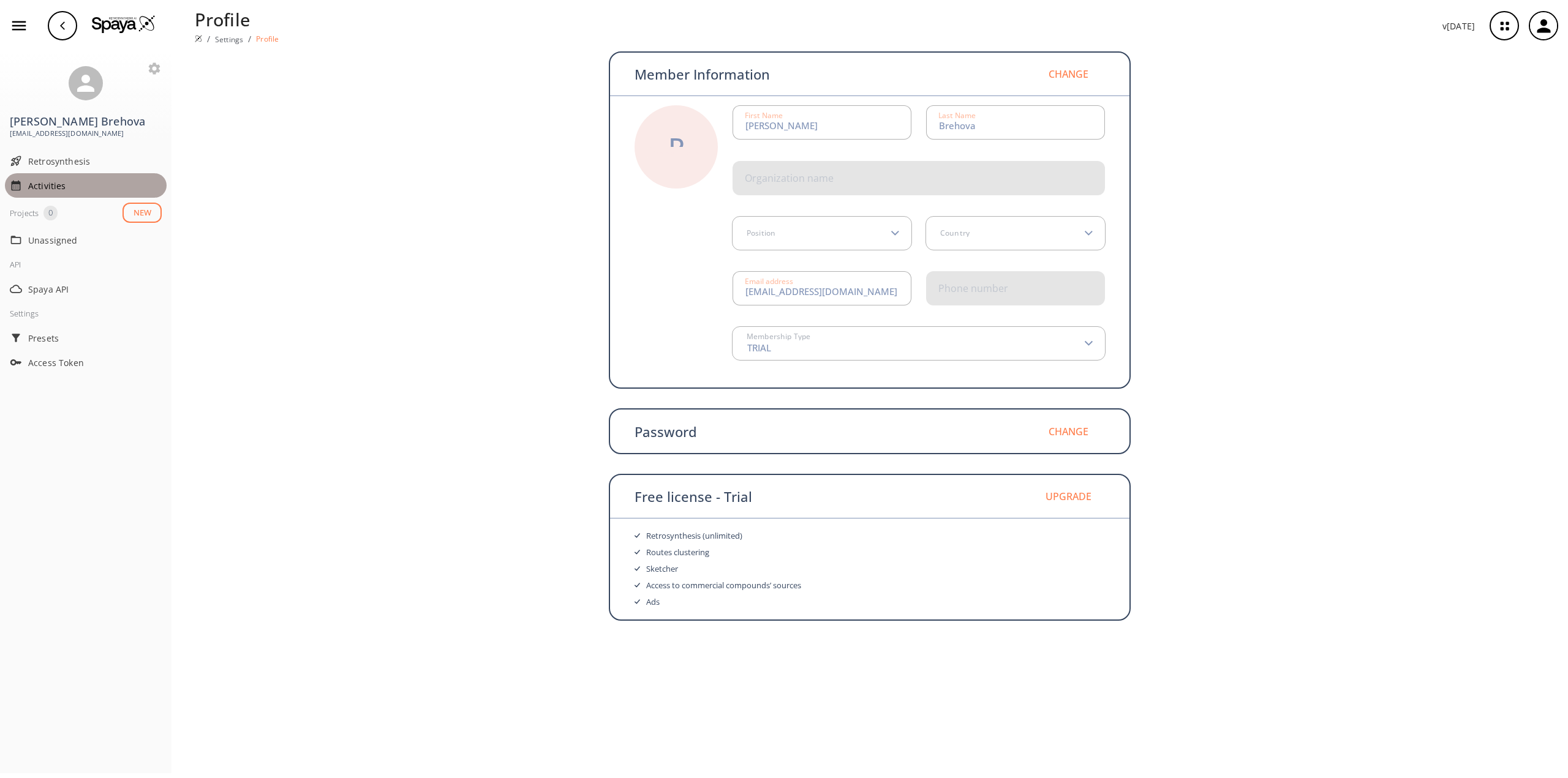
click at [42, 190] on span "Activities" at bounding box center [94, 185] width 134 height 13
